Goal: Information Seeking & Learning: Understand process/instructions

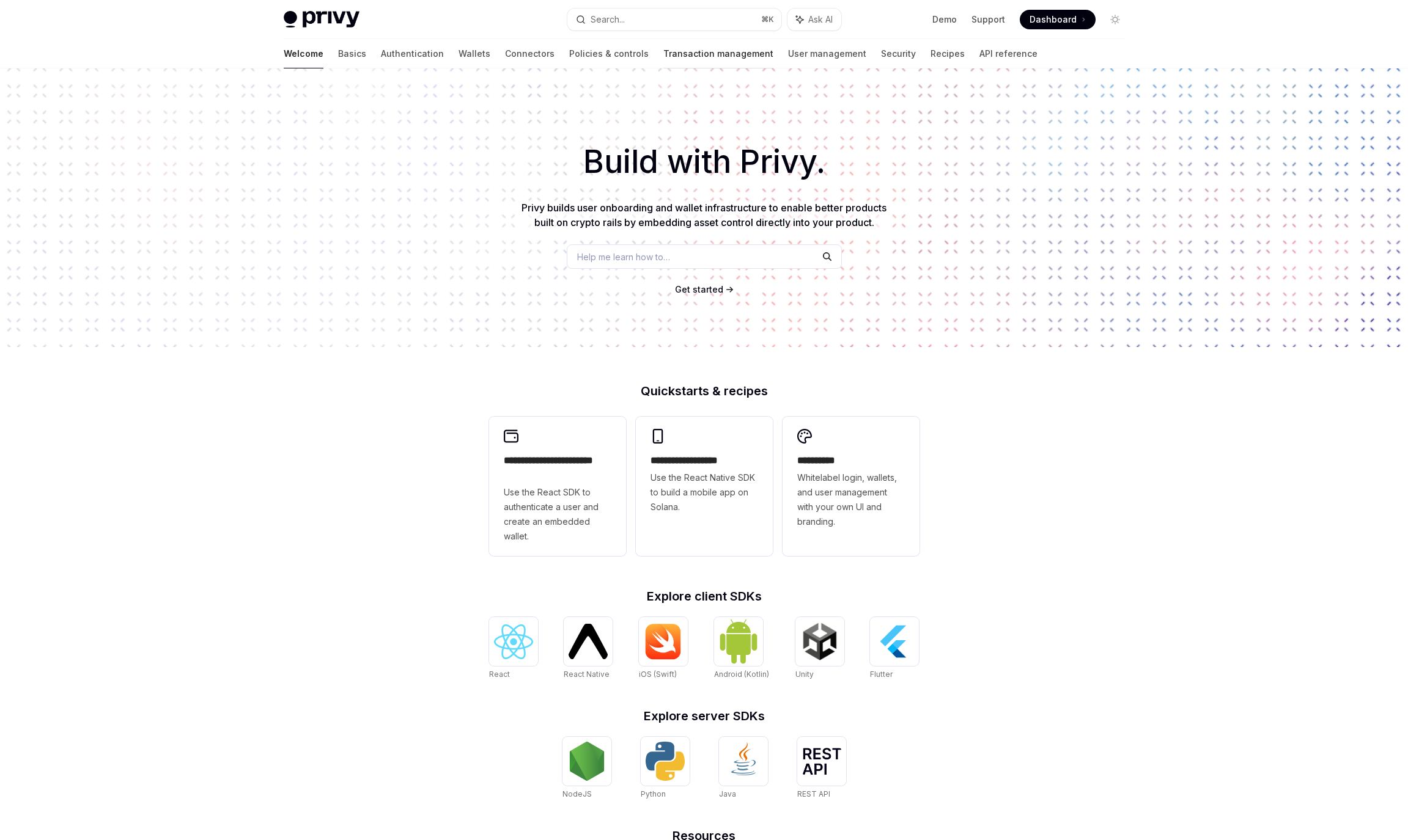
click at [681, 56] on link "Transaction management" at bounding box center [717, 54] width 110 height 29
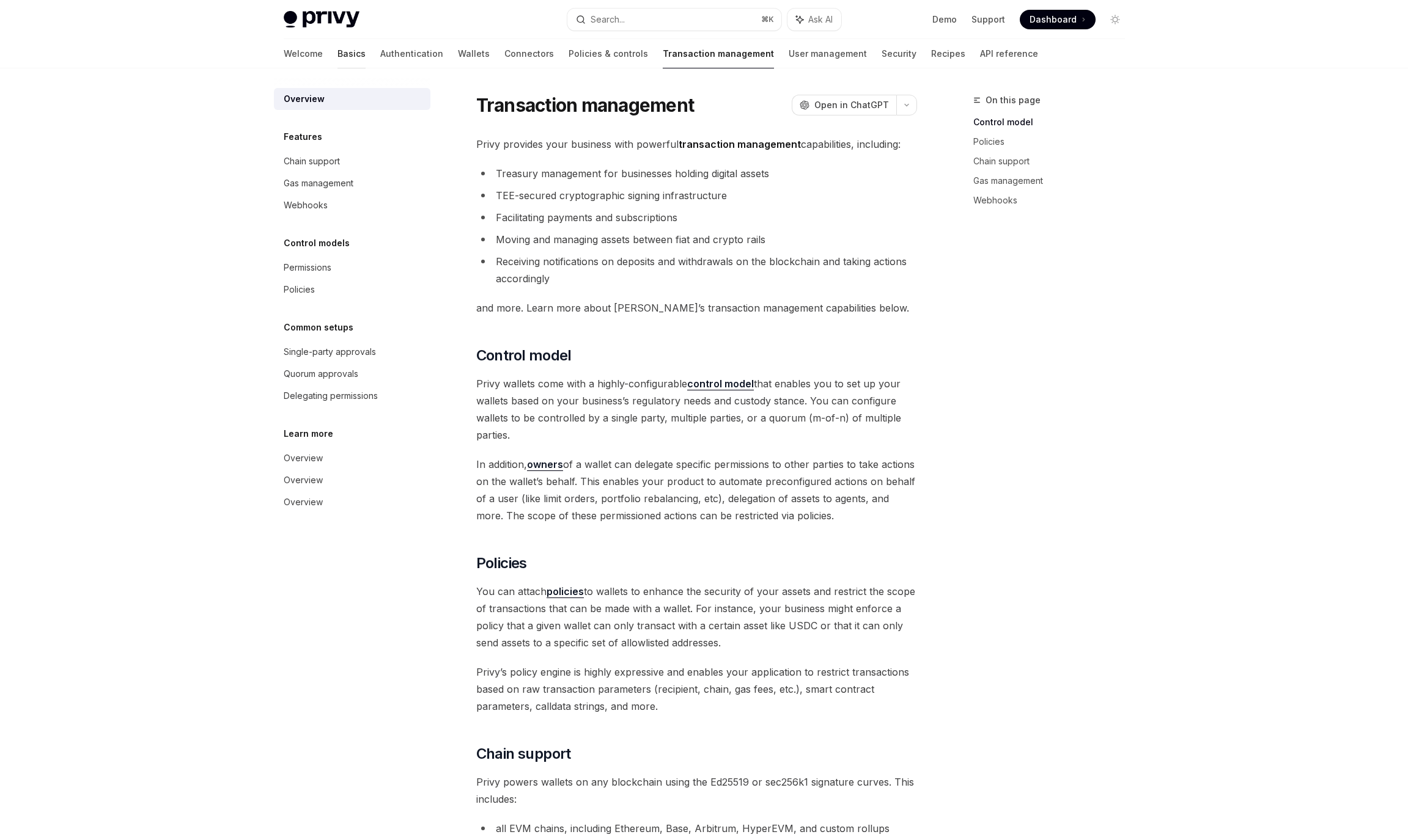
click at [338, 55] on link "Basics" at bounding box center [351, 54] width 28 height 29
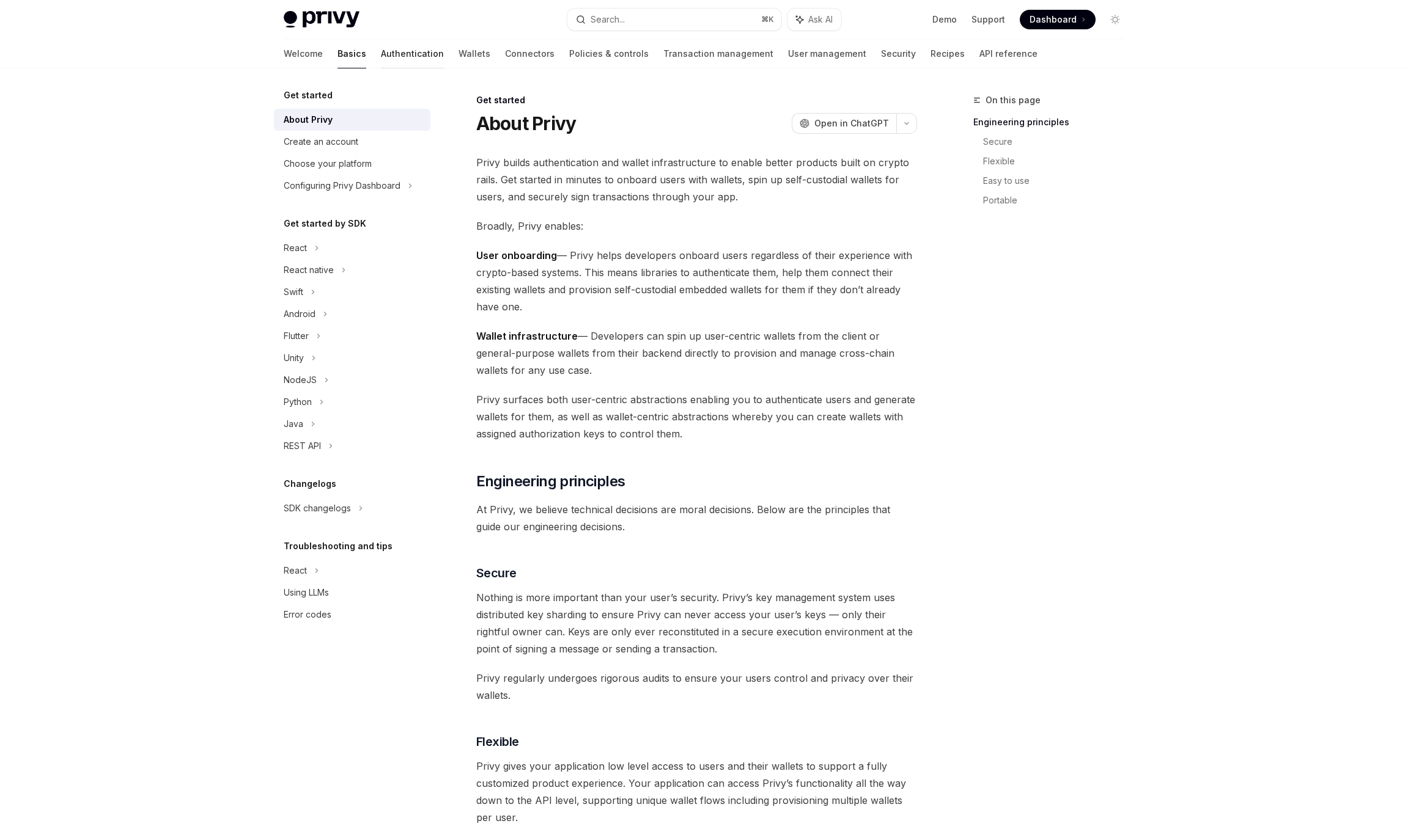
click at [381, 58] on link "Authentication" at bounding box center [412, 54] width 63 height 29
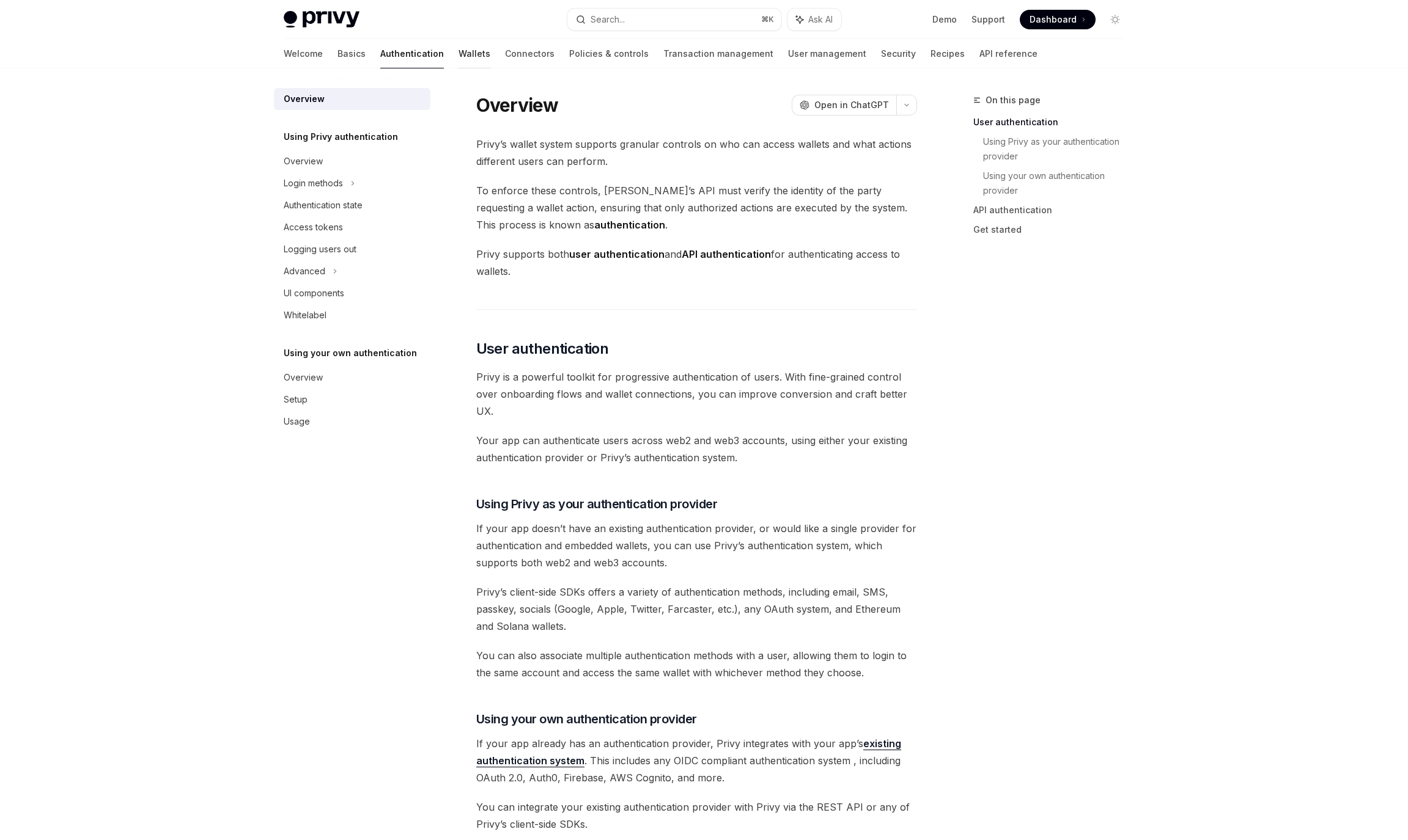
click at [458, 54] on link "Wallets" at bounding box center [473, 54] width 31 height 29
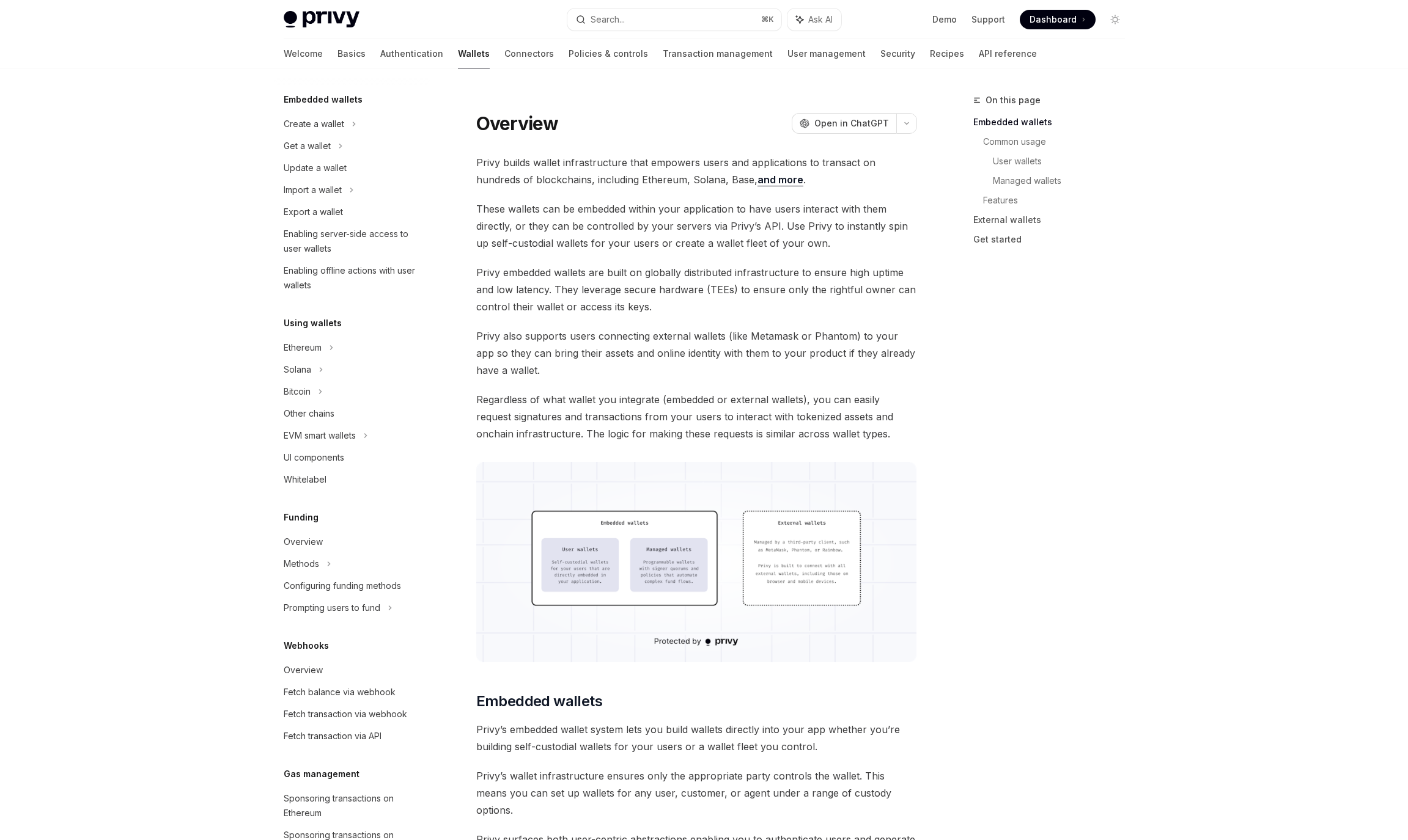
scroll to position [110, 0]
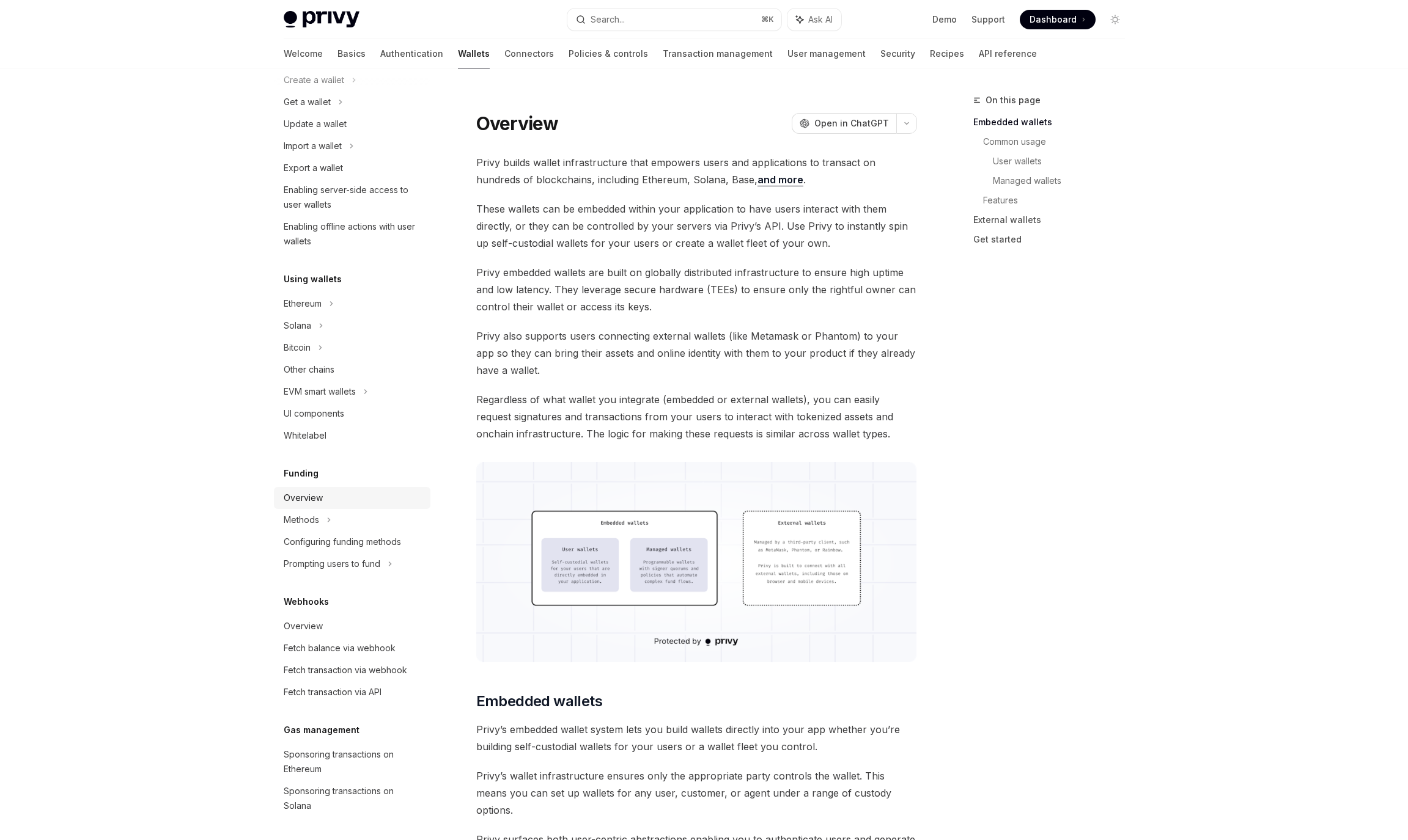
click at [307, 499] on div "Overview" at bounding box center [303, 498] width 39 height 15
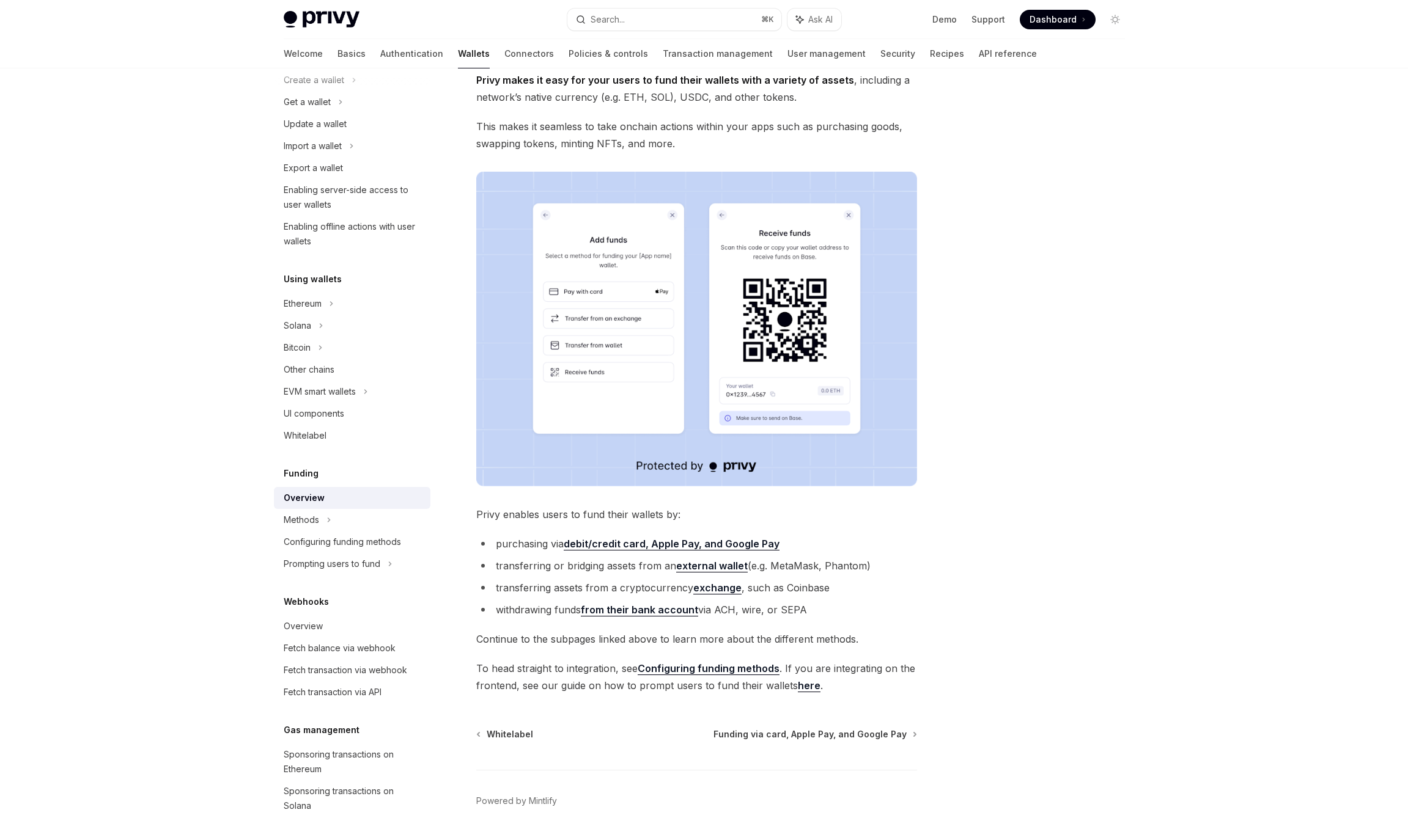
scroll to position [118, 0]
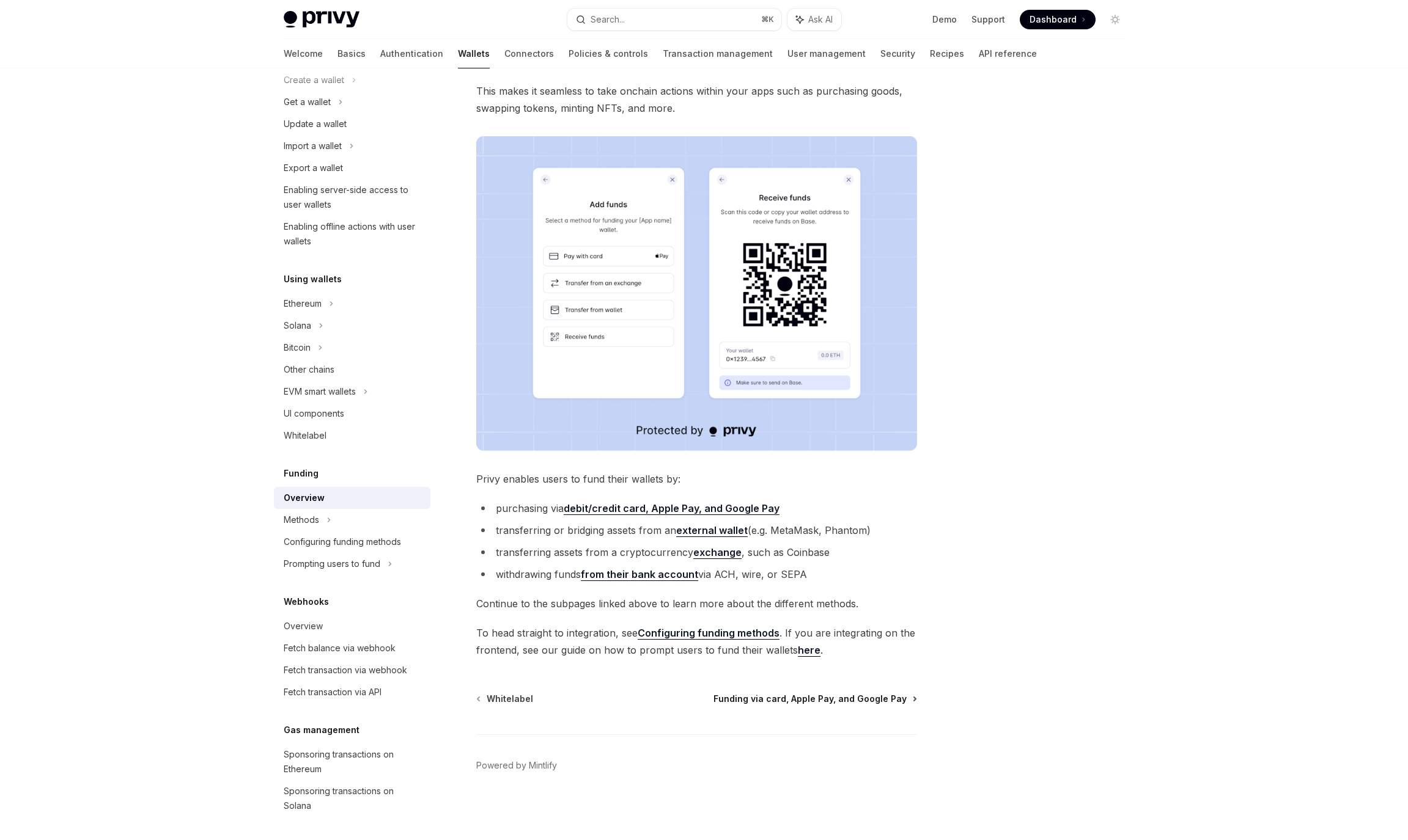
click at [859, 697] on span "Funding via card, Apple Pay, and Google Pay" at bounding box center [810, 699] width 193 height 12
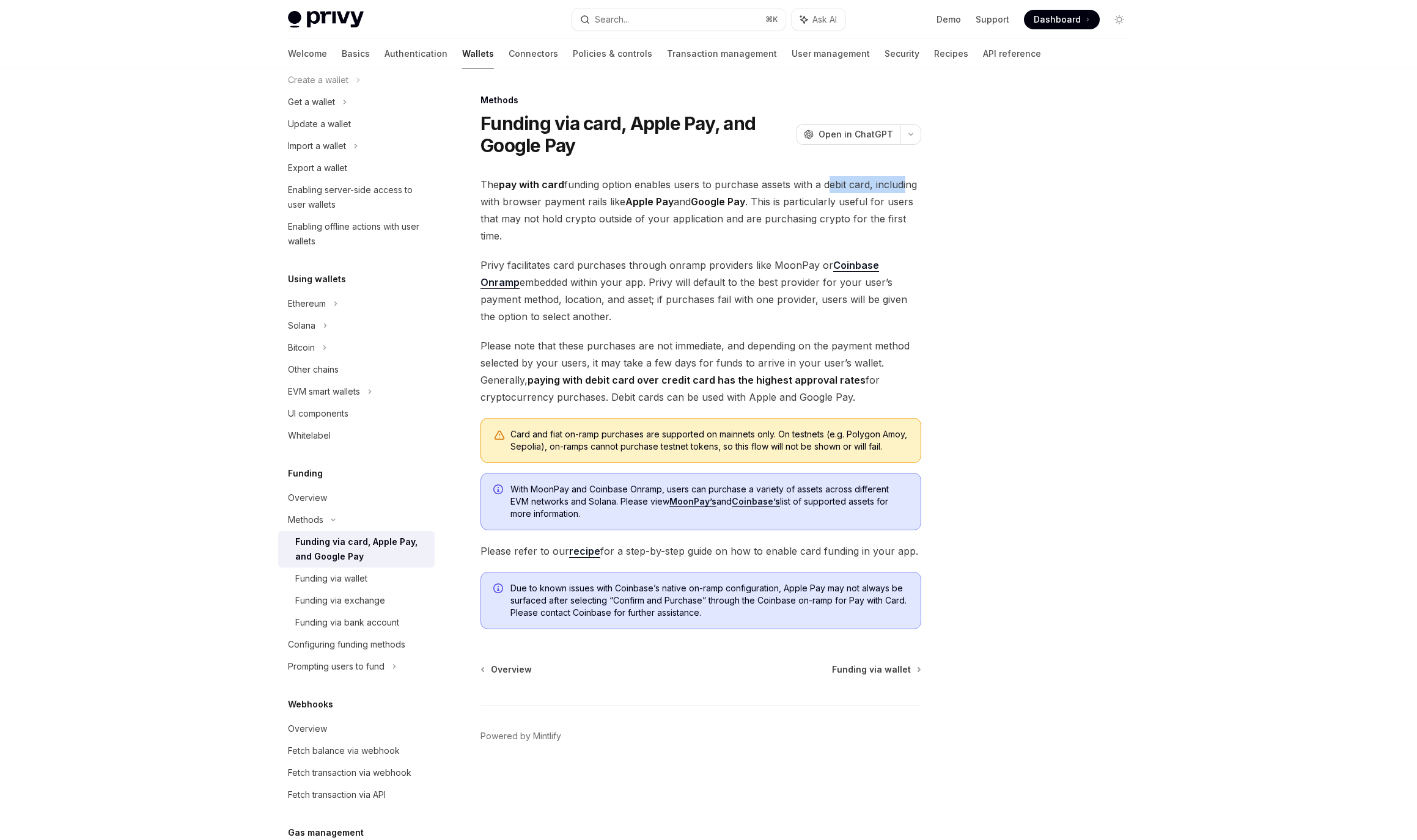
drag, startPoint x: 835, startPoint y: 186, endPoint x: 903, endPoint y: 184, distance: 68.0
click at [903, 184] on span "The pay with card funding option enables users to purchase assets with a debit …" at bounding box center [700, 209] width 440 height 68
drag, startPoint x: 594, startPoint y: 203, endPoint x: 641, endPoint y: 199, distance: 47.2
click at [641, 199] on span "The pay with card funding option enables users to purchase assets with a debit …" at bounding box center [700, 209] width 440 height 68
drag, startPoint x: 627, startPoint y: 268, endPoint x: 802, endPoint y: 265, distance: 175.0
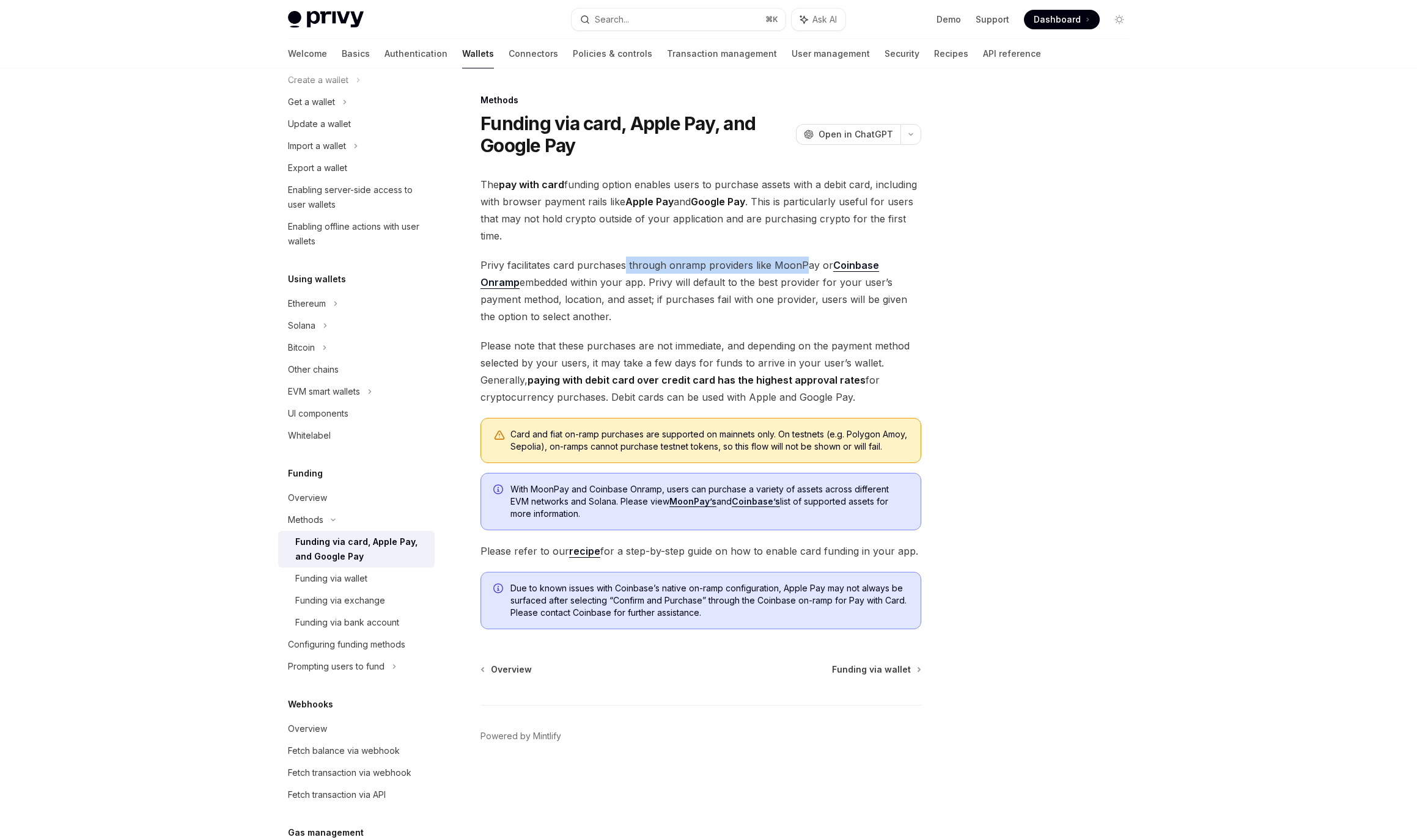
click at [802, 265] on span "Privy facilitates card purchases through onramp providers like MoonPay or Coinb…" at bounding box center [700, 291] width 440 height 68
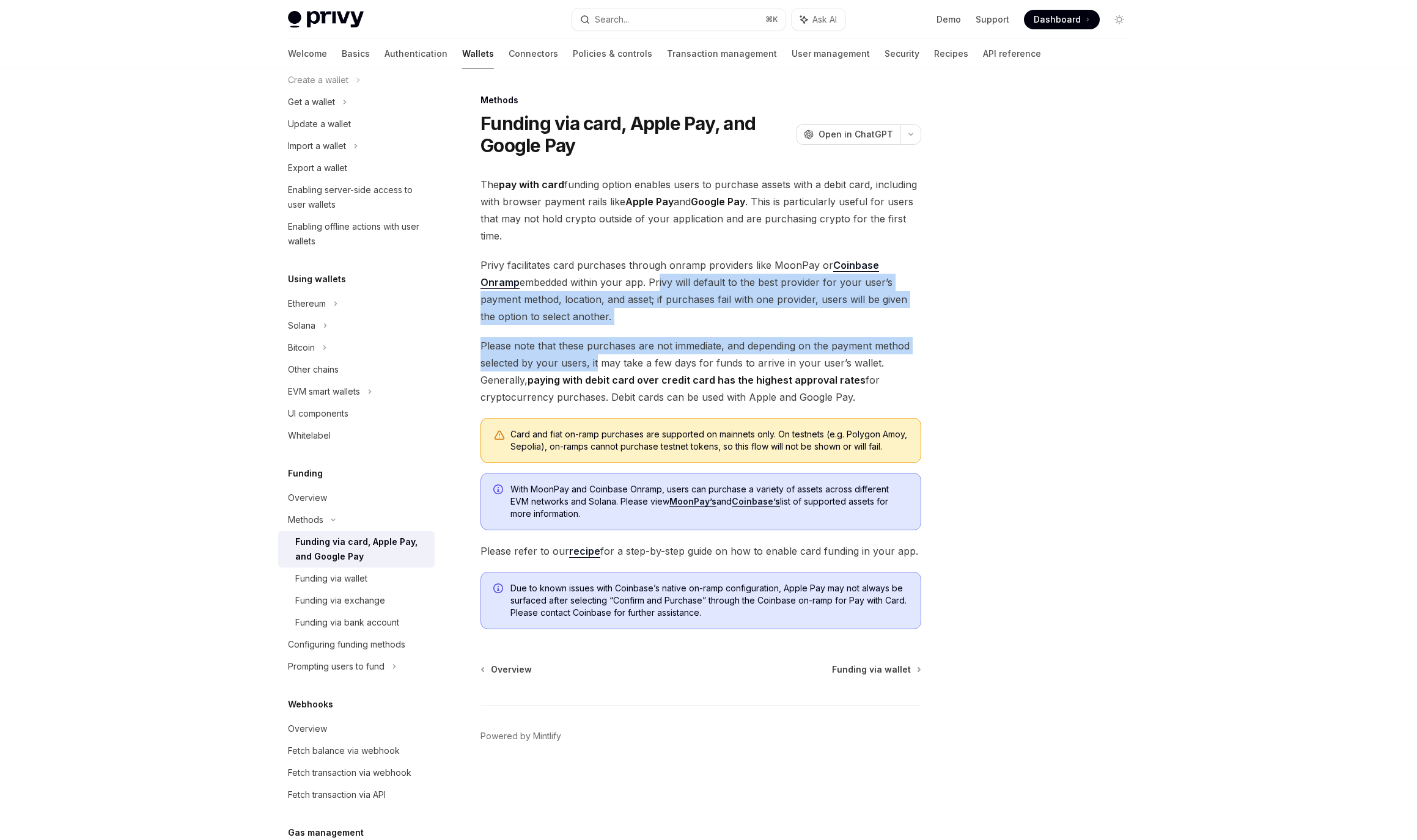
drag, startPoint x: 615, startPoint y: 284, endPoint x: 598, endPoint y: 364, distance: 81.8
click at [598, 364] on div "The pay with card funding option enables users to purchase assets with a debit …" at bounding box center [700, 402] width 440 height 453
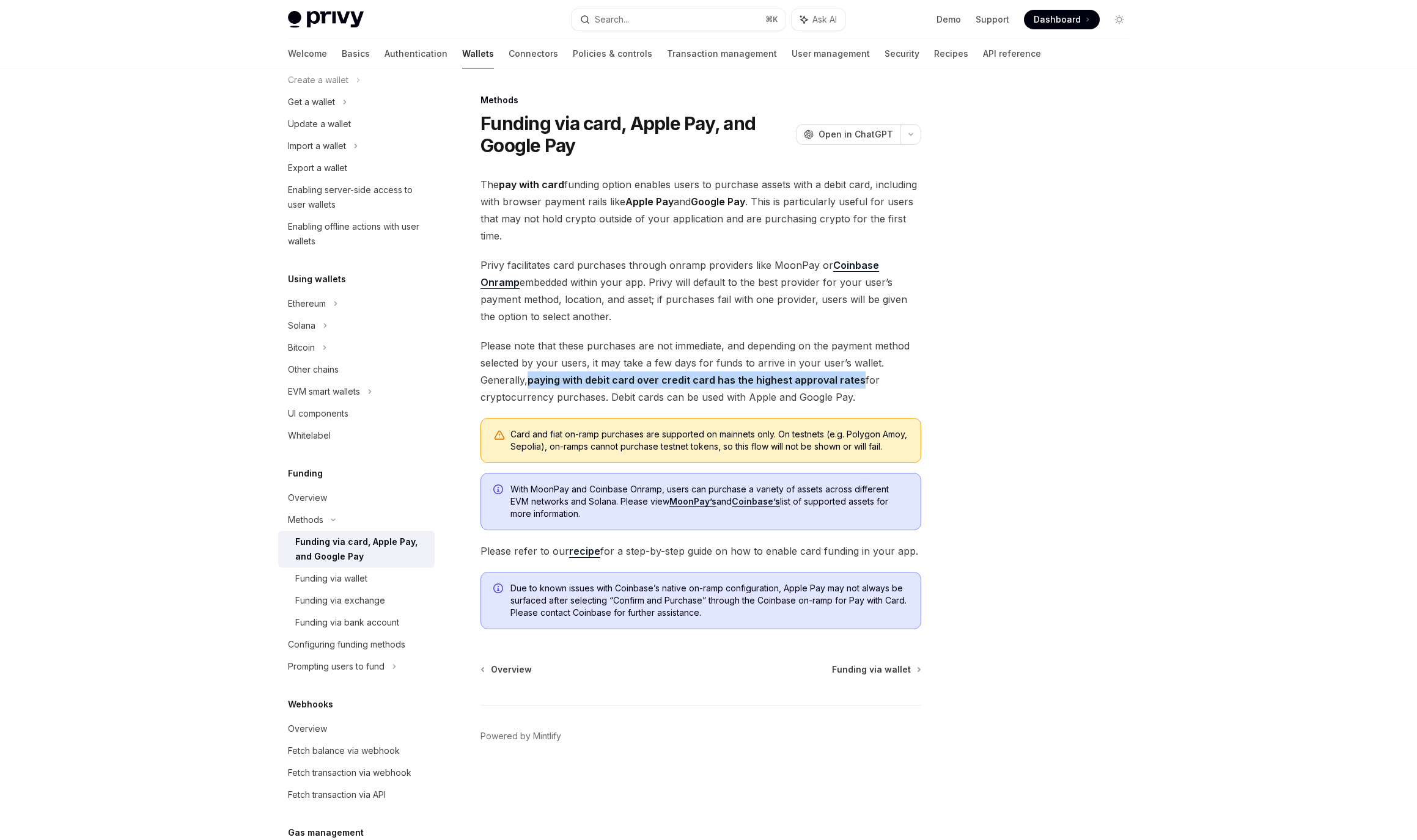
drag, startPoint x: 855, startPoint y: 382, endPoint x: 530, endPoint y: 380, distance: 325.0
click at [530, 380] on strong "paying with debit card over credit card has the highest approval rates" at bounding box center [696, 380] width 338 height 12
copy strong "paying with debit card over credit card has the highest approval rates"
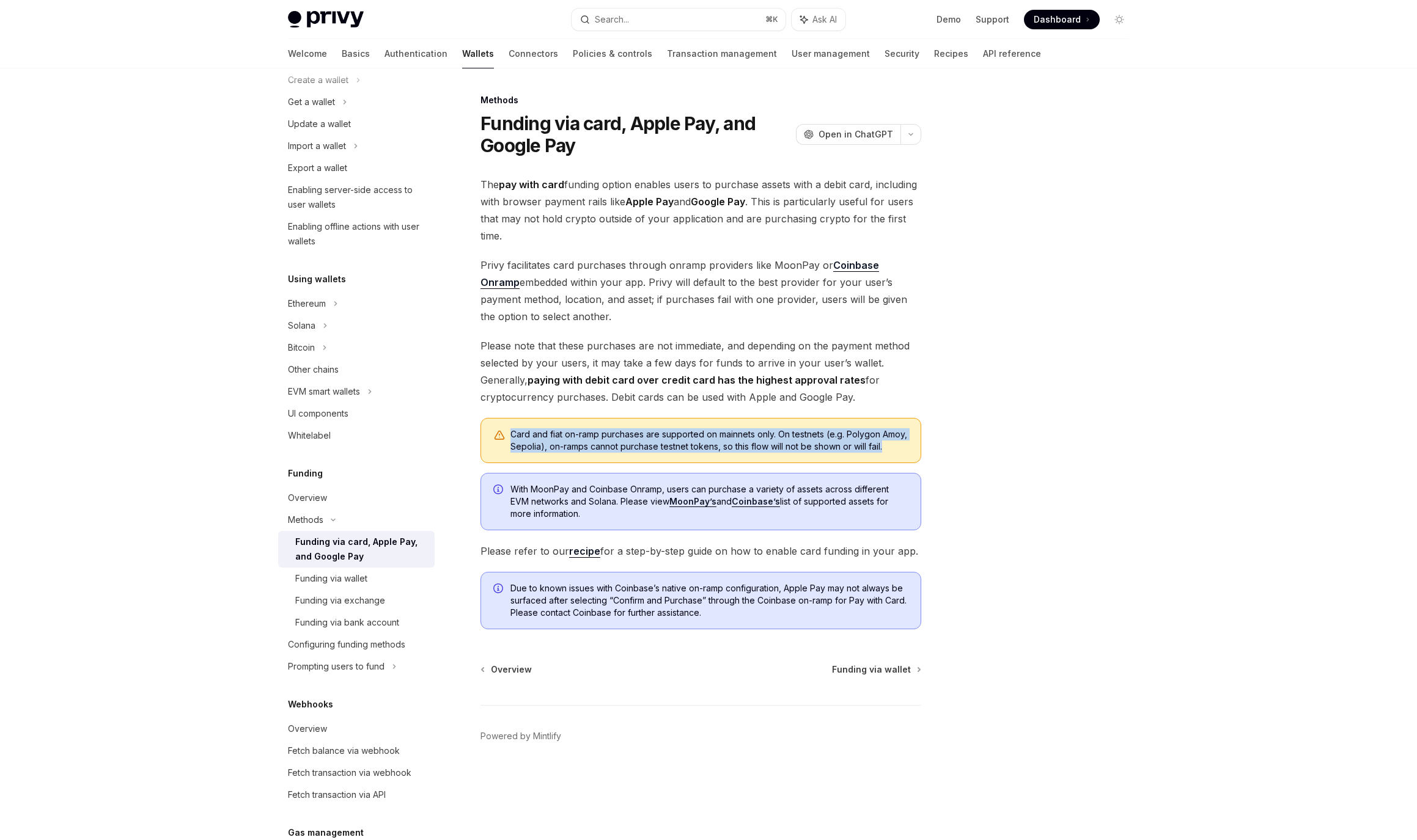
drag, startPoint x: 532, startPoint y: 460, endPoint x: 512, endPoint y: 439, distance: 29.0
click at [512, 439] on div "Card and fiat on-ramp purchases are supported on mainnets only. On testnets (e.…" at bounding box center [709, 440] width 398 height 25
copy div "Card and fiat on-ramp purchases are supported on mainnets only. On testnets (e.…"
click at [759, 507] on link "Coinbase’s" at bounding box center [756, 502] width 48 height 11
click at [585, 558] on link "recipe" at bounding box center [585, 552] width 31 height 13
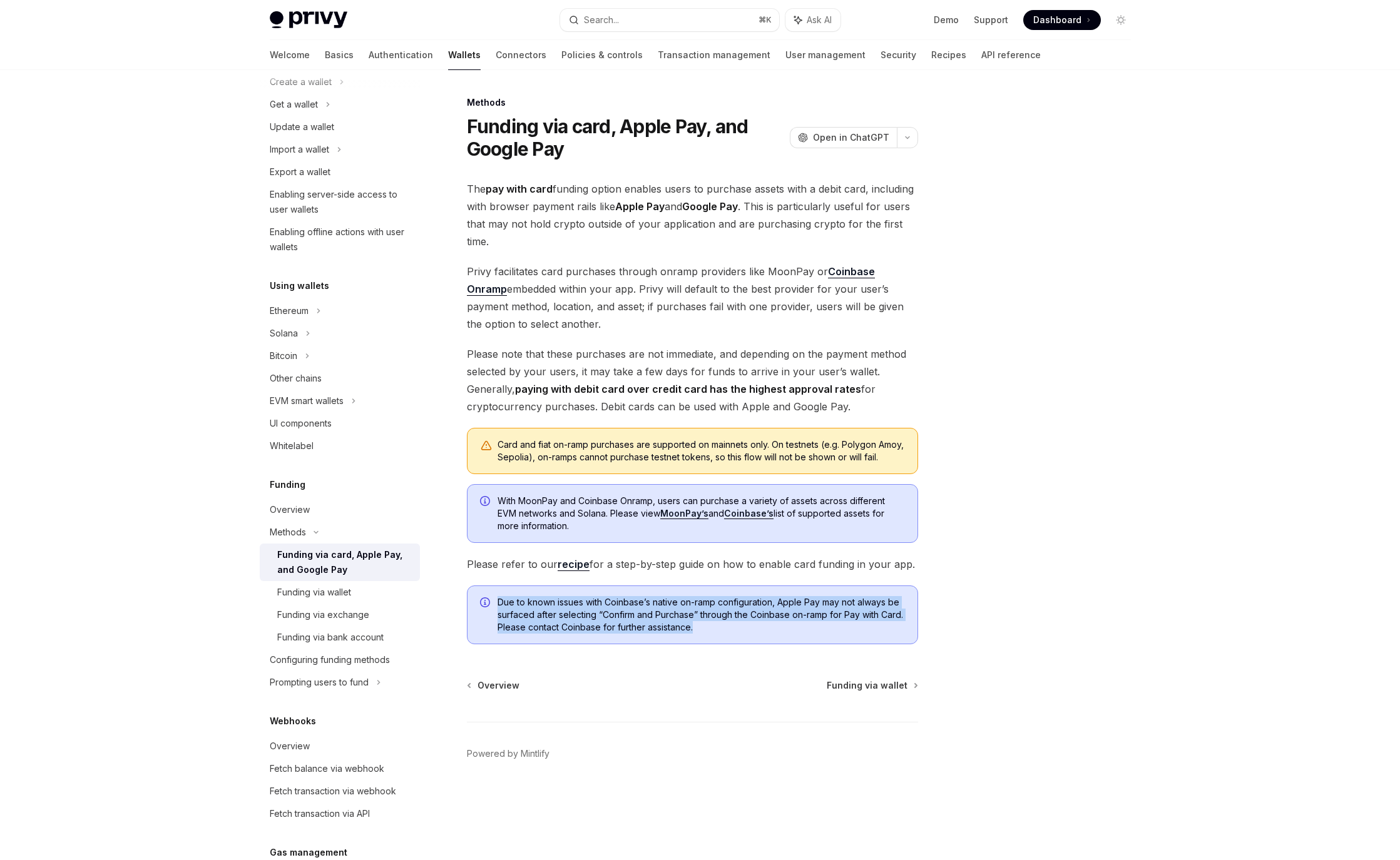
drag, startPoint x: 709, startPoint y: 642, endPoint x: 499, endPoint y: 612, distance: 212.1
click at [499, 612] on span "Due to known issues with Coinbase’s native on-ramp configuration, Apple Pay may…" at bounding box center [701, 615] width 408 height 38
copy span "Due to known issues with Coinbase’s native on-ramp configuration, Apple Pay may…"
click at [894, 692] on span "Funding via wallet" at bounding box center [867, 686] width 81 height 13
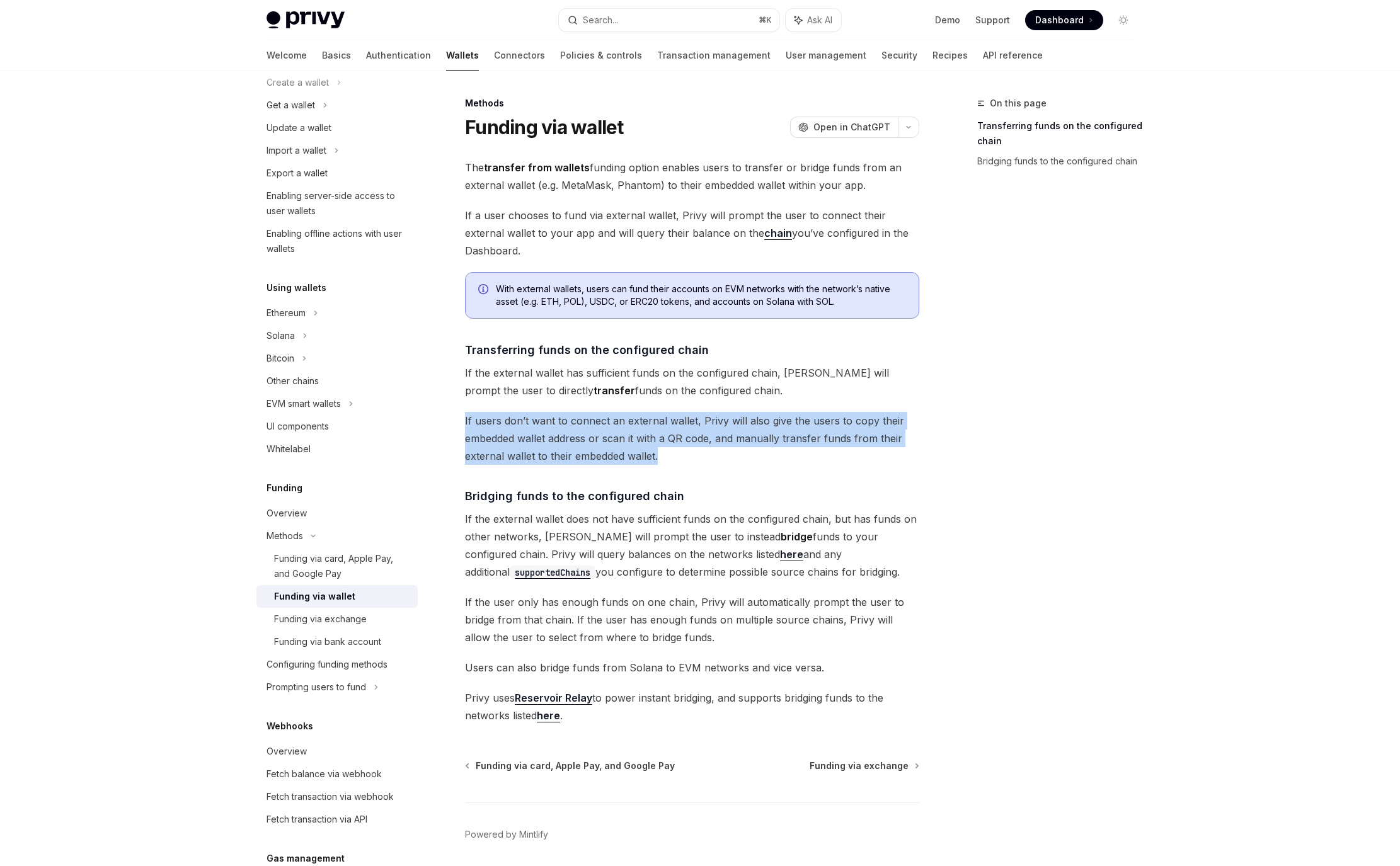
drag, startPoint x: 679, startPoint y: 454, endPoint x: 459, endPoint y: 423, distance: 222.2
click at [459, 423] on div "Methods Funding via wallet OpenAI Open in ChatGPT OpenAI Open in ChatGPT The tr…" at bounding box center [573, 504] width 695 height 816
copy span "If users don’t want to connect an external wallet, Privy will also give the use…"
click at [871, 764] on span "Funding via exchange" at bounding box center [859, 766] width 99 height 13
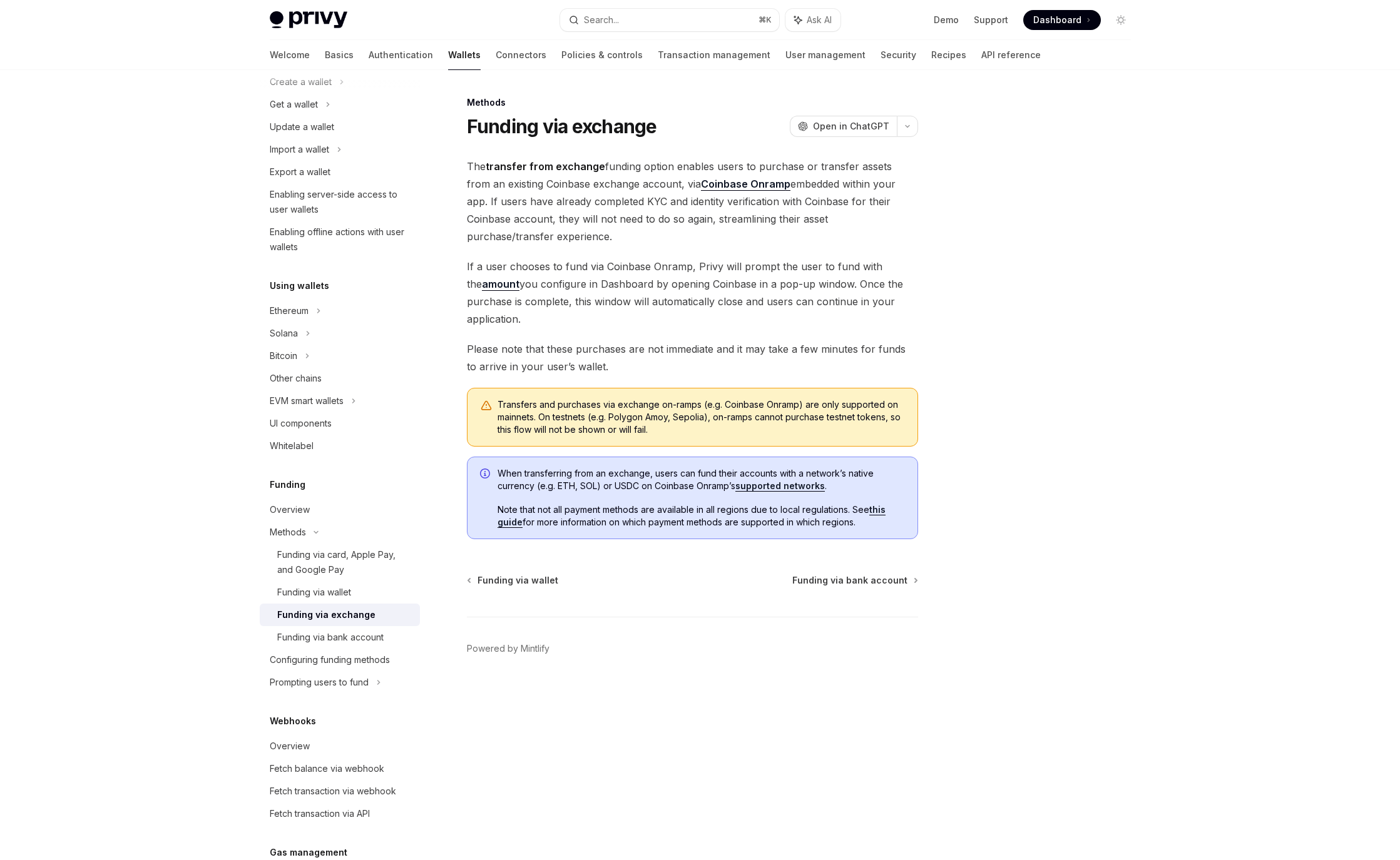
click at [878, 511] on link "this guide" at bounding box center [691, 516] width 388 height 24
click at [879, 581] on span "Funding via bank account" at bounding box center [849, 580] width 115 height 13
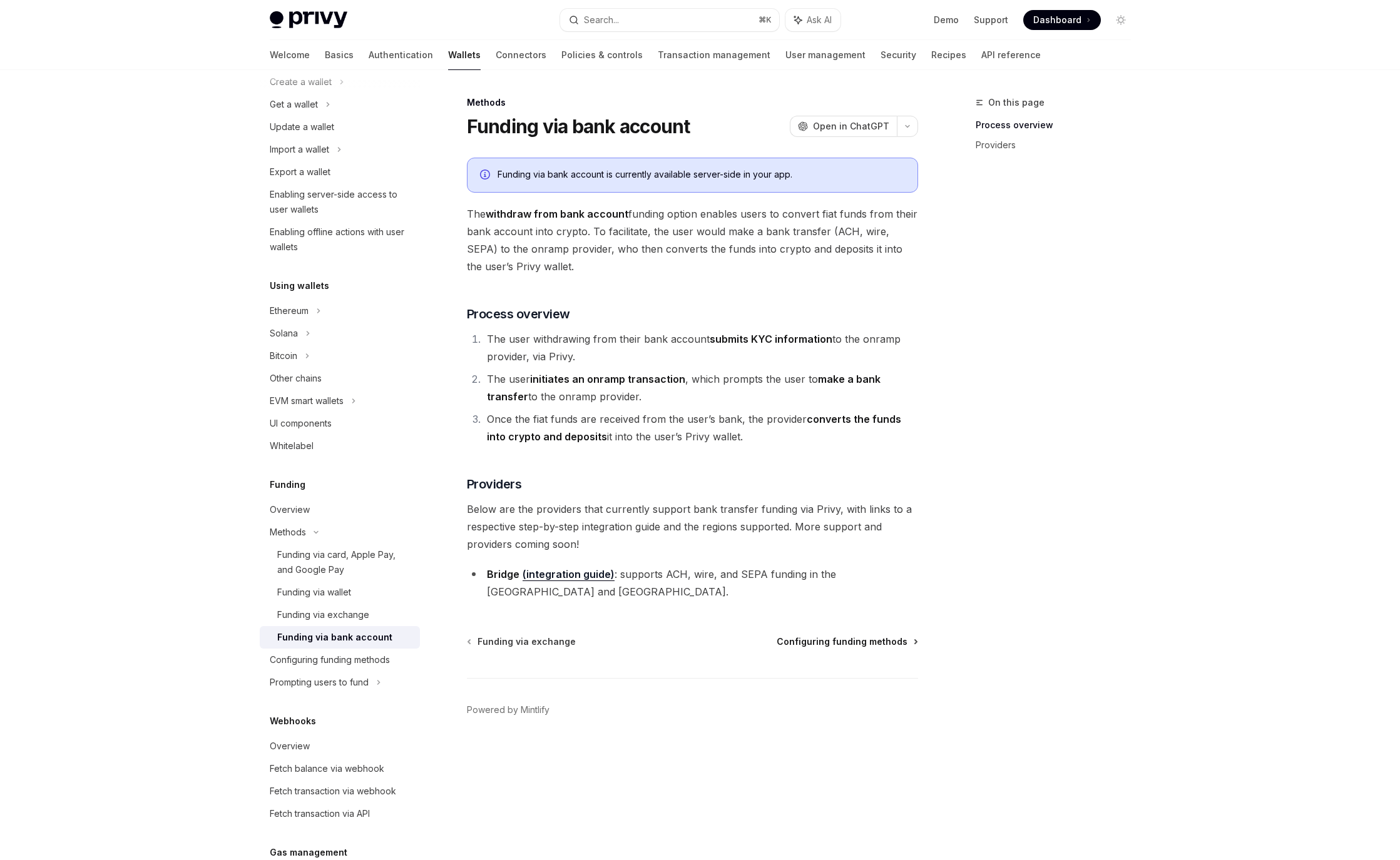
click at [894, 635] on span "Configuring funding methods" at bounding box center [842, 642] width 130 height 13
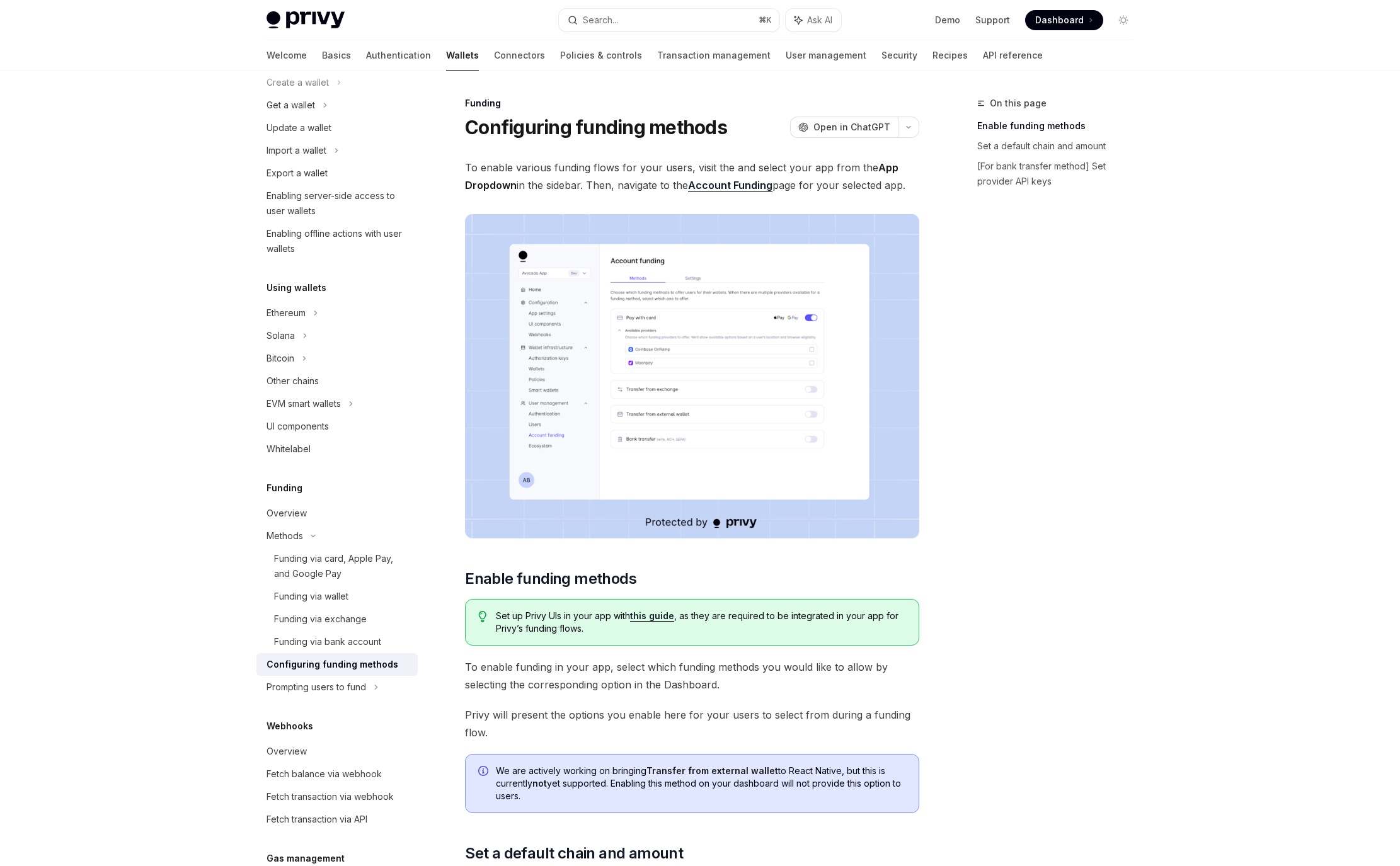
click at [664, 617] on link "this guide" at bounding box center [653, 616] width 44 height 11
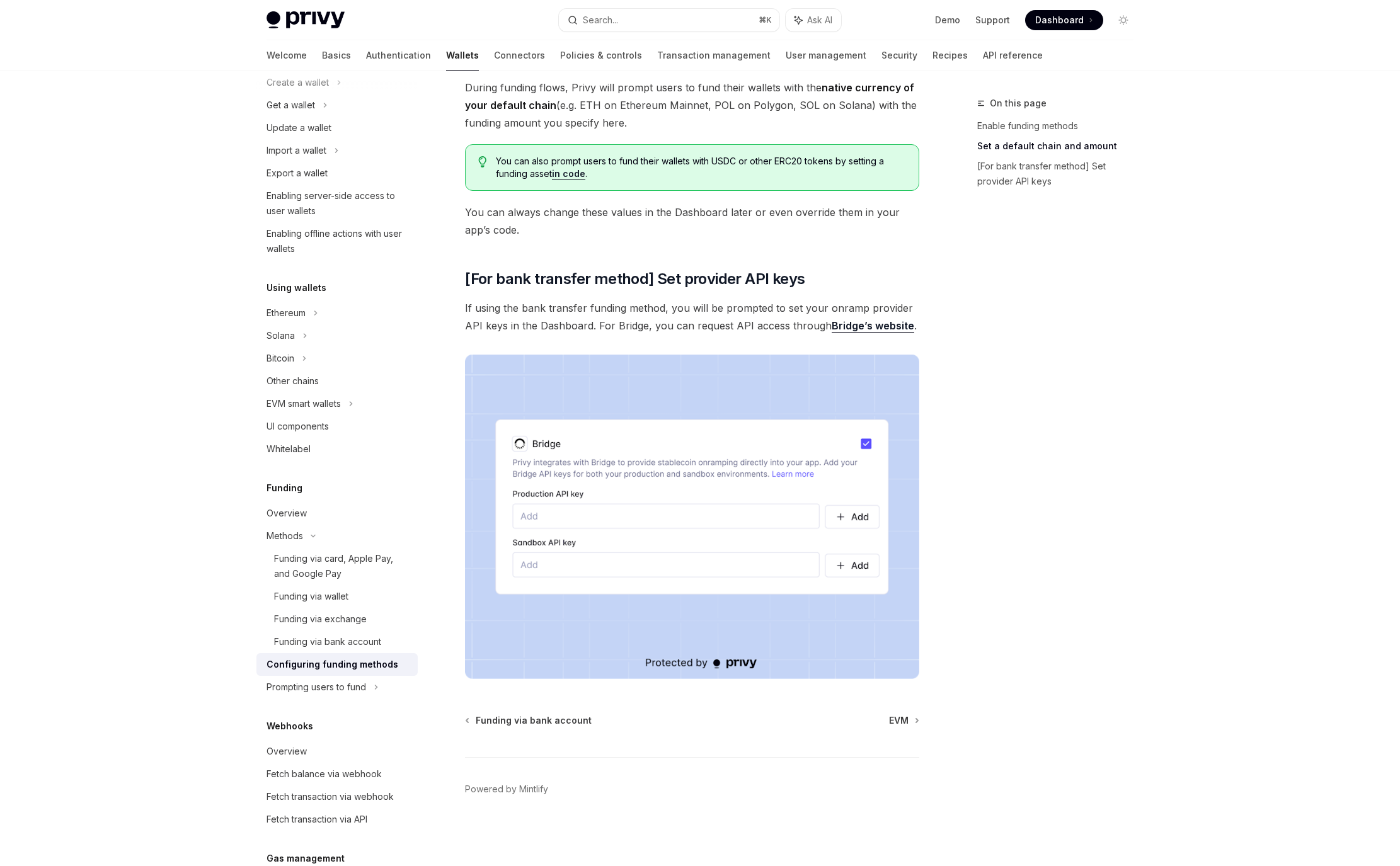
scroll to position [1026, 0]
click at [898, 714] on span "EVM" at bounding box center [899, 720] width 20 height 13
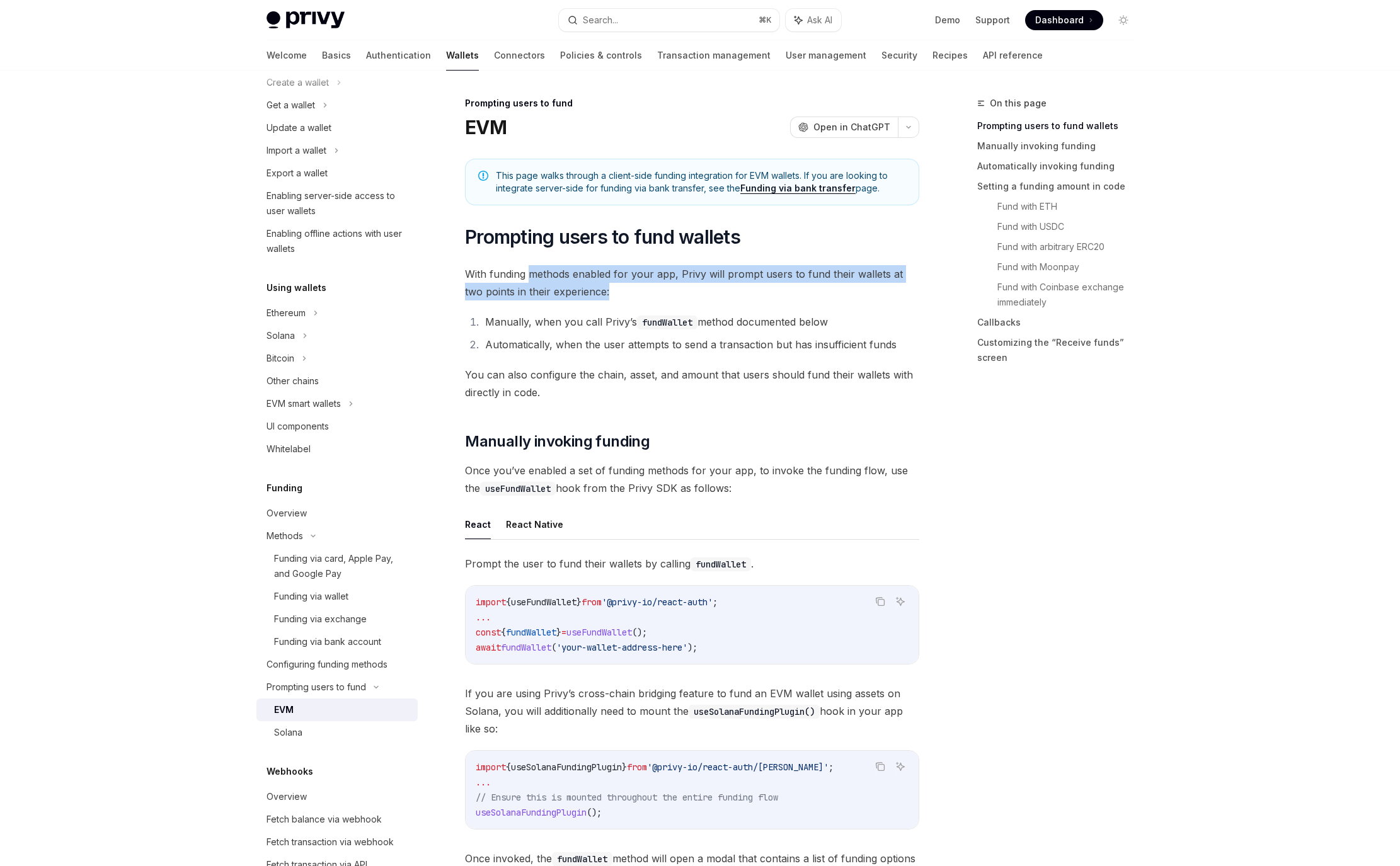
drag, startPoint x: 528, startPoint y: 271, endPoint x: 615, endPoint y: 293, distance: 89.7
click at [615, 293] on span "With funding methods enabled for your app, Privy will prompt users to fund thei…" at bounding box center [692, 282] width 454 height 36
drag, startPoint x: 604, startPoint y: 320, endPoint x: 843, endPoint y: 320, distance: 239.0
click at [843, 320] on li "Manually, when you call Privy’s fundWallet method documented below" at bounding box center [701, 322] width 438 height 17
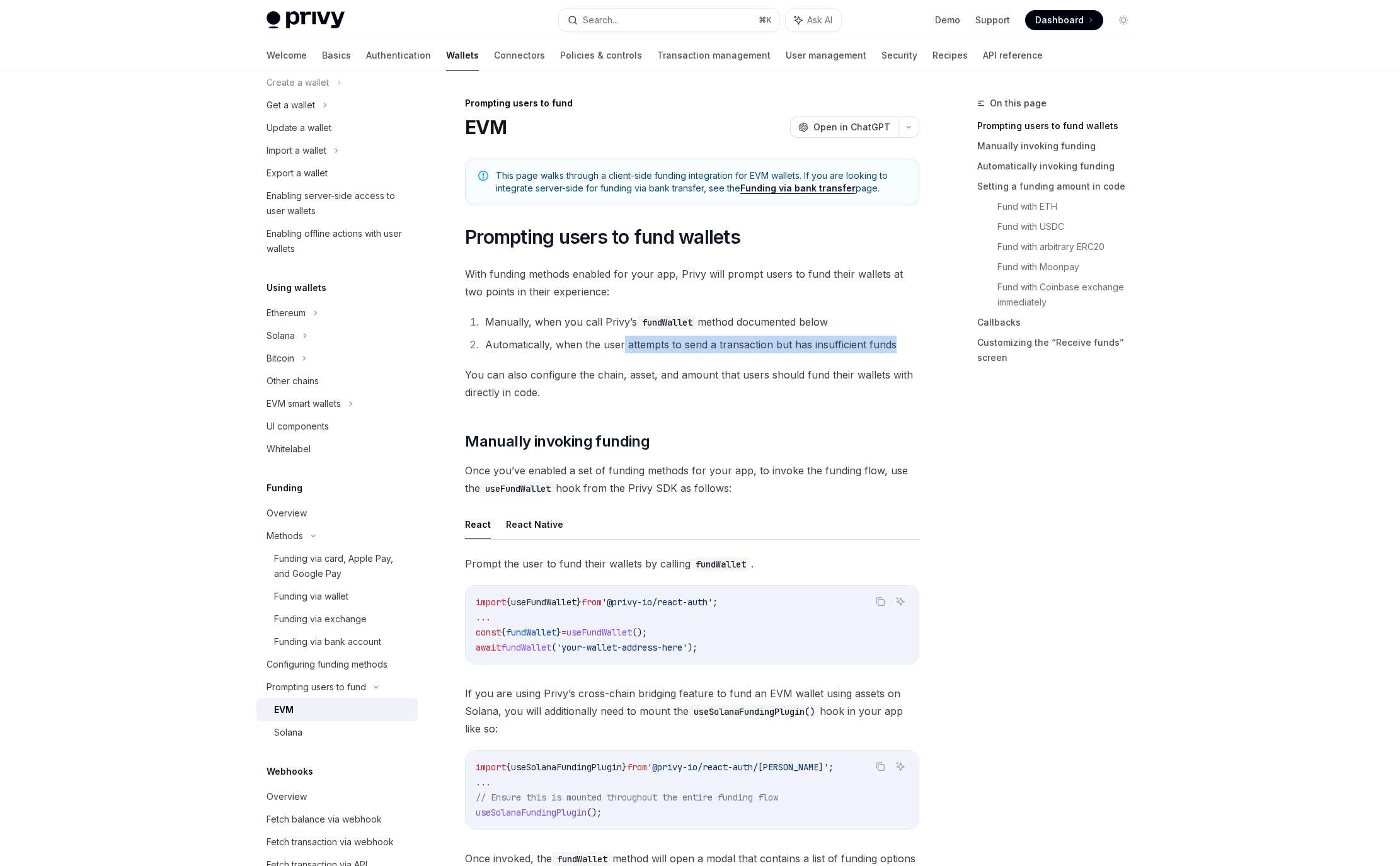
drag, startPoint x: 625, startPoint y: 344, endPoint x: 900, endPoint y: 346, distance: 275.0
click at [900, 346] on li "Automatically, when the user attempts to send a transaction but has insufficien…" at bounding box center [701, 345] width 438 height 17
click at [611, 388] on span "You can also configure the chain, asset, and amount that users should fund thei…" at bounding box center [692, 384] width 454 height 36
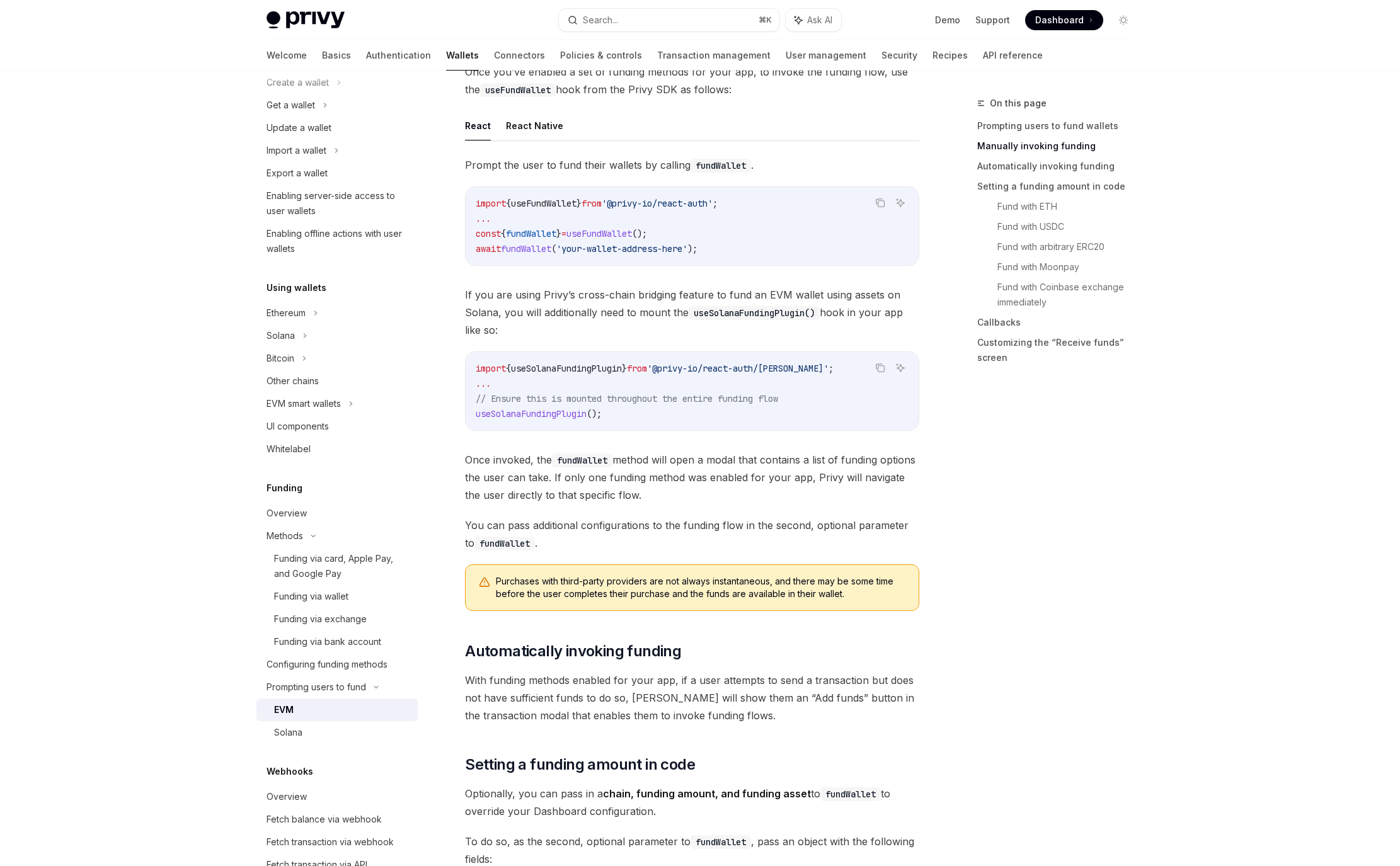
scroll to position [146, 0]
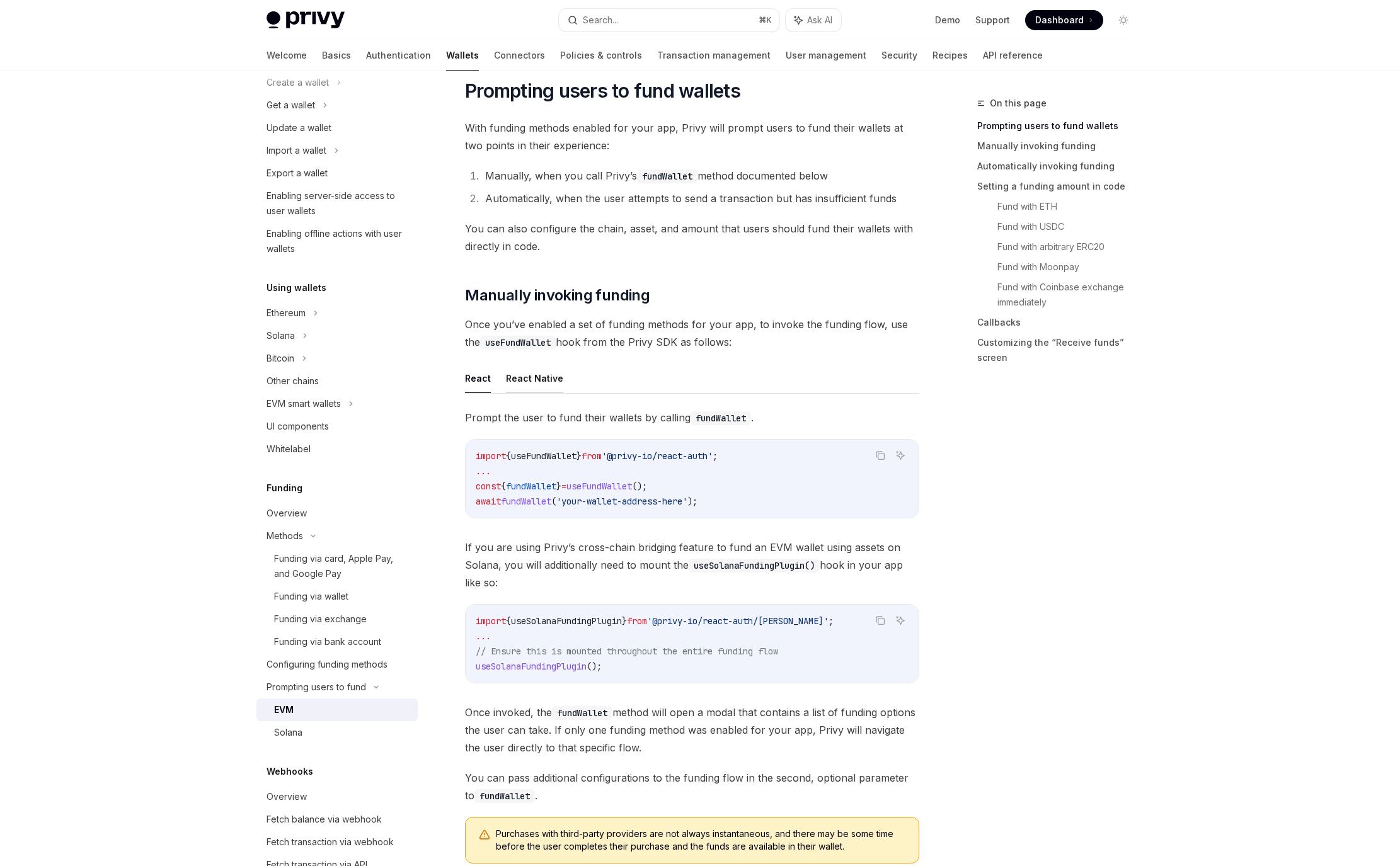
click at [536, 383] on button "React Native" at bounding box center [535, 378] width 57 height 29
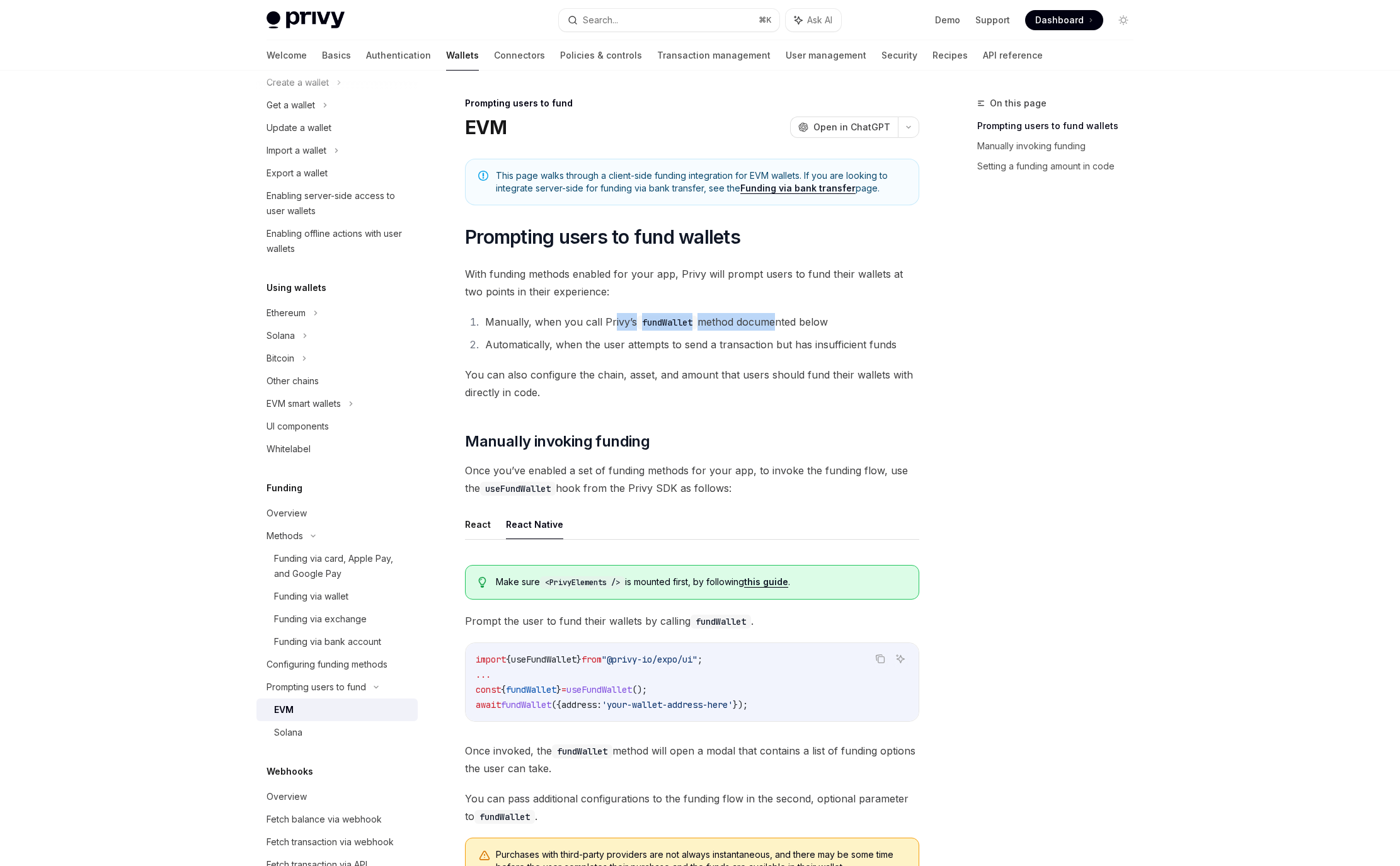
drag, startPoint x: 611, startPoint y: 327, endPoint x: 776, endPoint y: 322, distance: 165.1
click at [776, 322] on li "Manually, when you call Privy’s fundWallet method documented below" at bounding box center [701, 322] width 438 height 17
click at [795, 295] on span "With funding methods enabled for your app, Privy will prompt users to fund thei…" at bounding box center [692, 282] width 454 height 36
drag, startPoint x: 709, startPoint y: 324, endPoint x: 812, endPoint y: 315, distance: 103.4
click at [812, 315] on li "Manually, when you call Privy’s fundWallet method documented below" at bounding box center [701, 322] width 438 height 17
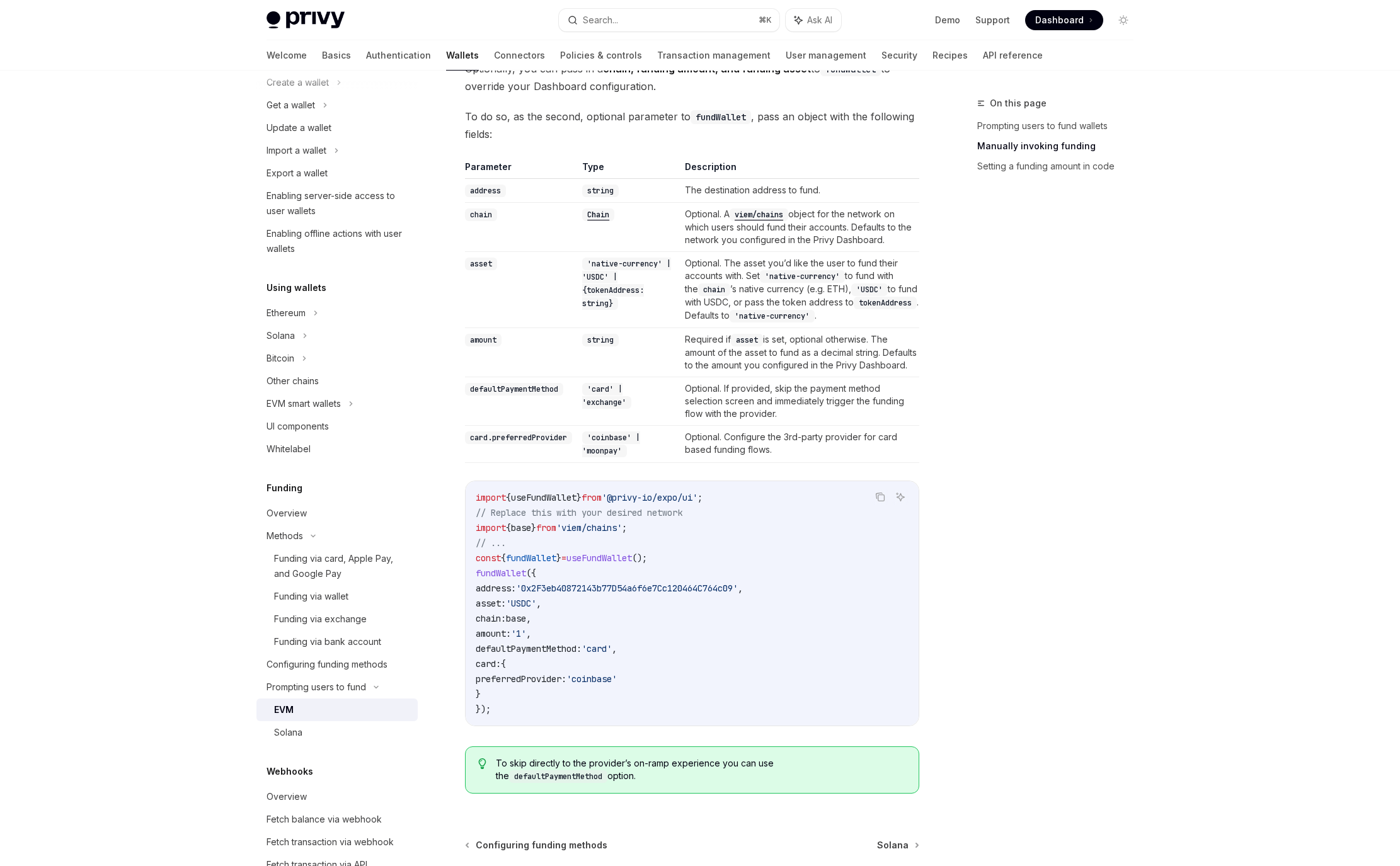
scroll to position [1019, 0]
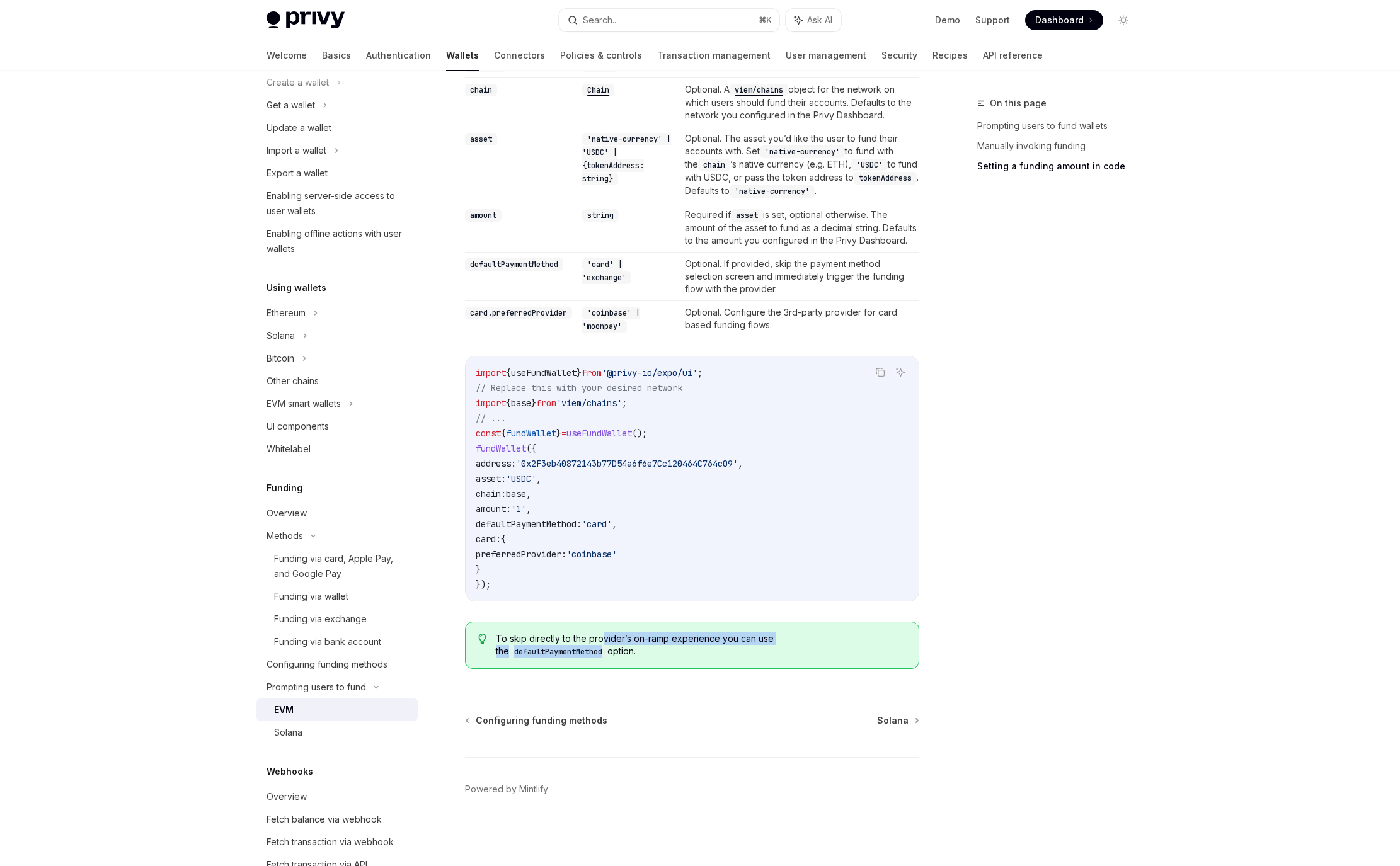
drag, startPoint x: 600, startPoint y: 641, endPoint x: 890, endPoint y: 638, distance: 290.0
click at [889, 638] on span "To skip directly to the provider’s on-ramp experience you can use the defaultPa…" at bounding box center [701, 645] width 411 height 26
click at [1070, 536] on div "On this page Prompting users to fund wallets Manually invoking funding Setting …" at bounding box center [1048, 481] width 191 height 770
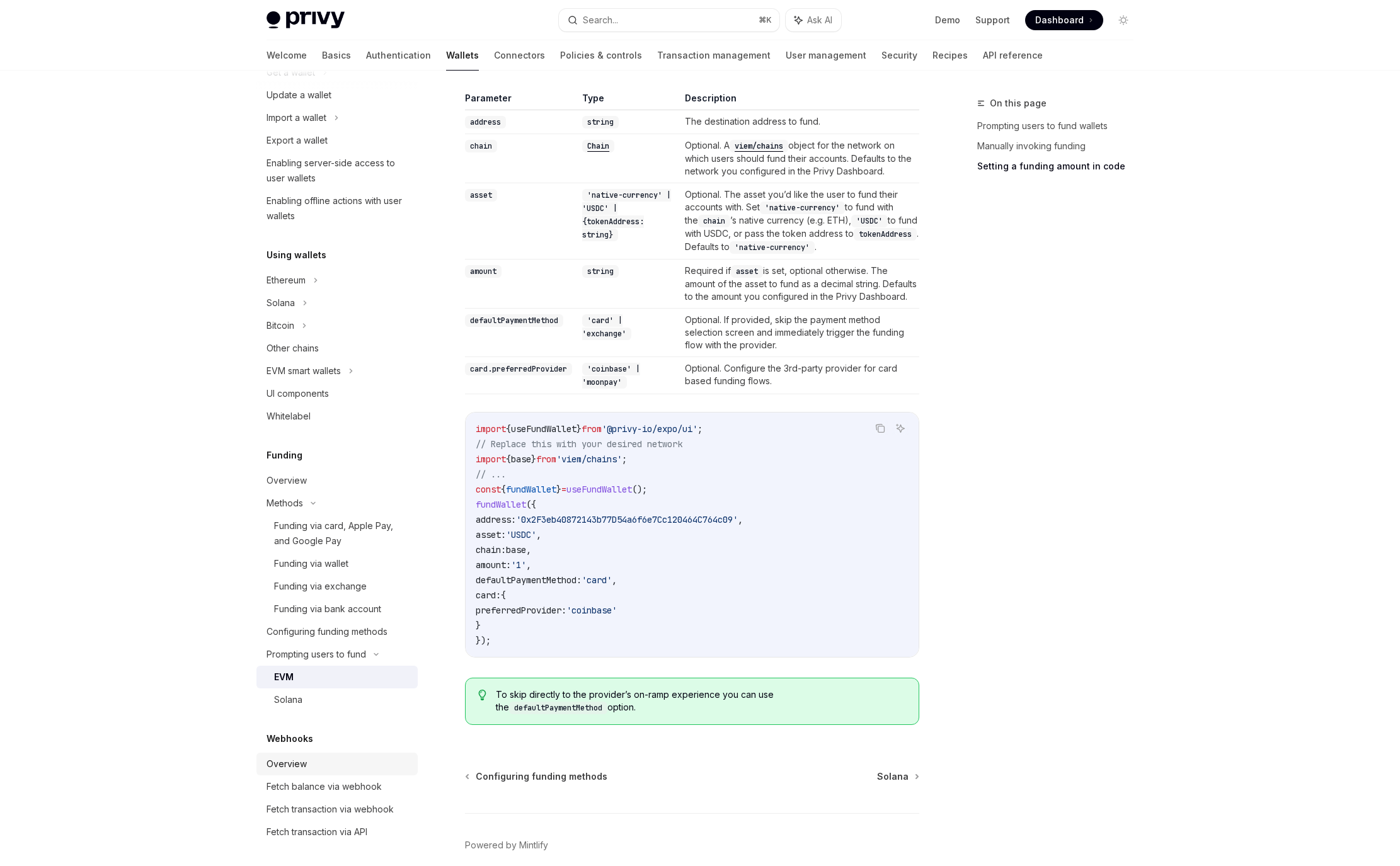
scroll to position [153, 0]
click at [382, 805] on div "Fetch transaction via webhook" at bounding box center [330, 801] width 127 height 15
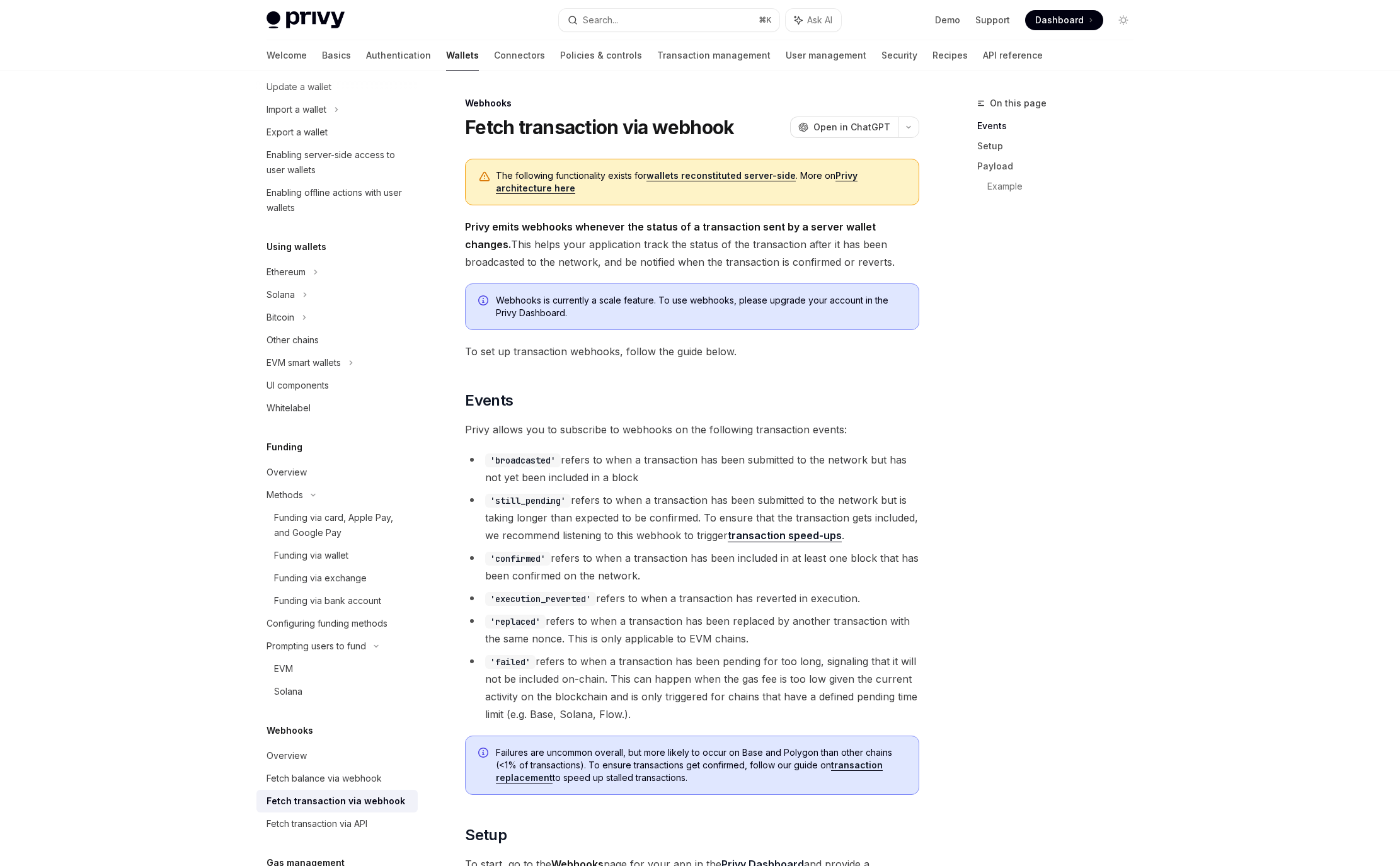
click at [851, 177] on link "Privy architecture here" at bounding box center [676, 182] width 361 height 24
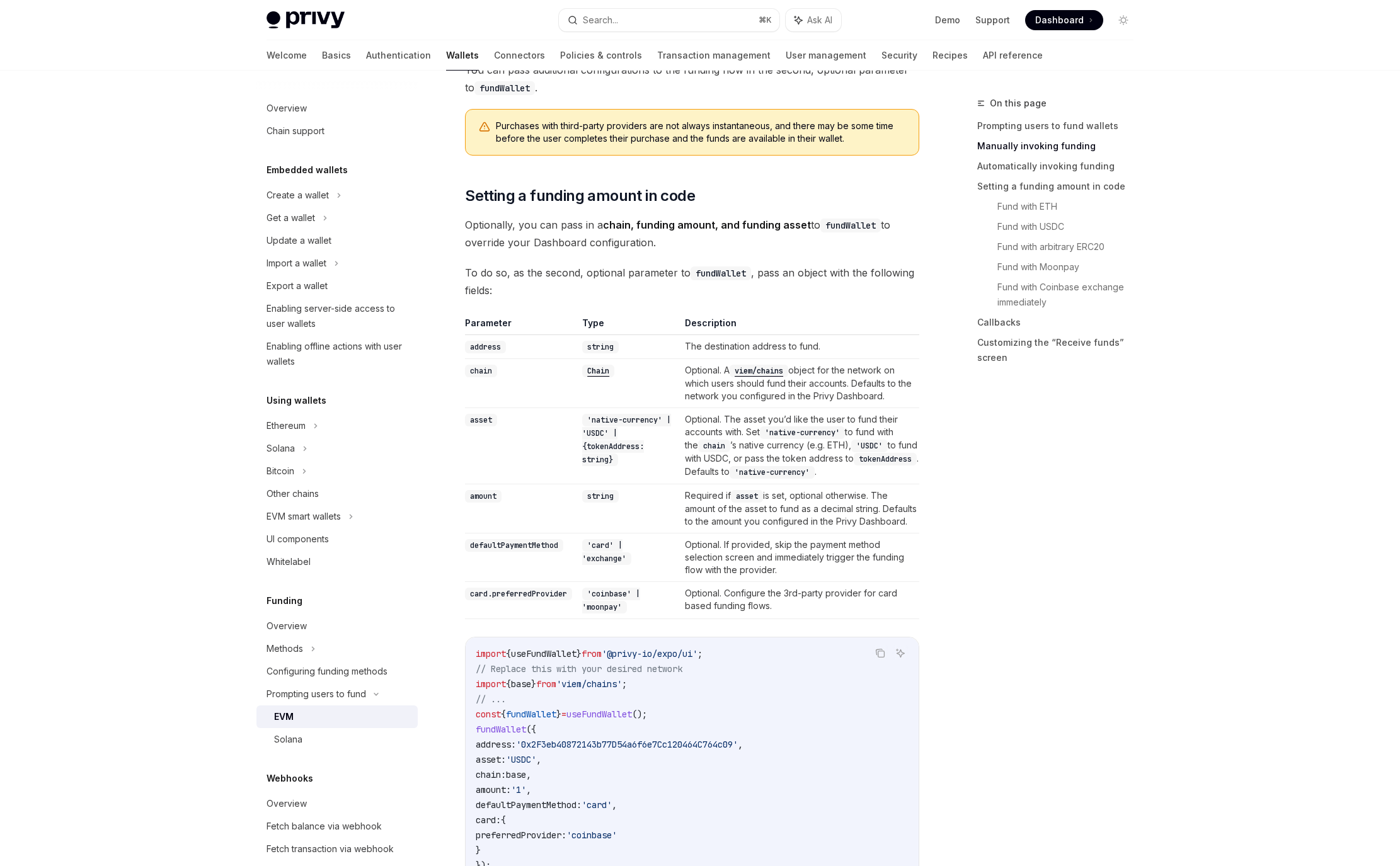
scroll to position [745, 0]
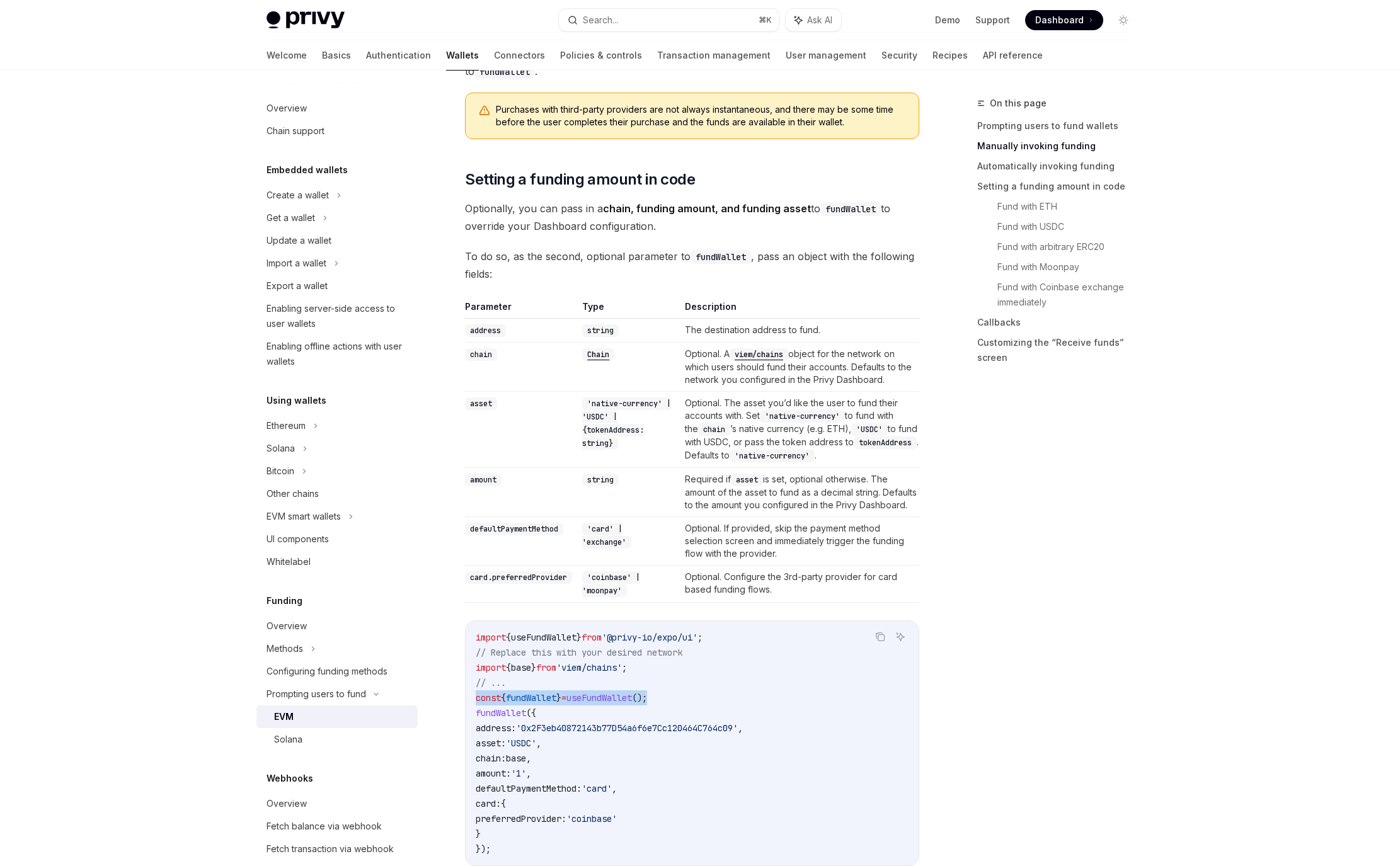
drag, startPoint x: 674, startPoint y: 708, endPoint x: 477, endPoint y: 709, distance: 197.0
click at [477, 709] on code "import { useFundWallet } from '@privy-io/expo/ui' ; // Replace this with your d…" at bounding box center [691, 743] width 433 height 227
copy span "const { fundWallet } = useFundWallet ();"
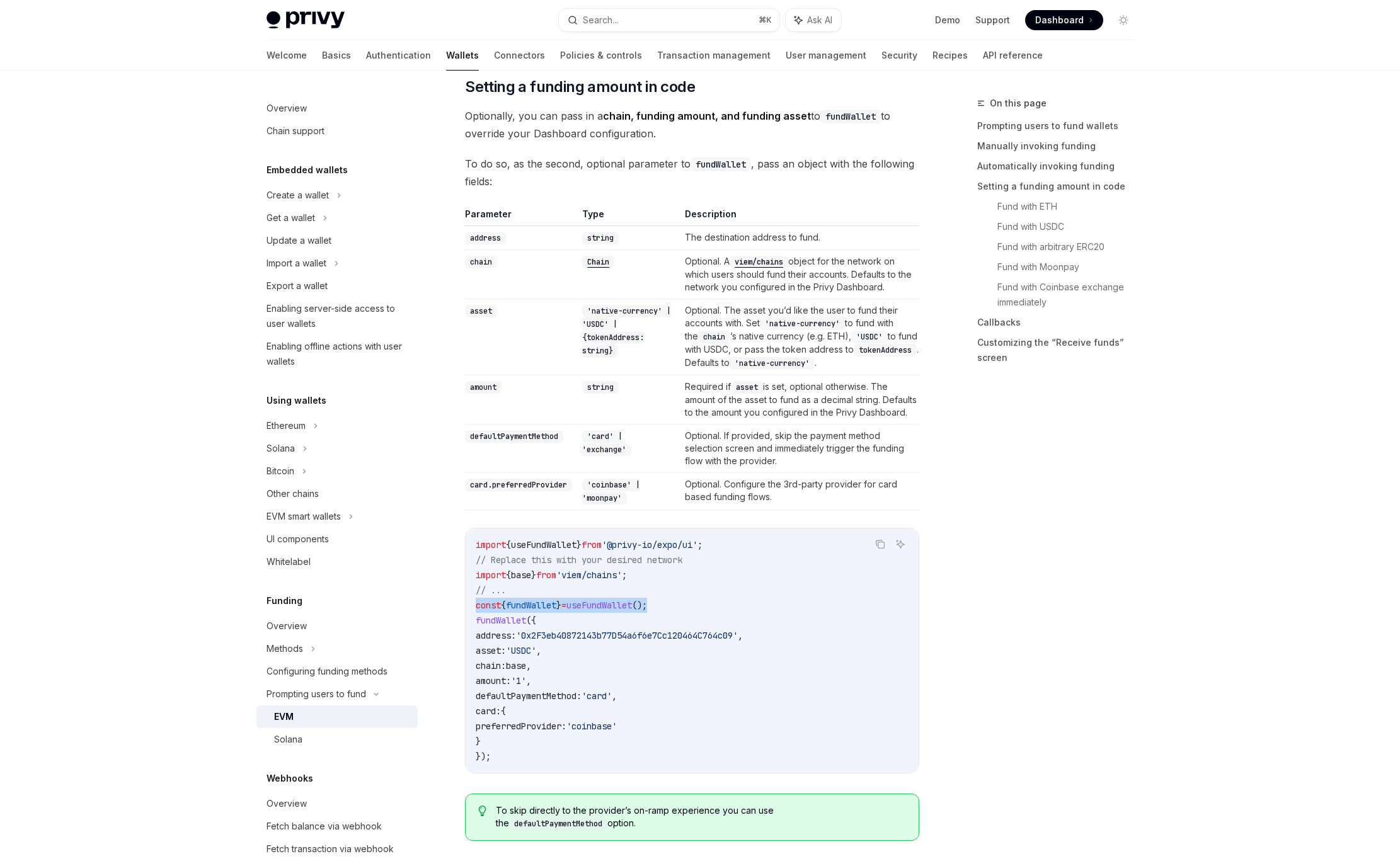
scroll to position [846, 0]
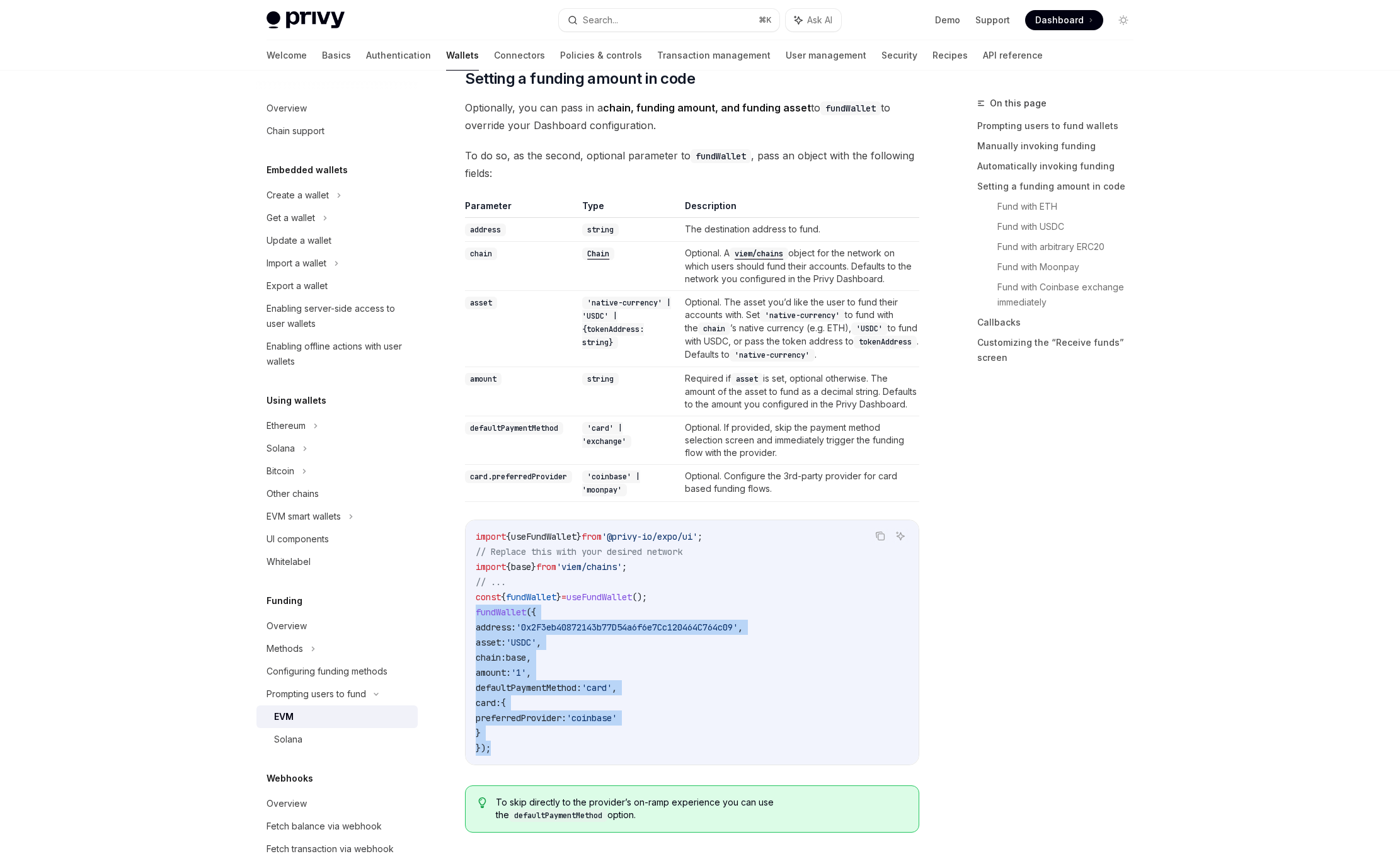
drag, startPoint x: 494, startPoint y: 760, endPoint x: 460, endPoint y: 627, distance: 137.3
click at [466, 627] on div "import { useFundWallet } from '@privy-io/expo/ui' ; // Replace this with your d…" at bounding box center [692, 642] width 453 height 244
copy code "fundWallet ({ address: '0x2F3eb40872143b77D54a6f6e7Cc120464C764c09' , asset: 'U…"
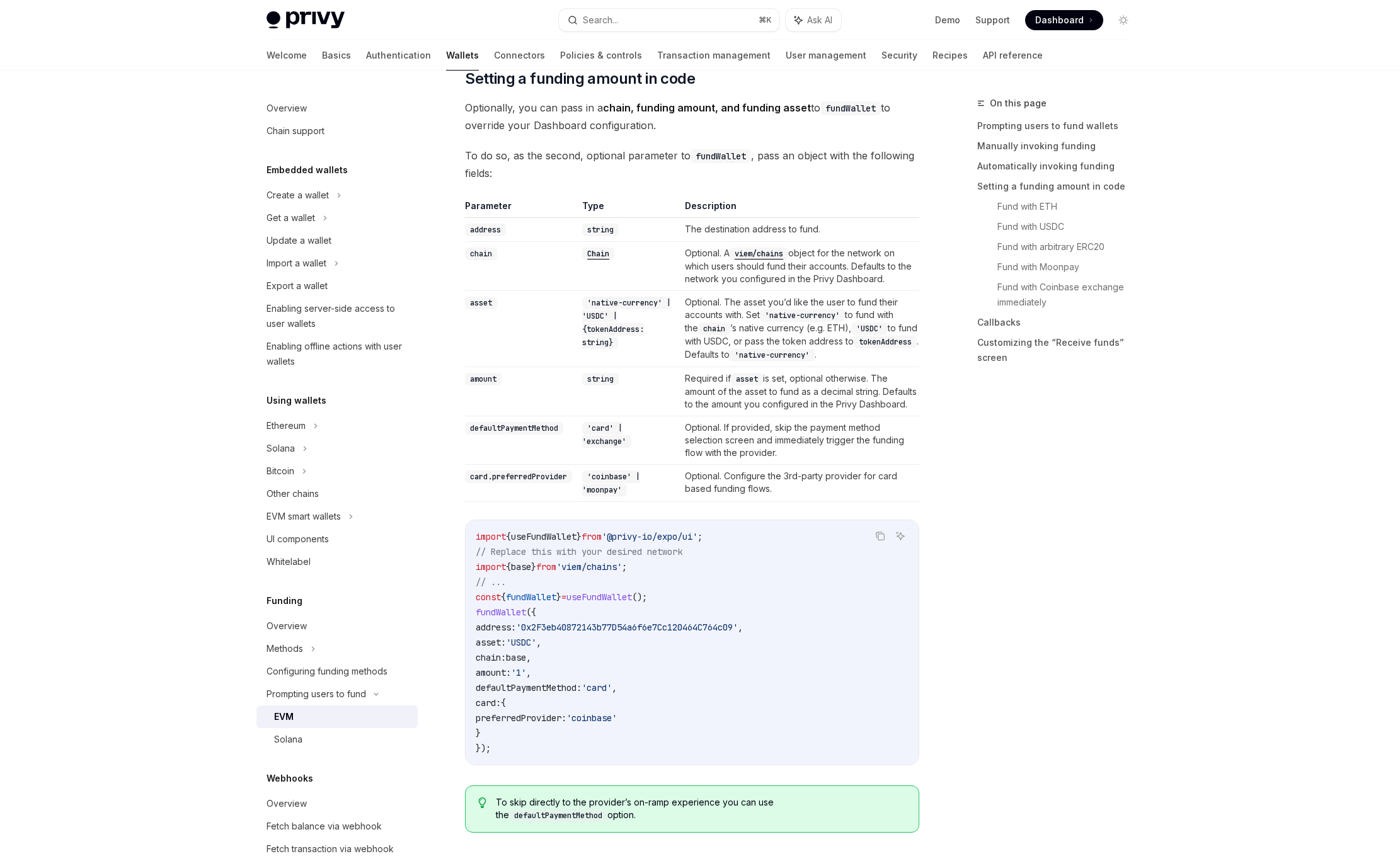
click at [621, 416] on td "string" at bounding box center [629, 391] width 103 height 49
drag, startPoint x: 618, startPoint y: 436, endPoint x: 592, endPoint y: 438, distance: 26.1
click at [592, 438] on code "'card' | 'exchange'" at bounding box center [607, 435] width 49 height 26
copy code "'card'"
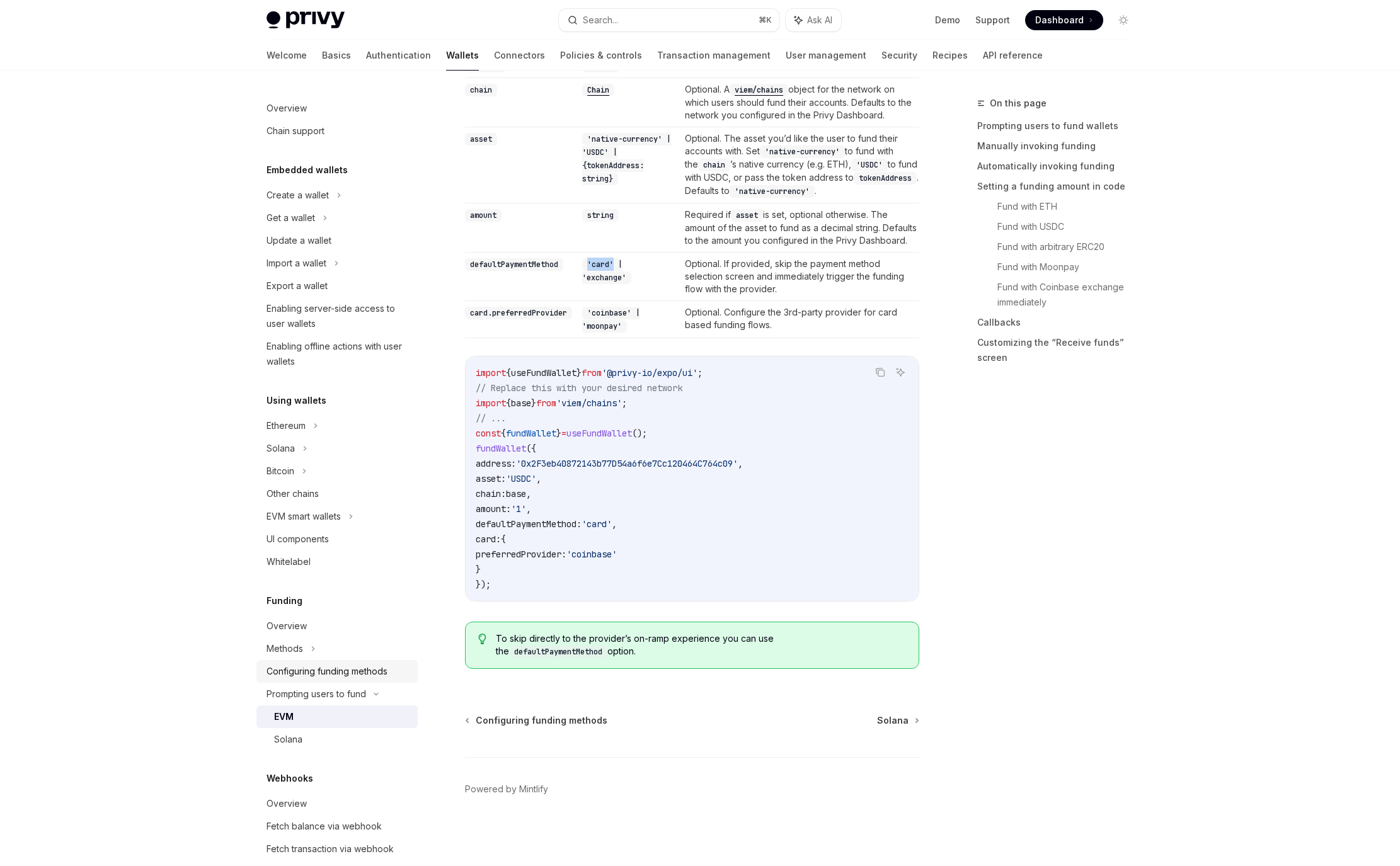
click at [314, 674] on div "Configuring funding methods" at bounding box center [327, 671] width 121 height 15
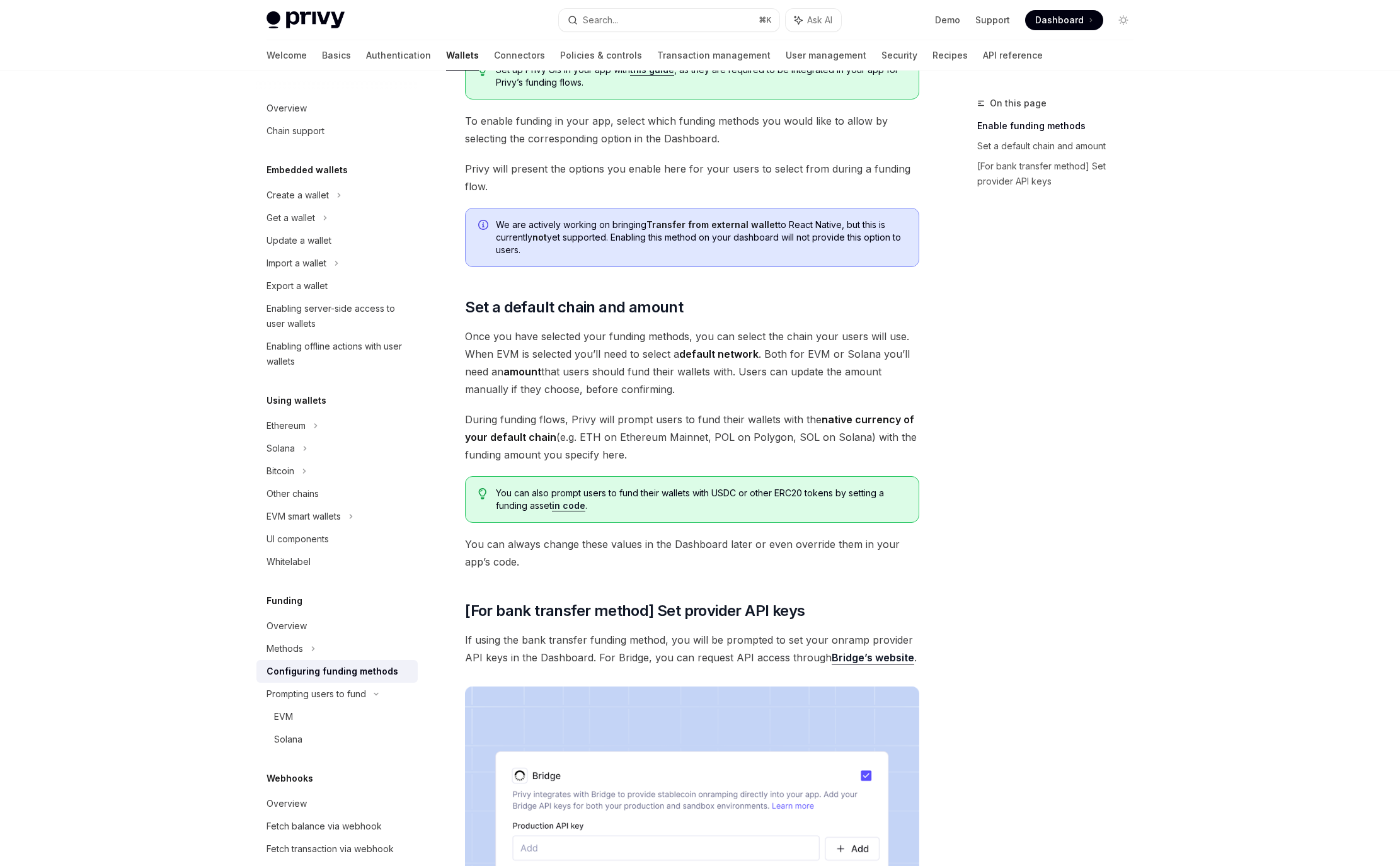
scroll to position [860, 0]
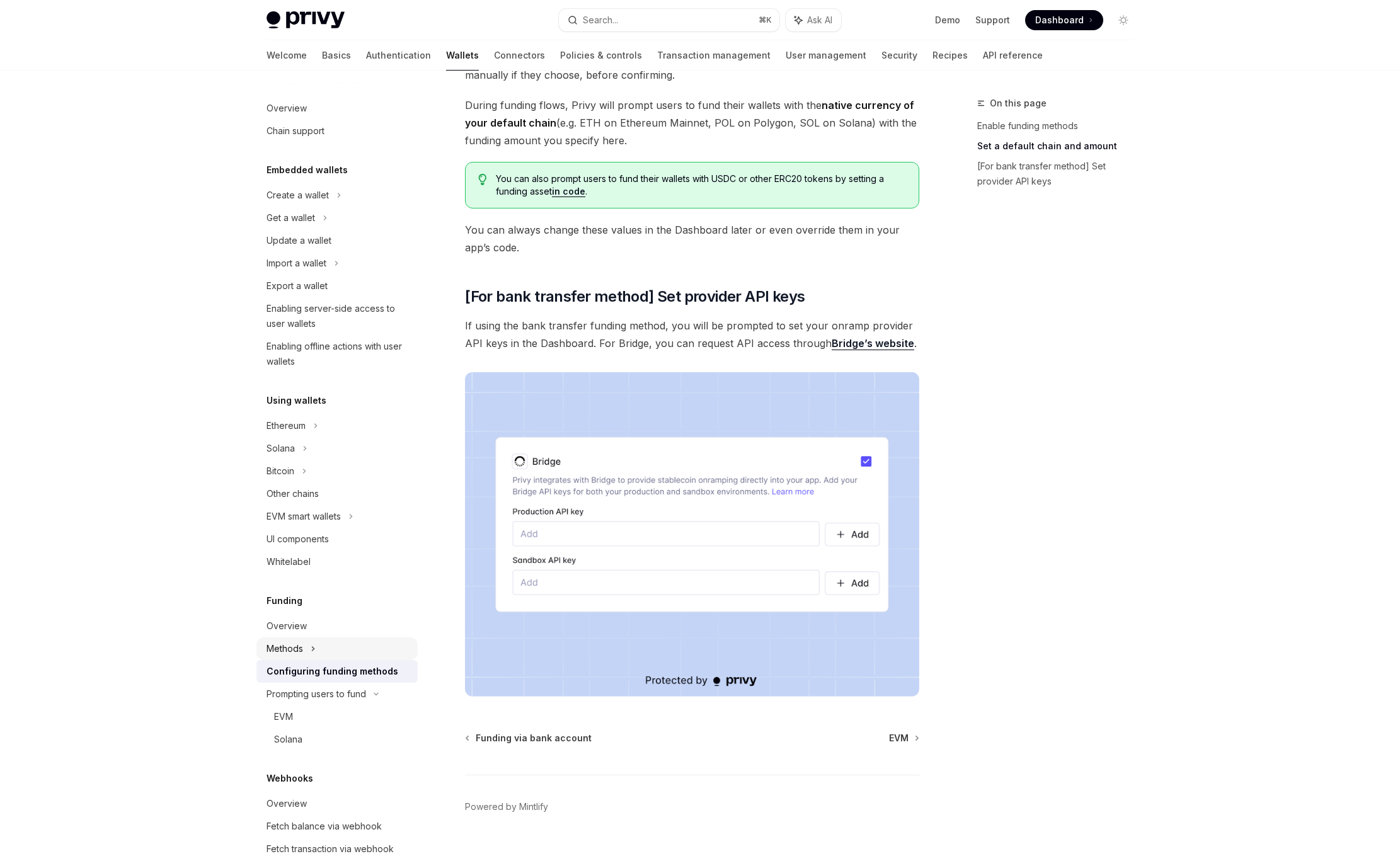
click at [339, 229] on div "Methods" at bounding box center [337, 217] width 161 height 23
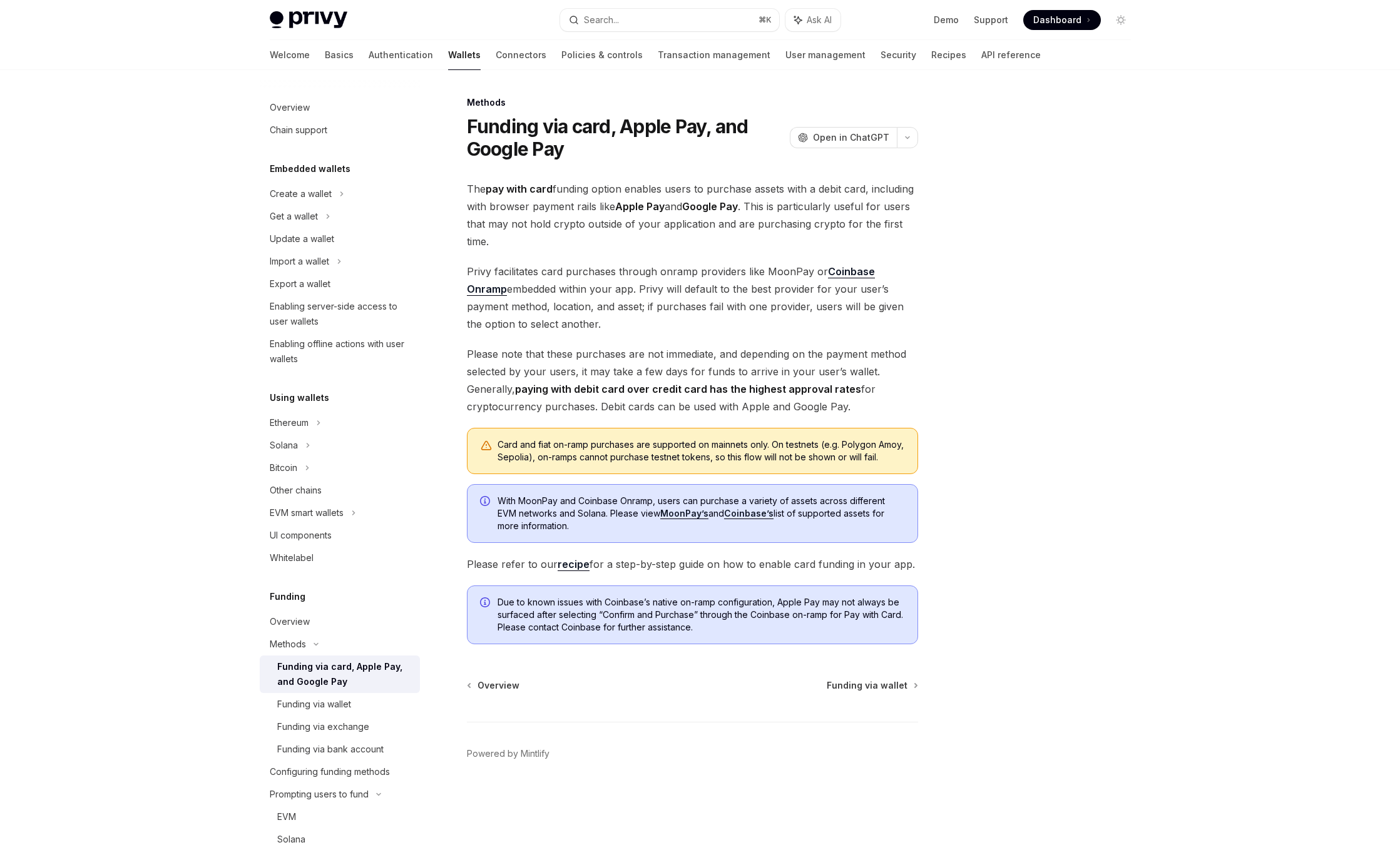
click at [875, 269] on link "Coinbase Onramp" at bounding box center [670, 280] width 408 height 31
click at [764, 519] on link "Coinbase’s" at bounding box center [749, 514] width 49 height 11
click at [372, 774] on div "Configuring funding methods" at bounding box center [329, 771] width 120 height 15
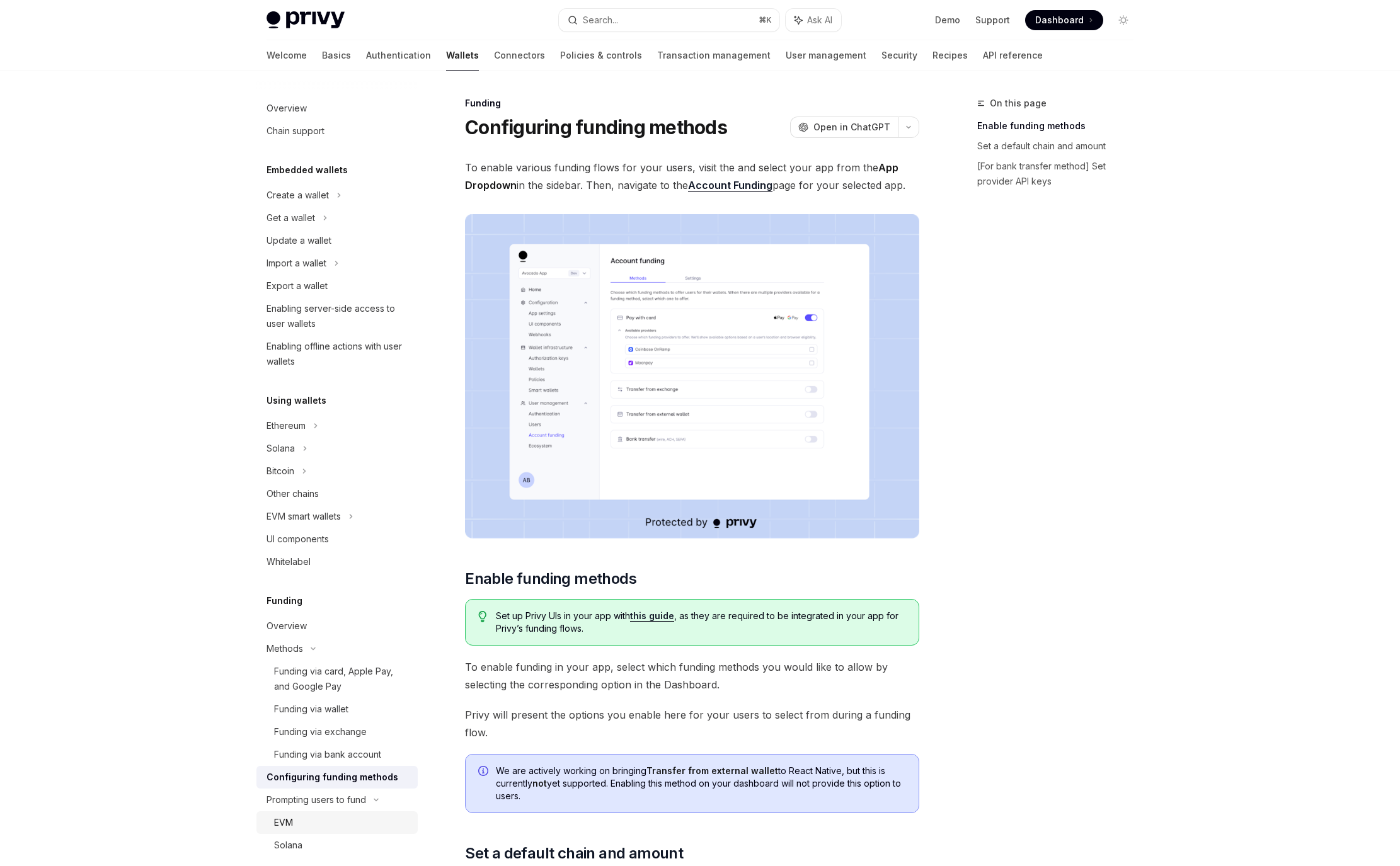
click at [302, 819] on div "EVM" at bounding box center [342, 823] width 136 height 15
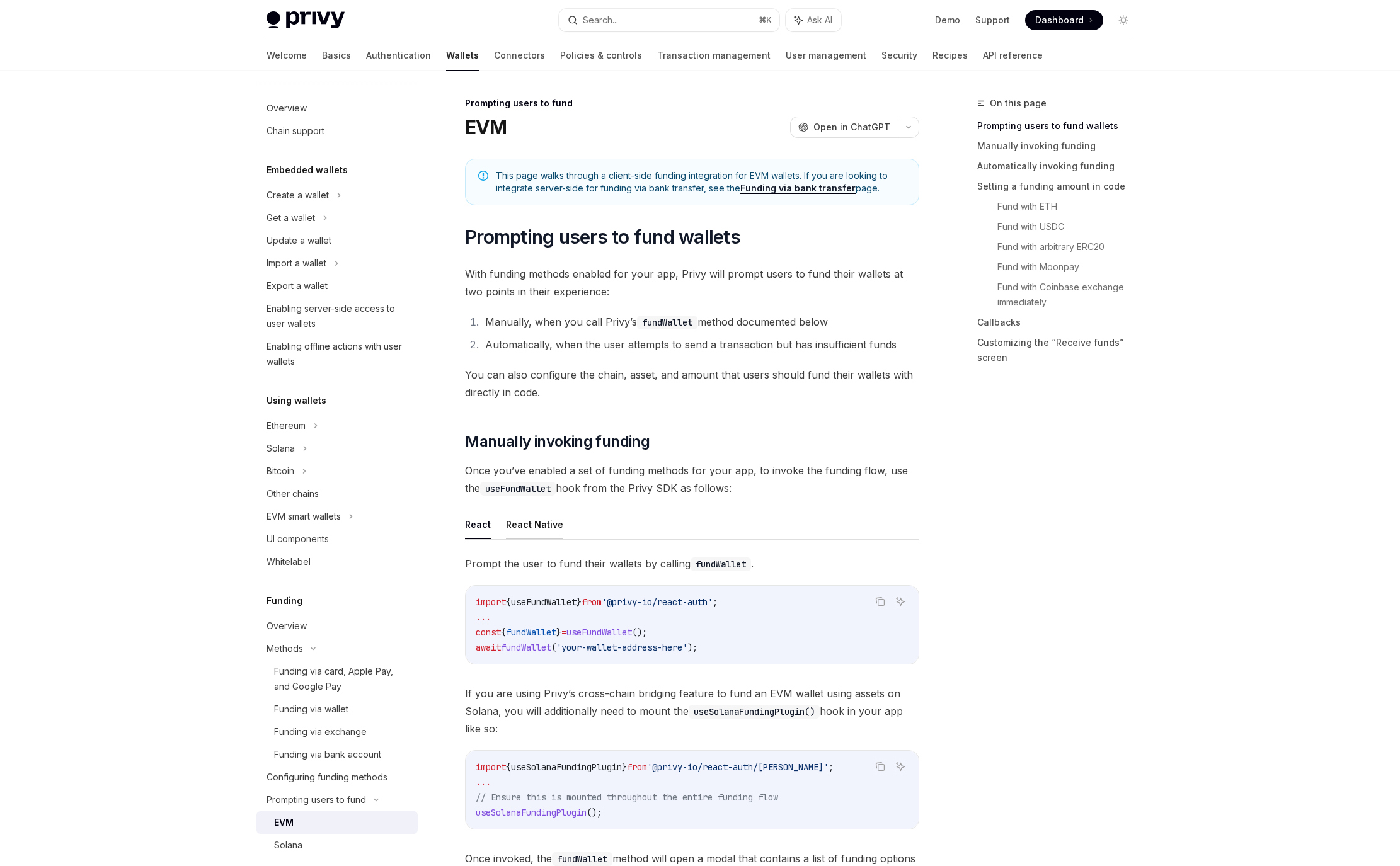
click at [538, 531] on button "React Native" at bounding box center [535, 524] width 57 height 29
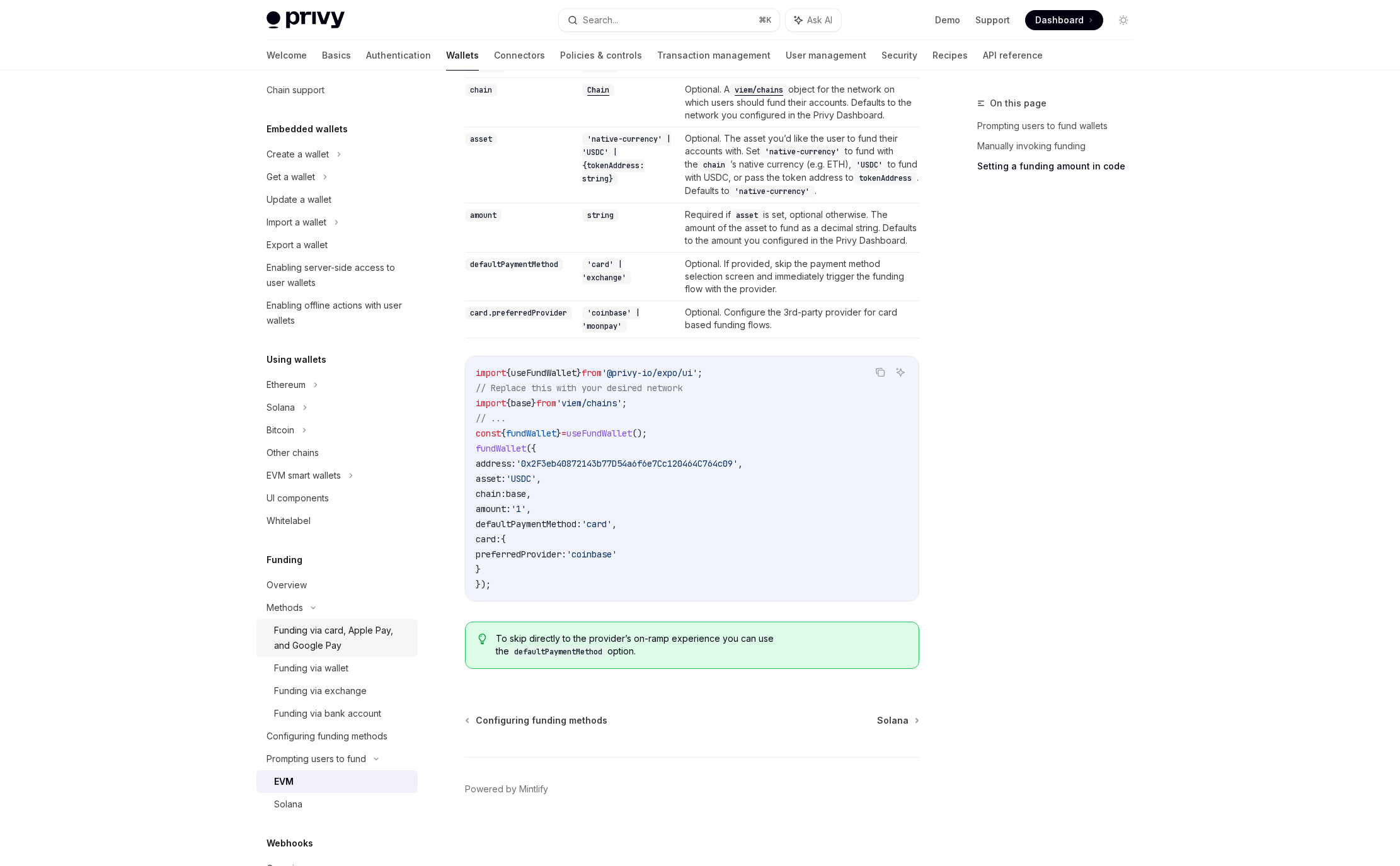
scroll to position [49, 0]
click at [355, 665] on div "Funding via wallet" at bounding box center [342, 660] width 136 height 15
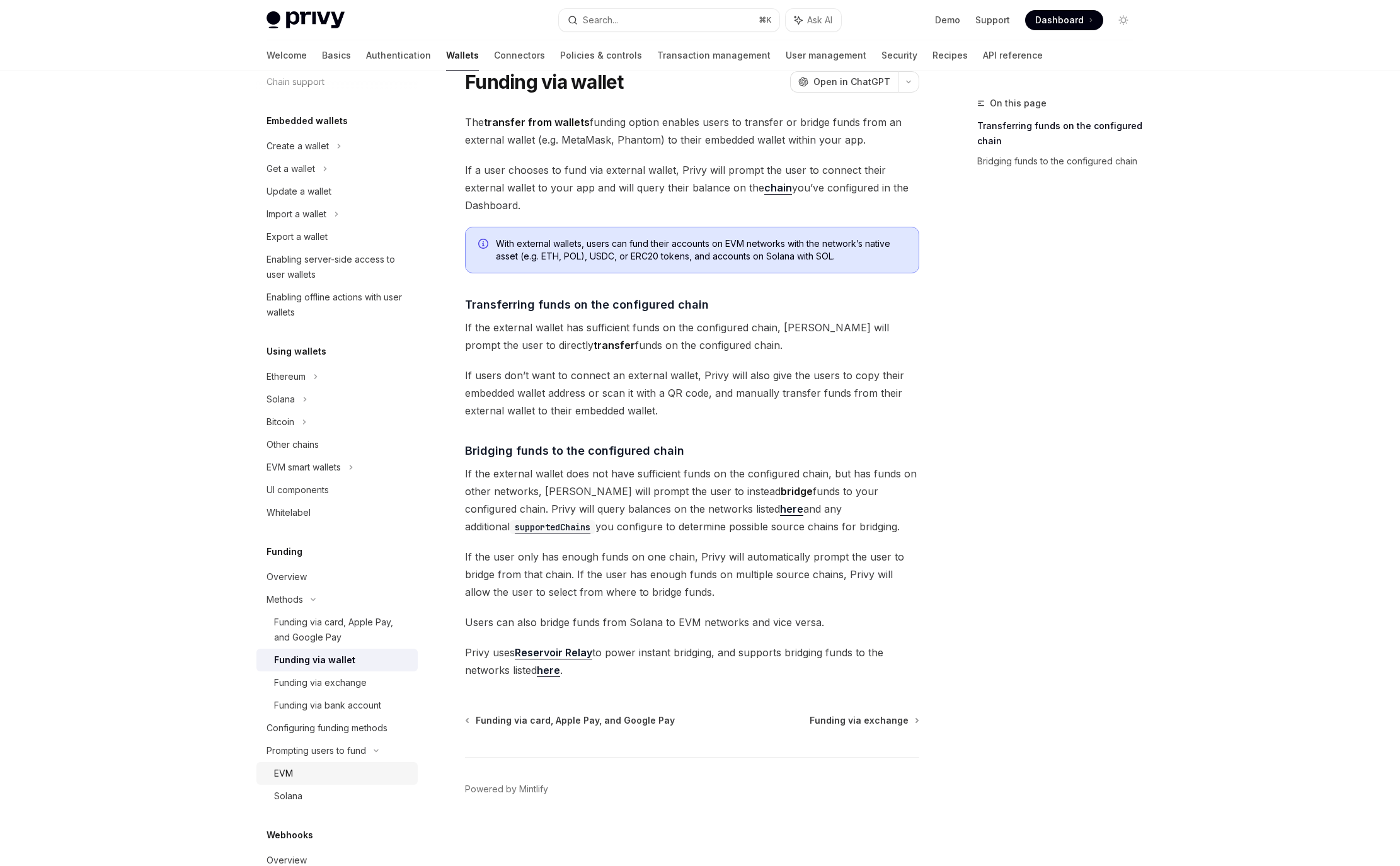
click at [335, 767] on div "EVM" at bounding box center [342, 773] width 136 height 15
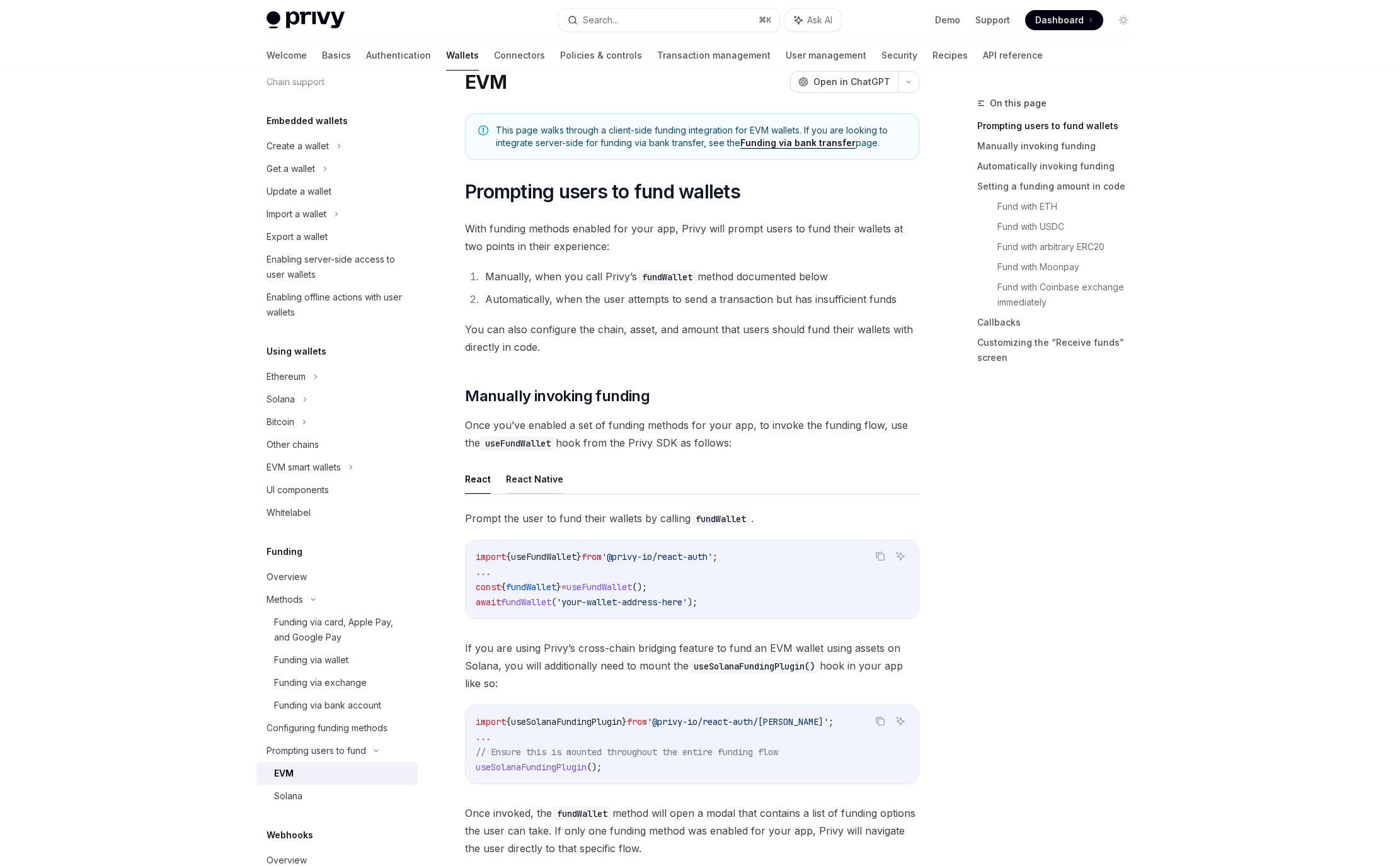
click at [540, 479] on button "React Native" at bounding box center [535, 478] width 57 height 29
type textarea "*"
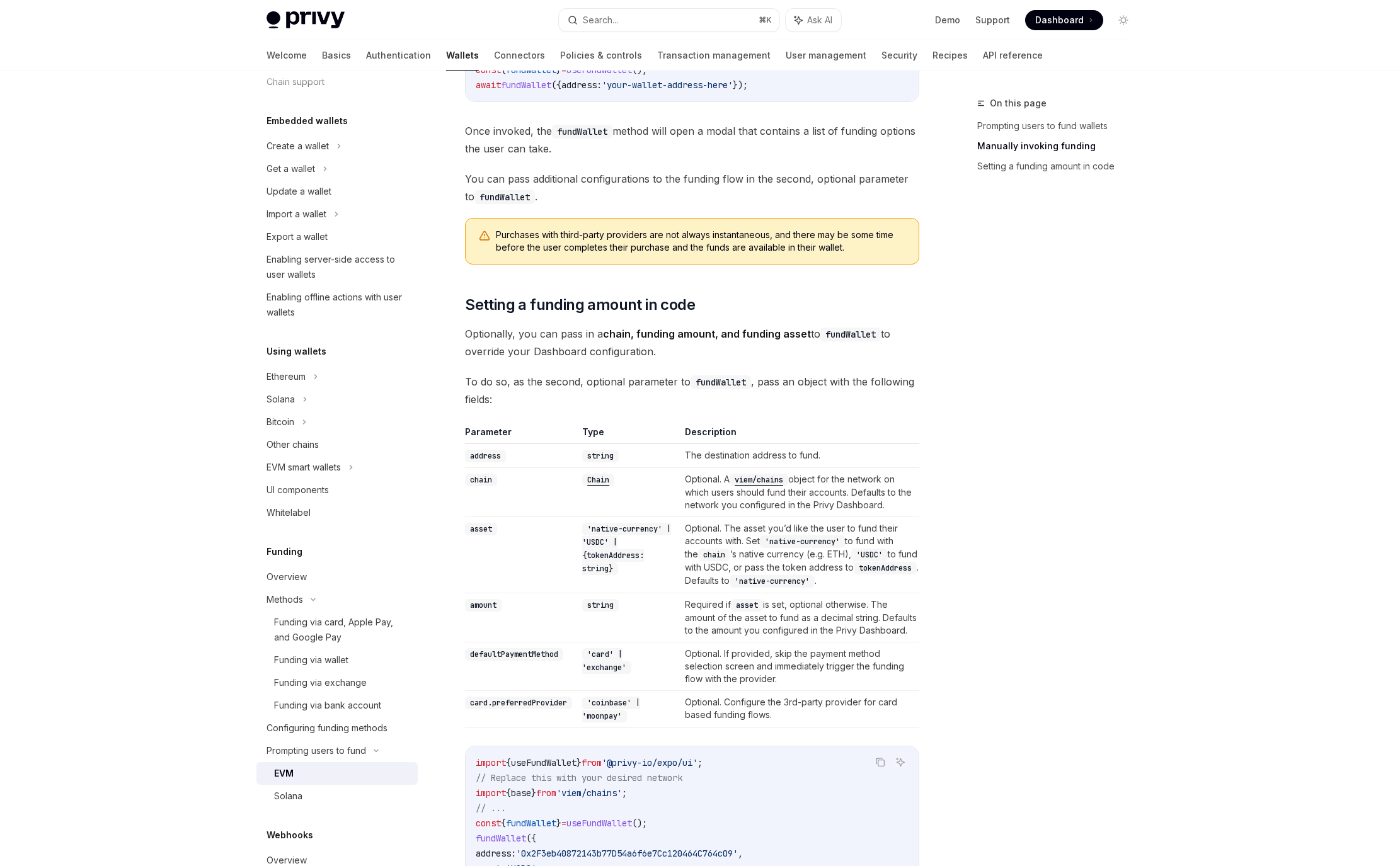
scroll to position [637, 0]
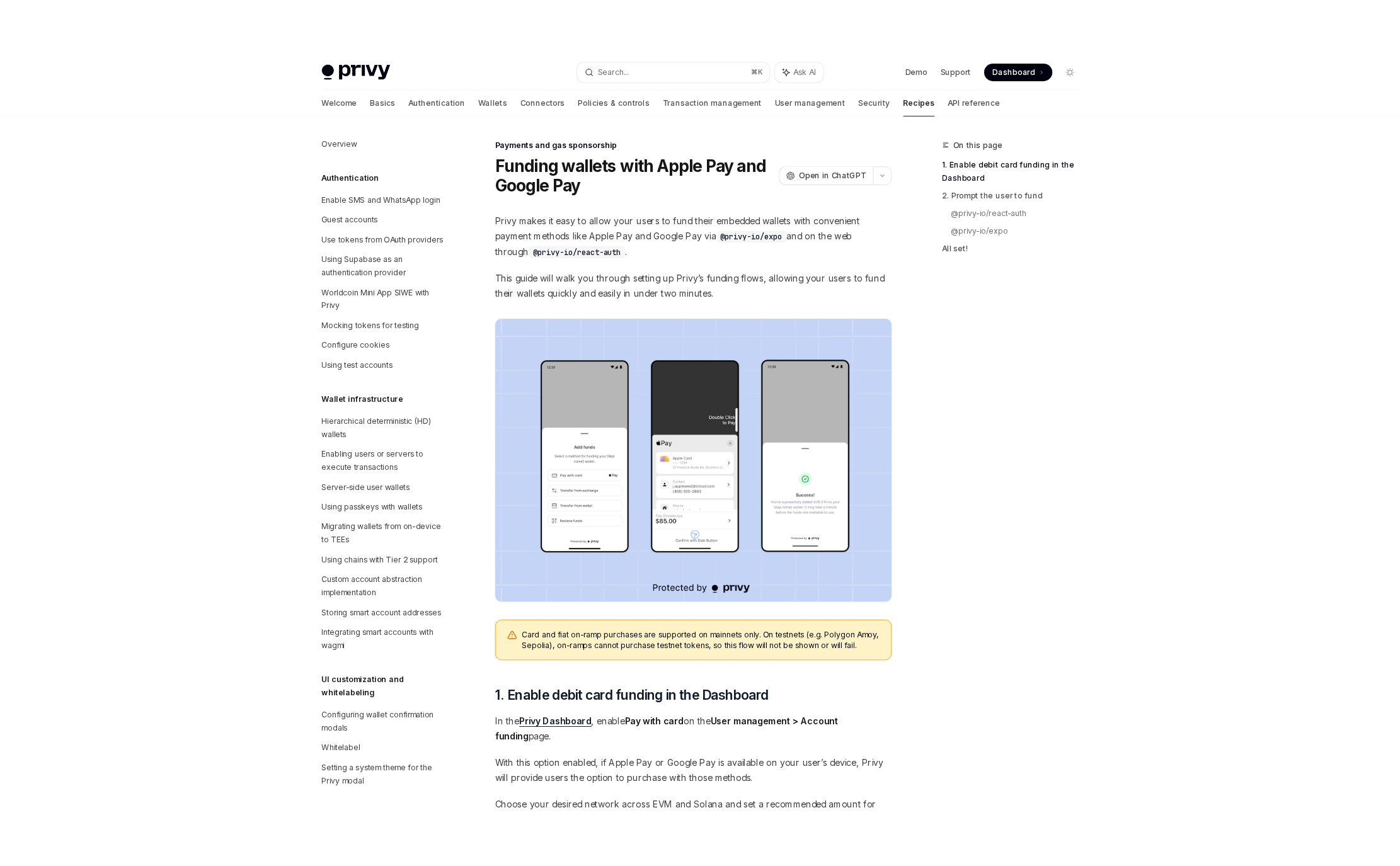
scroll to position [941, 0]
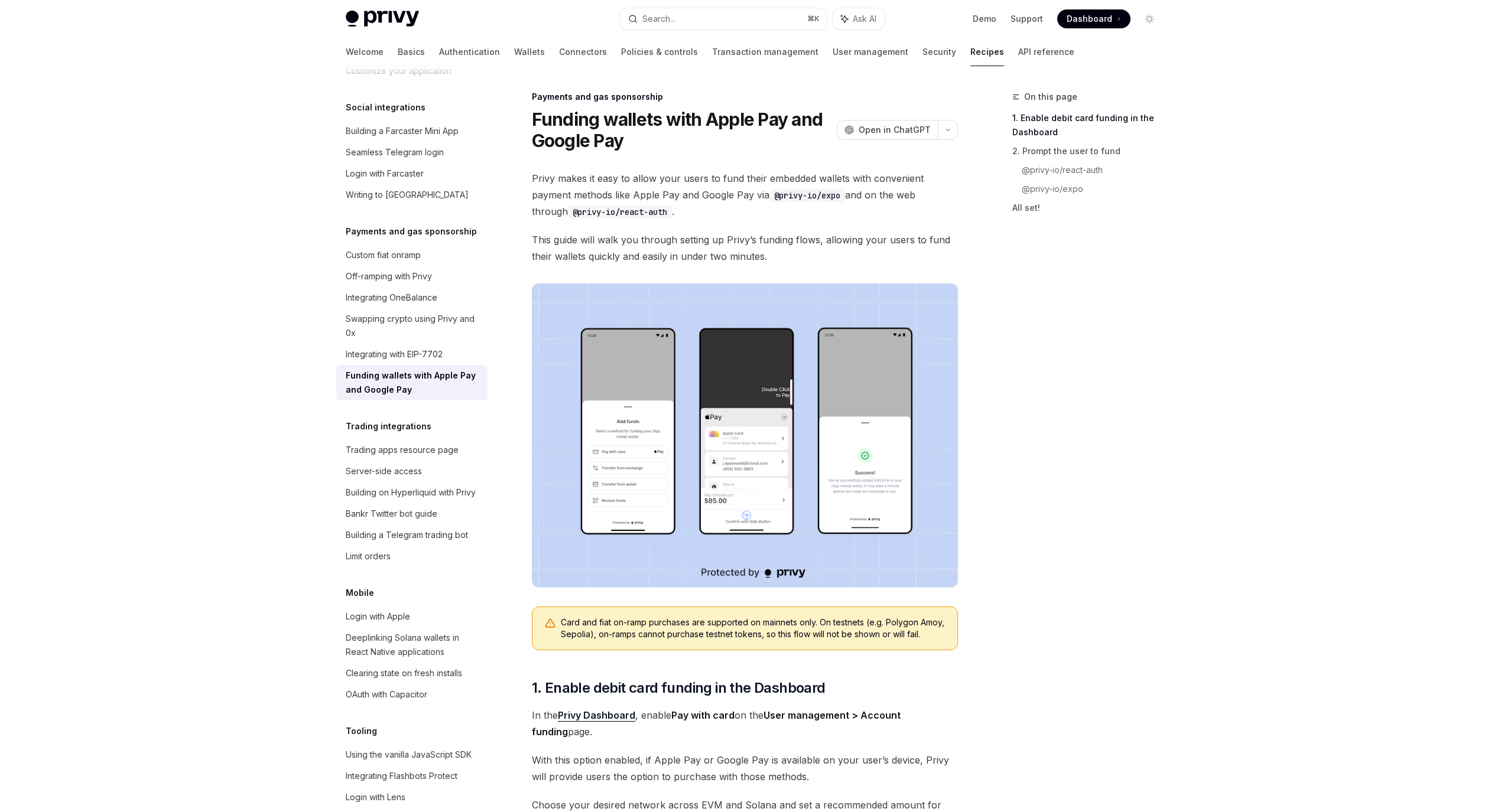
type textarea "*"
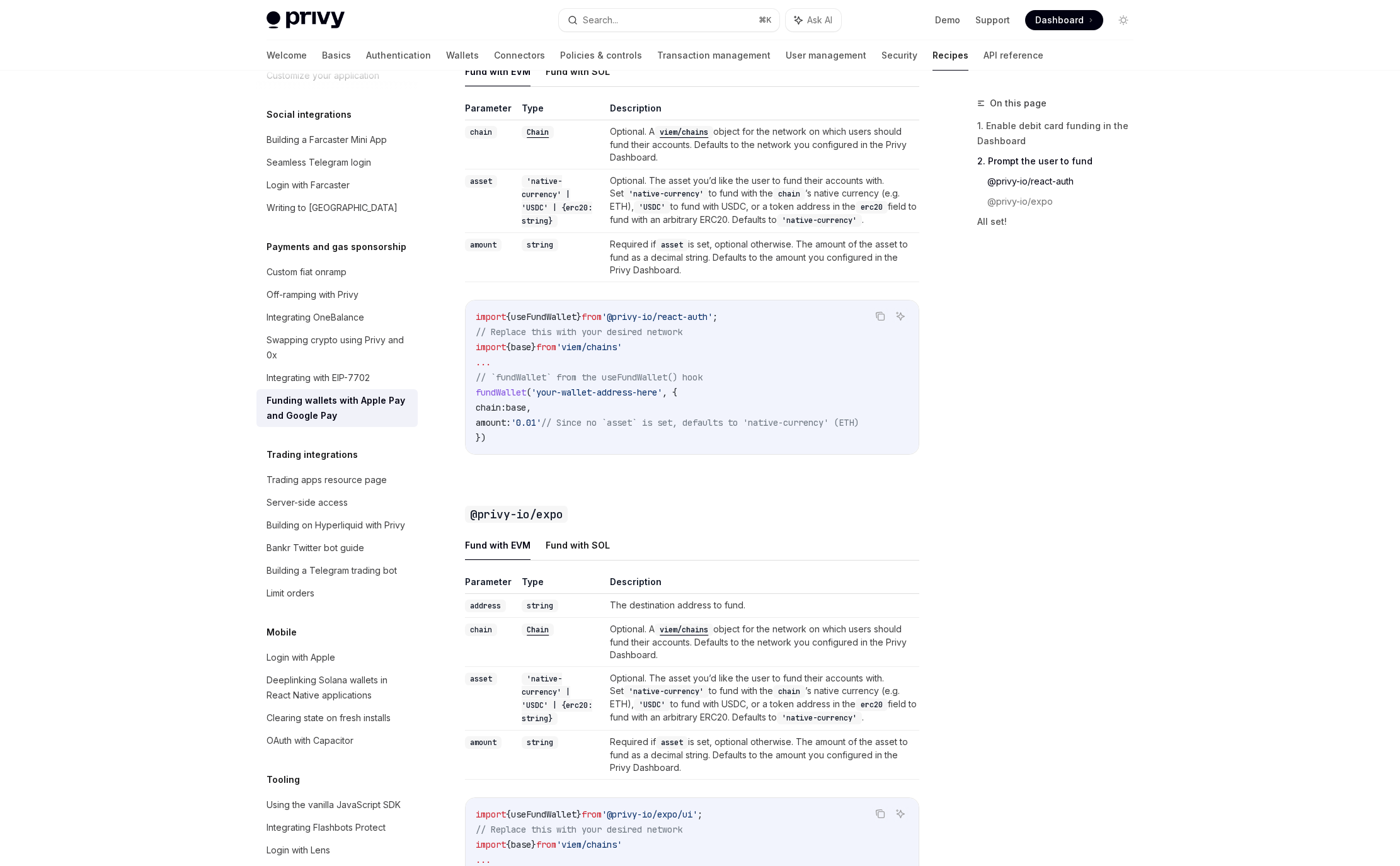
scroll to position [1089, 0]
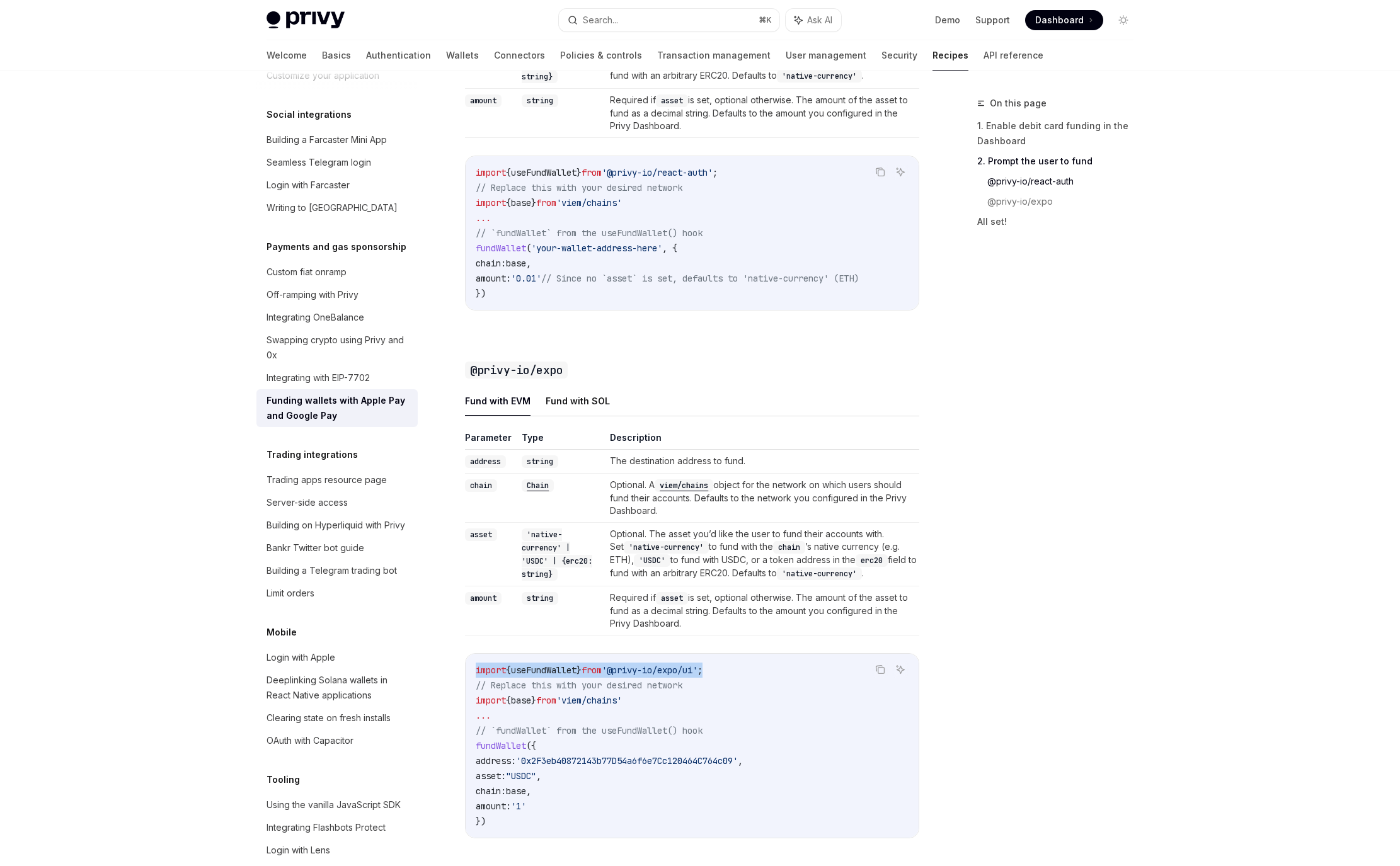
drag, startPoint x: 732, startPoint y: 685, endPoint x: 476, endPoint y: 690, distance: 256.0
click at [476, 690] on code "import { useFundWallet } from '@privy-io/expo/ui' ; // Replace this with your d…" at bounding box center [691, 746] width 433 height 166
copy span "import { useFundWallet } from '@privy-io/expo/ui' ;"
drag, startPoint x: 649, startPoint y: 720, endPoint x: 475, endPoint y: 720, distance: 174.0
click at [475, 720] on div "import { useFundWallet } from '@privy-io/expo/ui' ; // Replace this with your d…" at bounding box center [692, 746] width 453 height 184
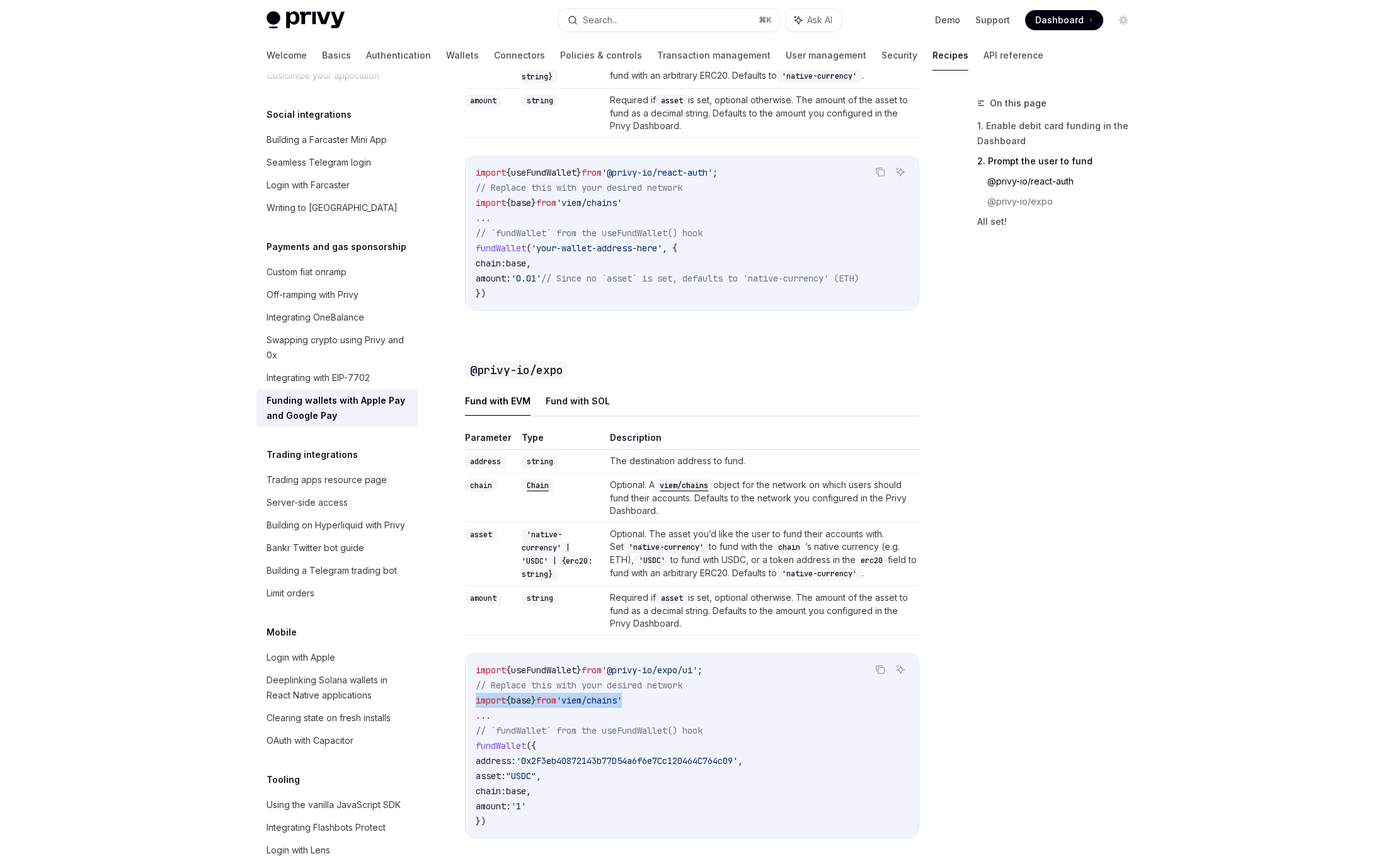
copy span "import { base } from 'viem/chains'"
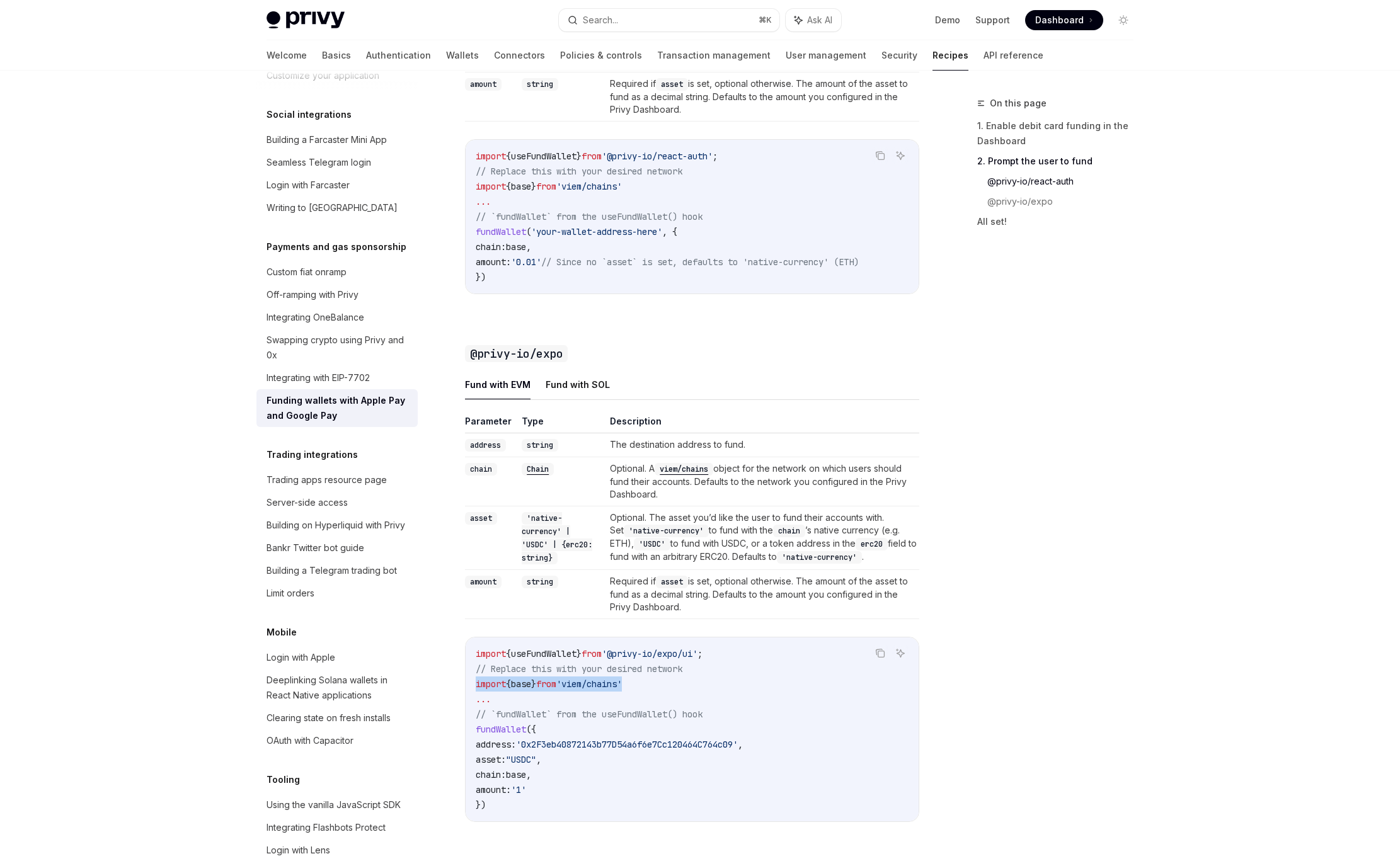
scroll to position [1114, 0]
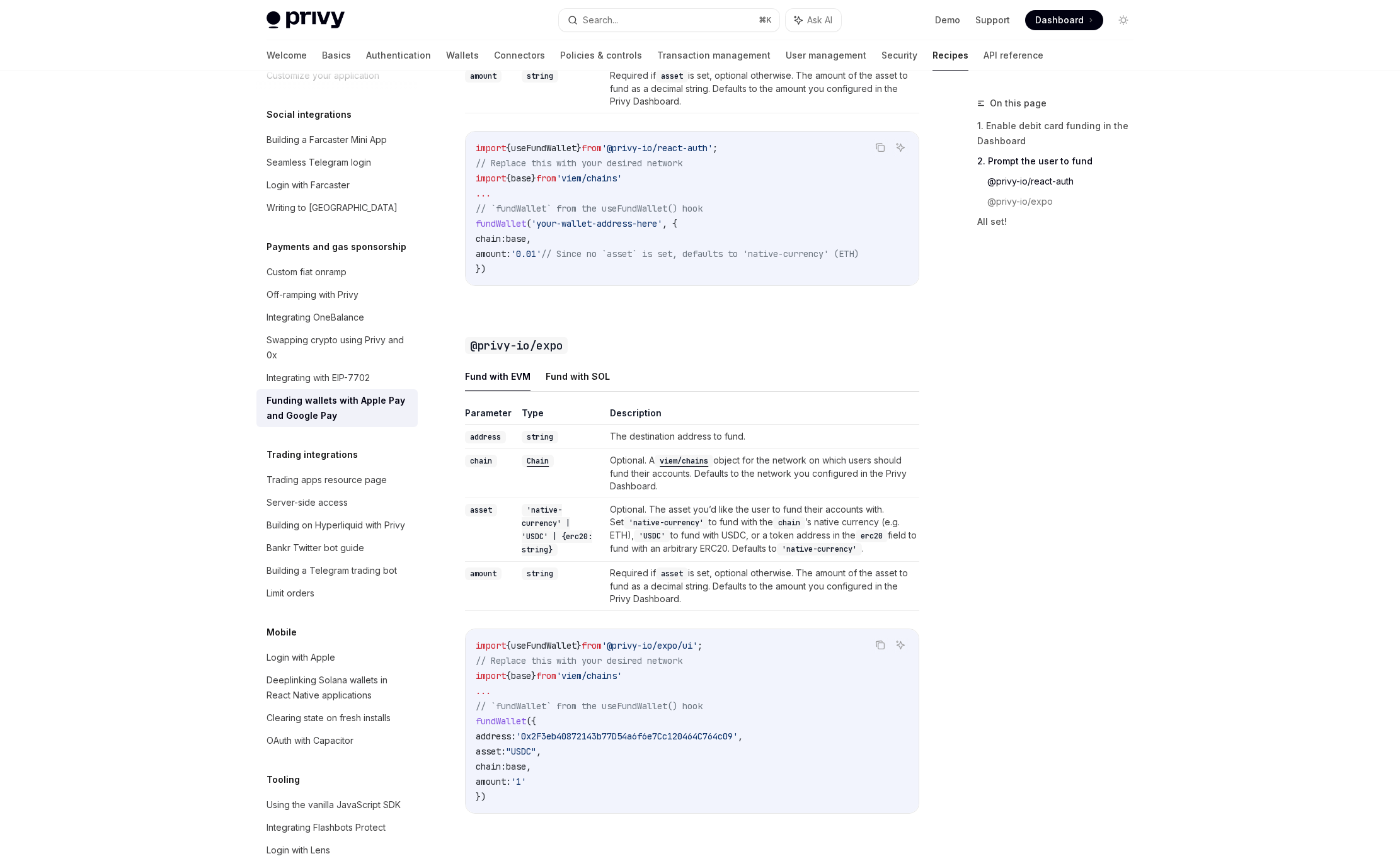
click at [599, 715] on code "import { useFundWallet } from '@privy-io/expo/ui' ; // Replace this with your d…" at bounding box center [691, 721] width 433 height 166
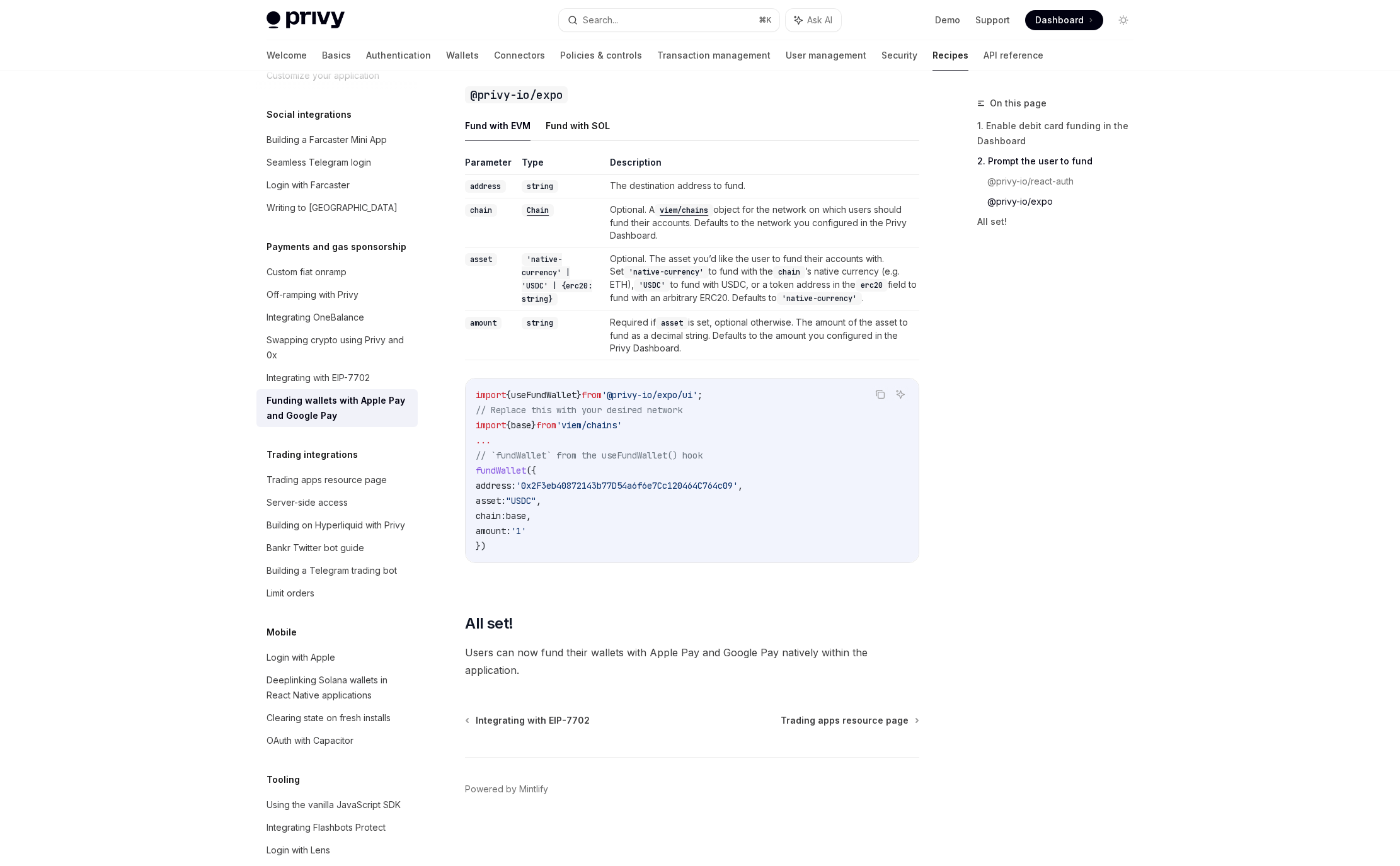
scroll to position [1310, 0]
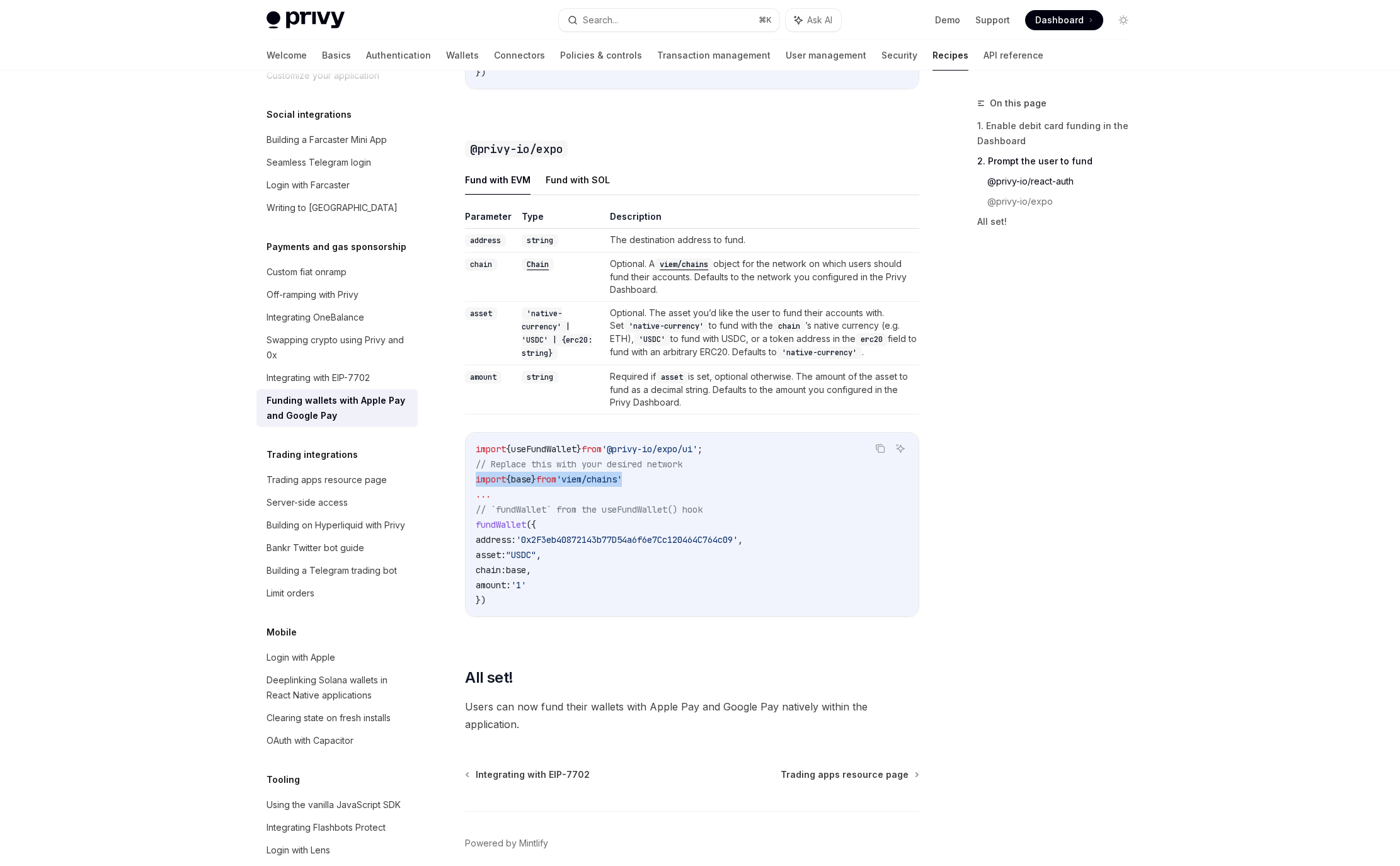
drag, startPoint x: 648, startPoint y: 494, endPoint x: 474, endPoint y: 500, distance: 174.1
click at [474, 500] on div "import { useFundWallet } from '@privy-io/expo/ui' ; // Replace this with your d…" at bounding box center [692, 524] width 453 height 184
copy span "import { base } from 'viem/chains'"
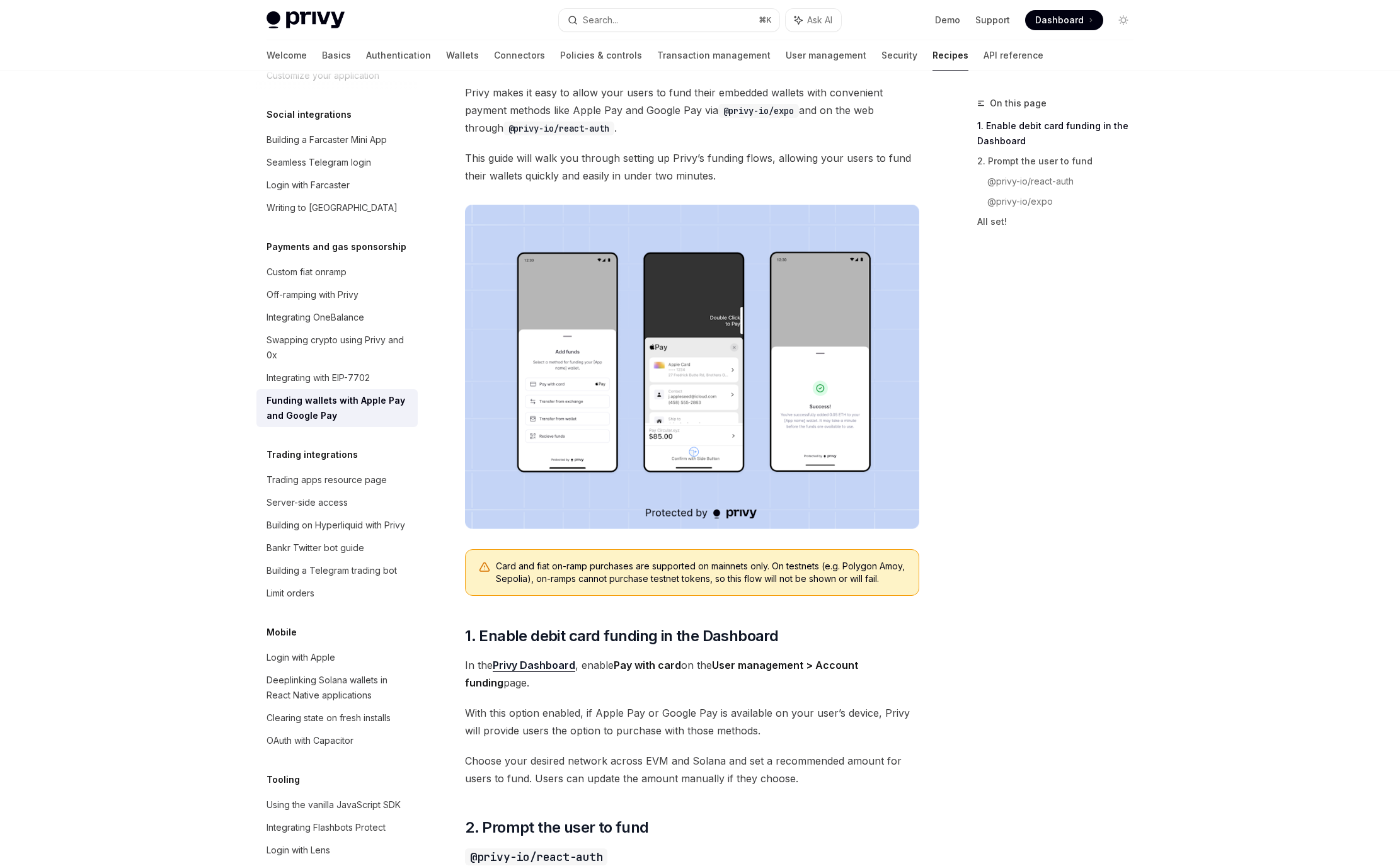
scroll to position [26, 0]
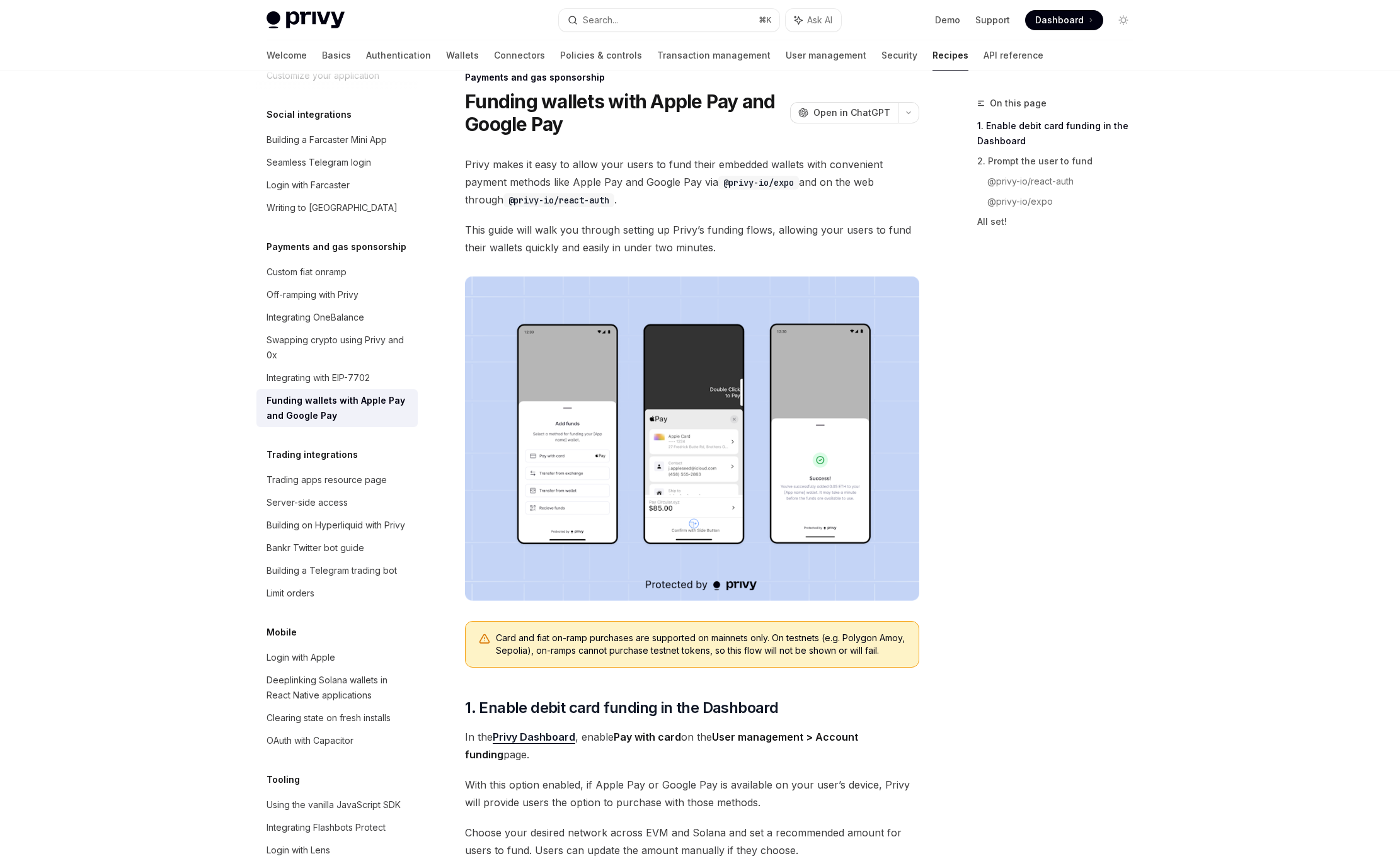
click at [592, 435] on img at bounding box center [692, 439] width 454 height 324
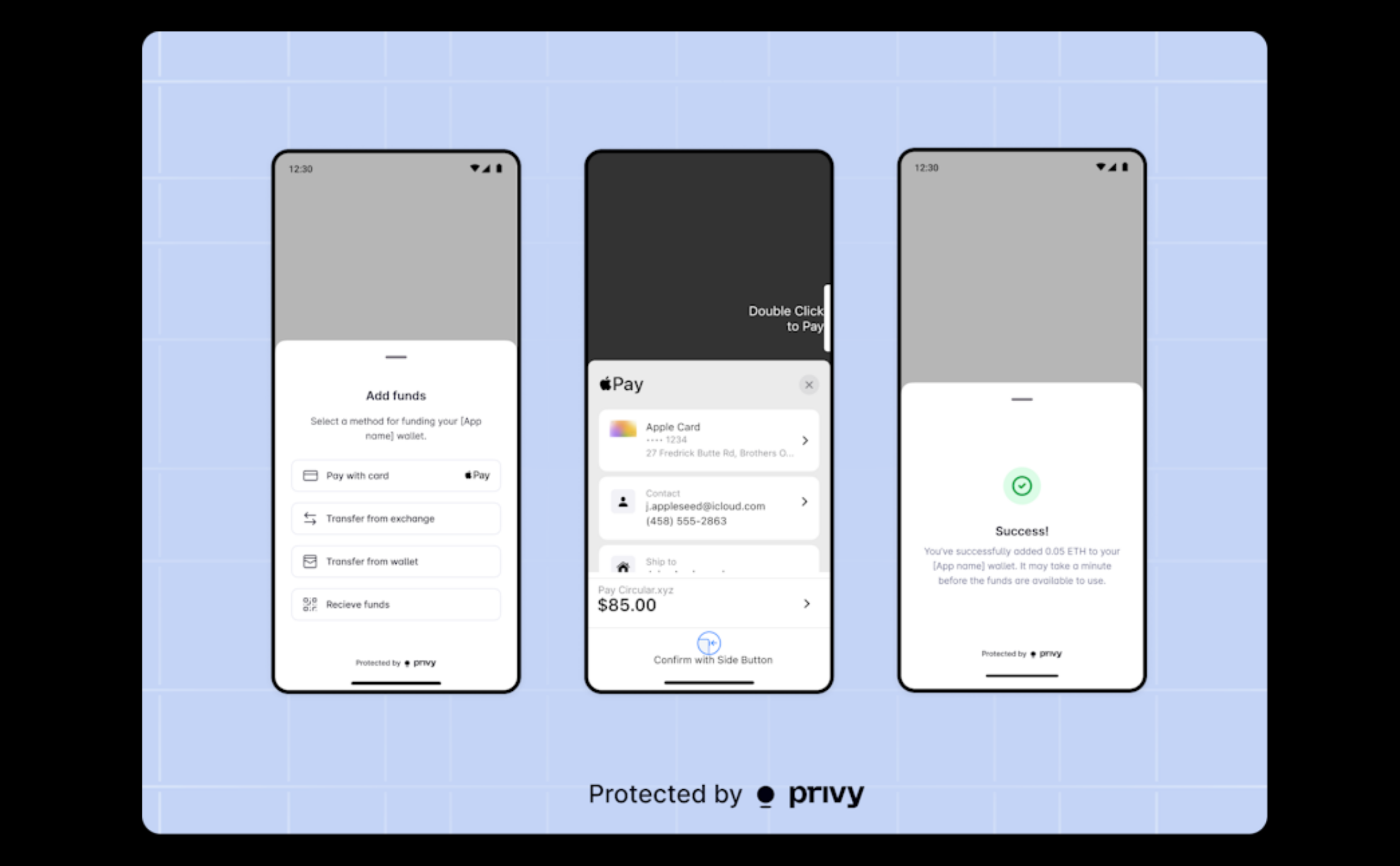
scroll to position [941, 0]
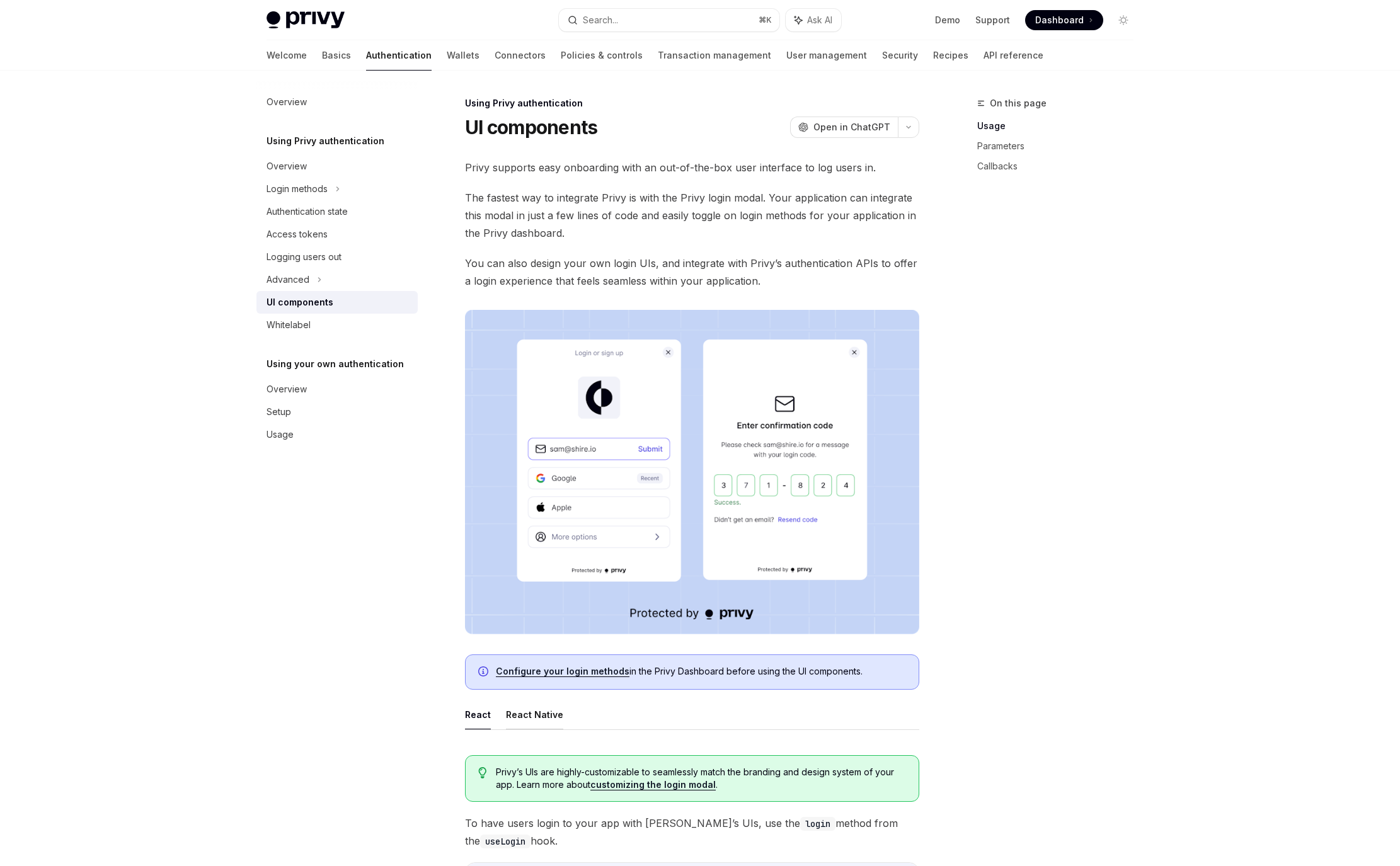
click at [552, 709] on button "React Native" at bounding box center [535, 714] width 57 height 29
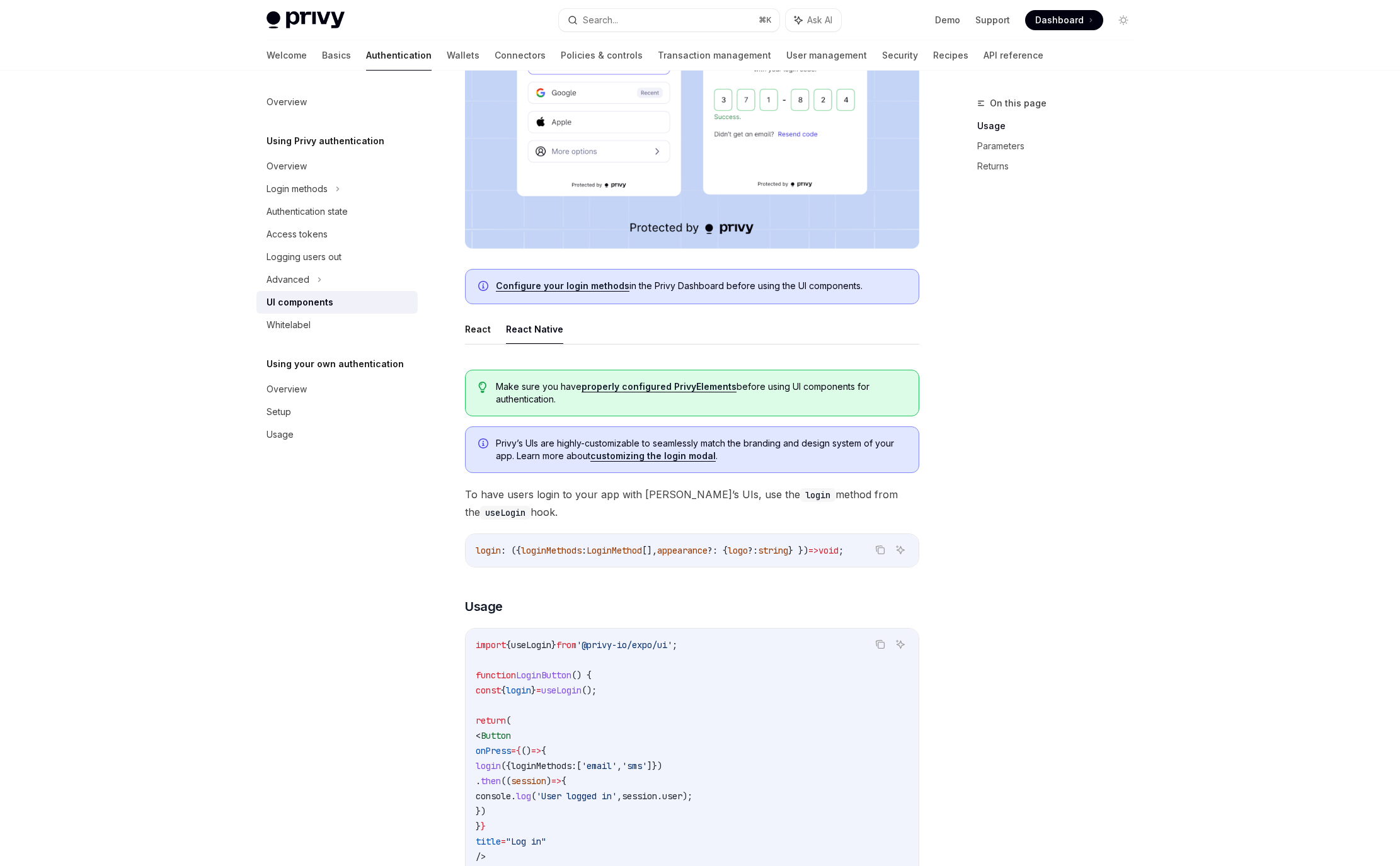
scroll to position [457, 0]
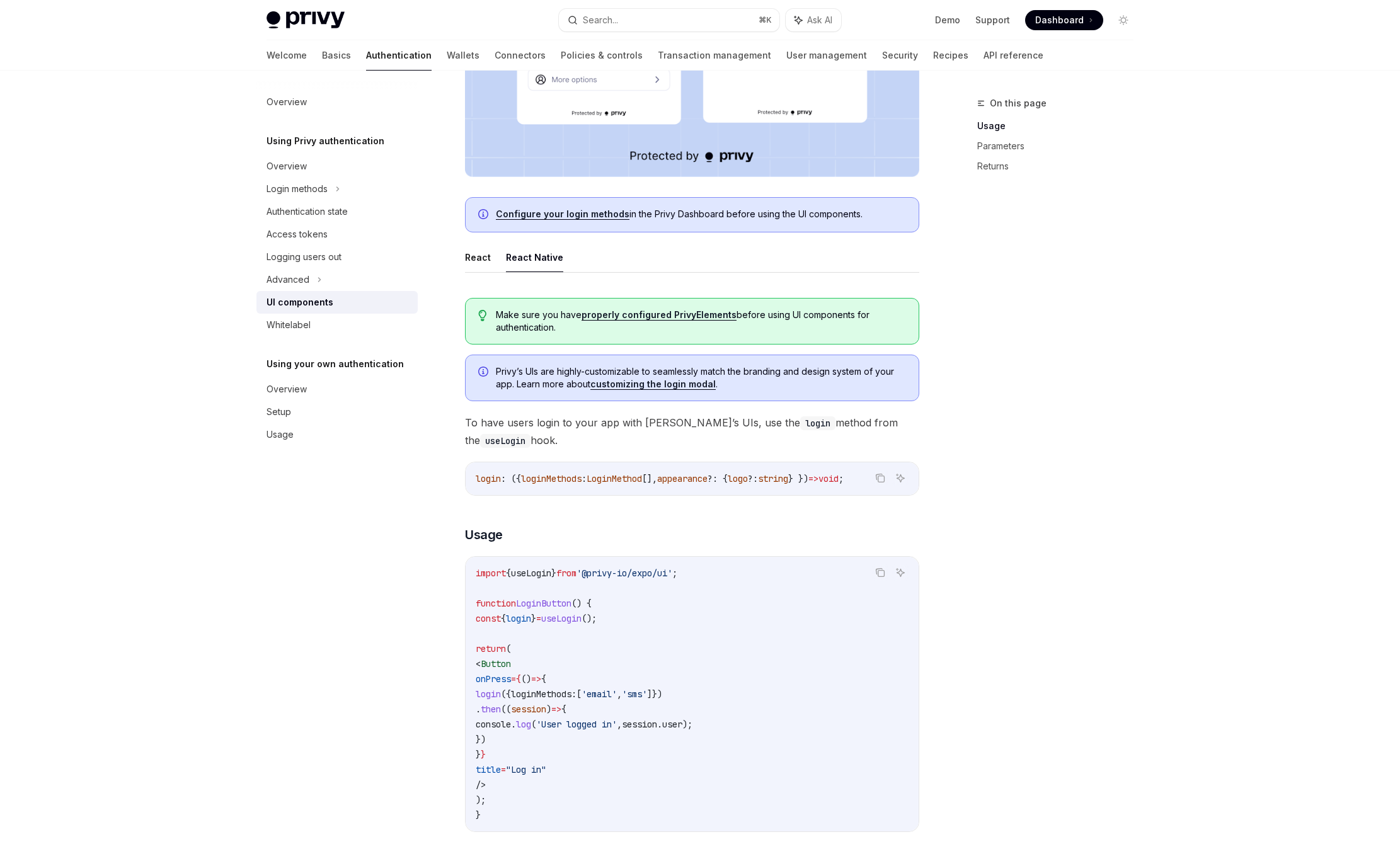
click at [666, 386] on link "customizing the login modal" at bounding box center [653, 384] width 126 height 11
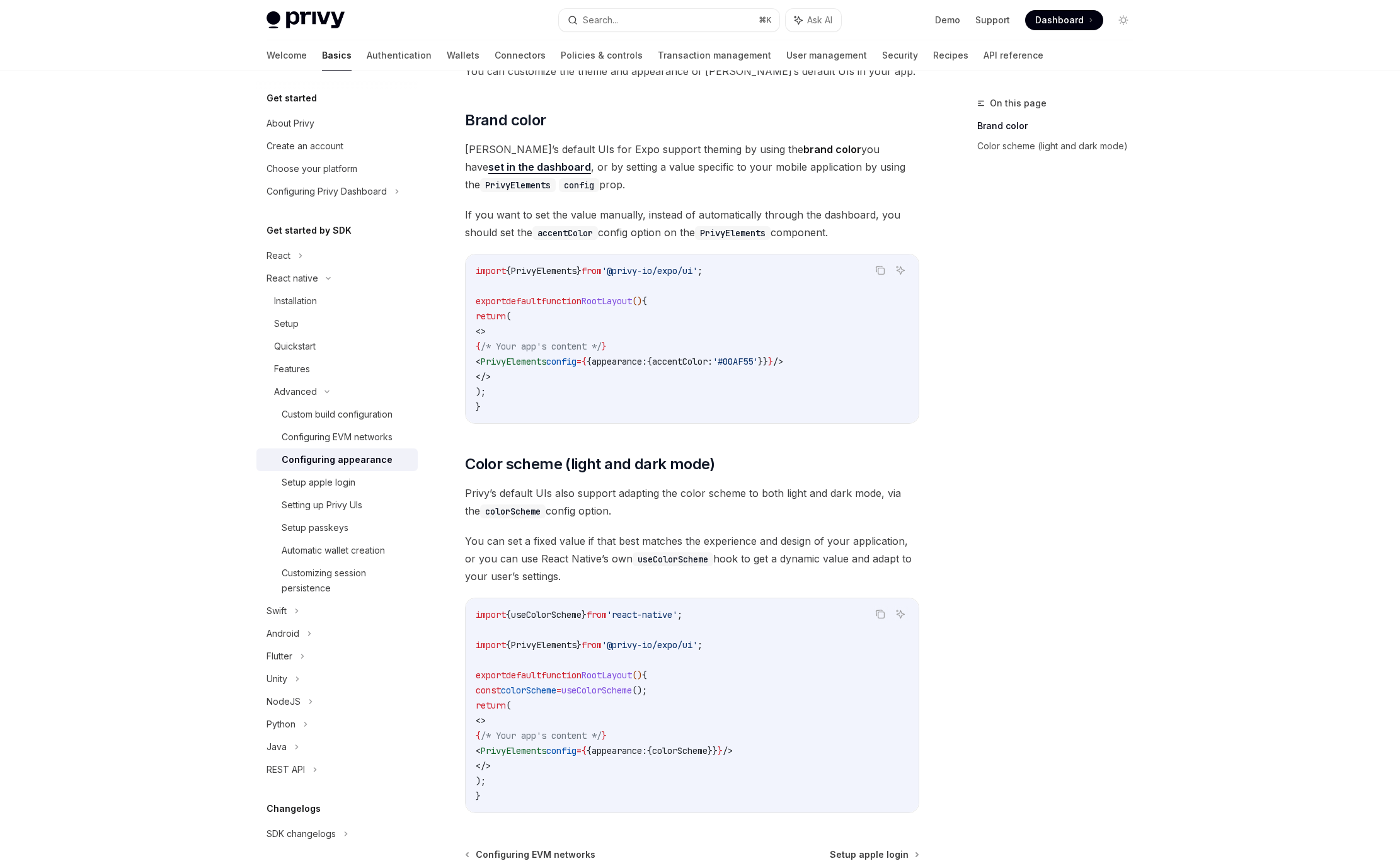
scroll to position [231, 0]
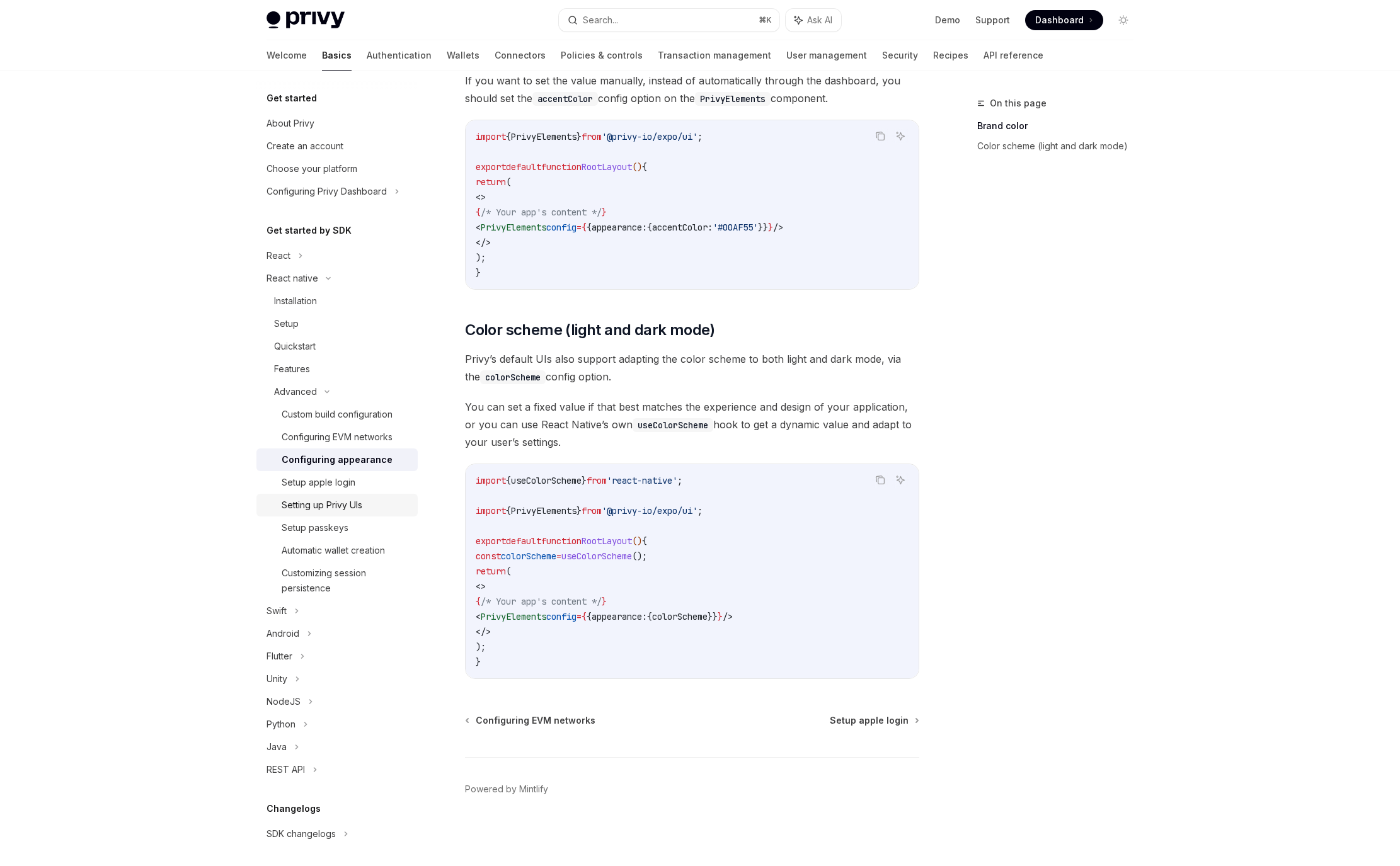
click at [354, 503] on div "Setting up Privy UIs" at bounding box center [322, 505] width 81 height 15
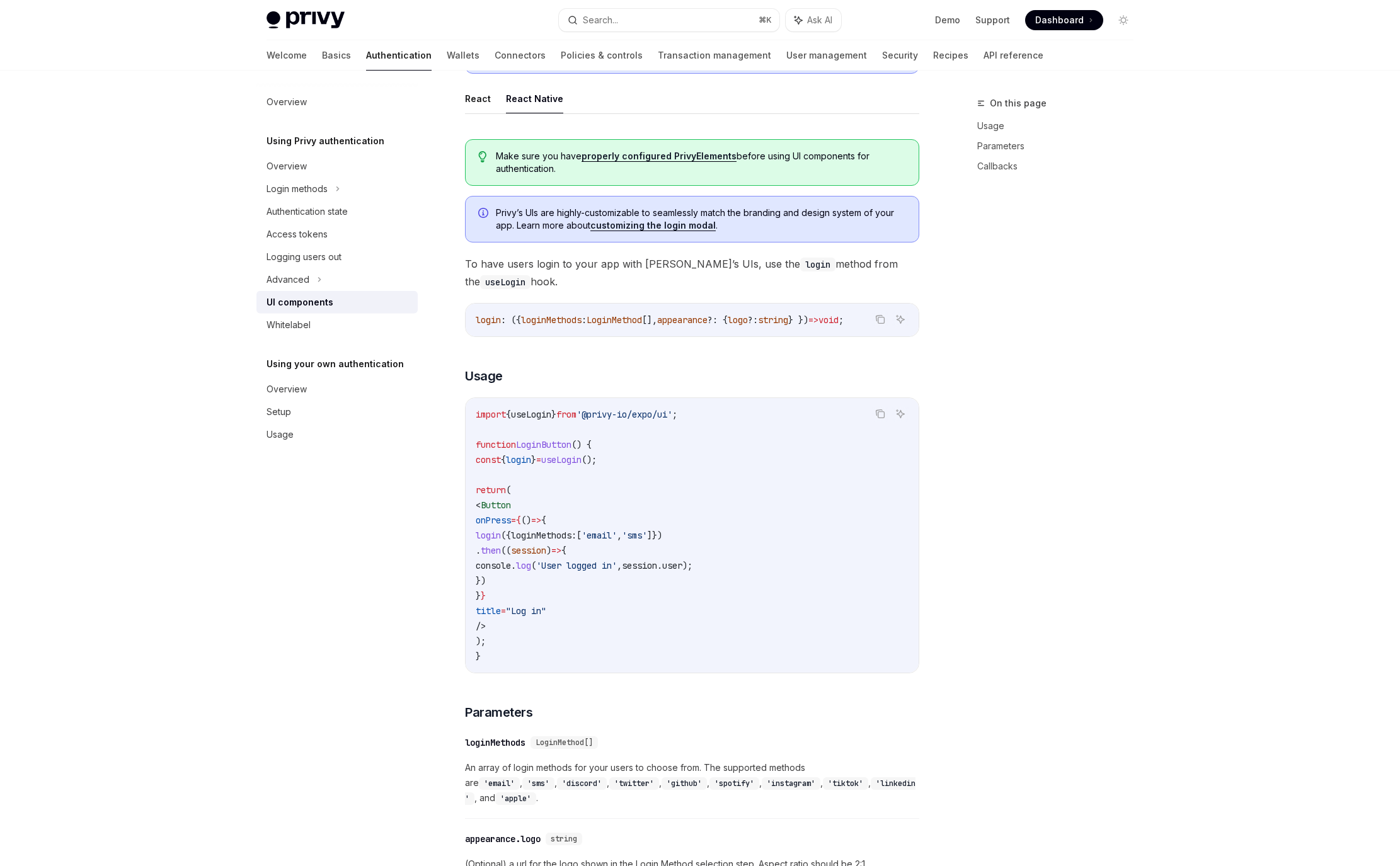
scroll to position [617, 0]
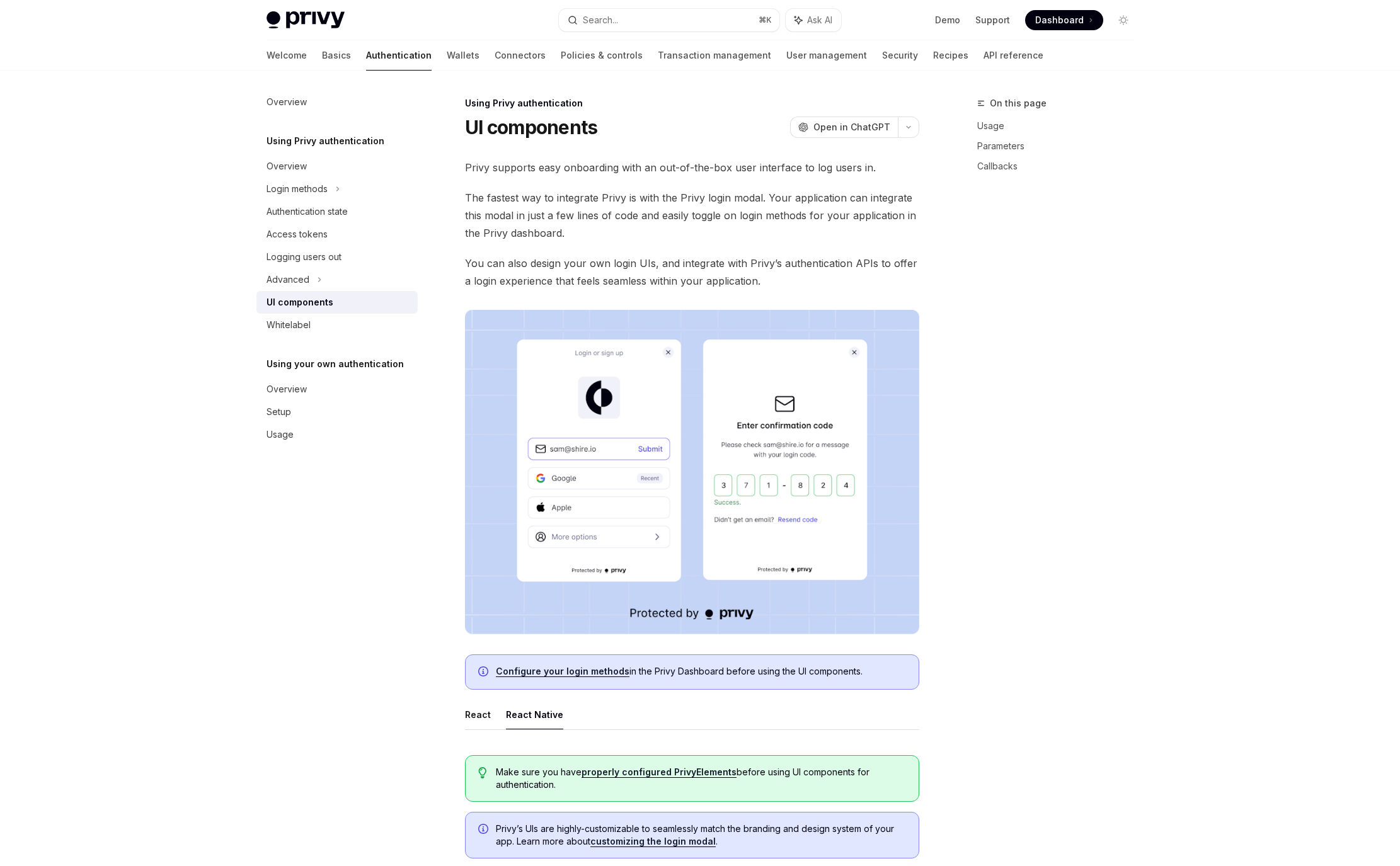
scroll to position [134, 0]
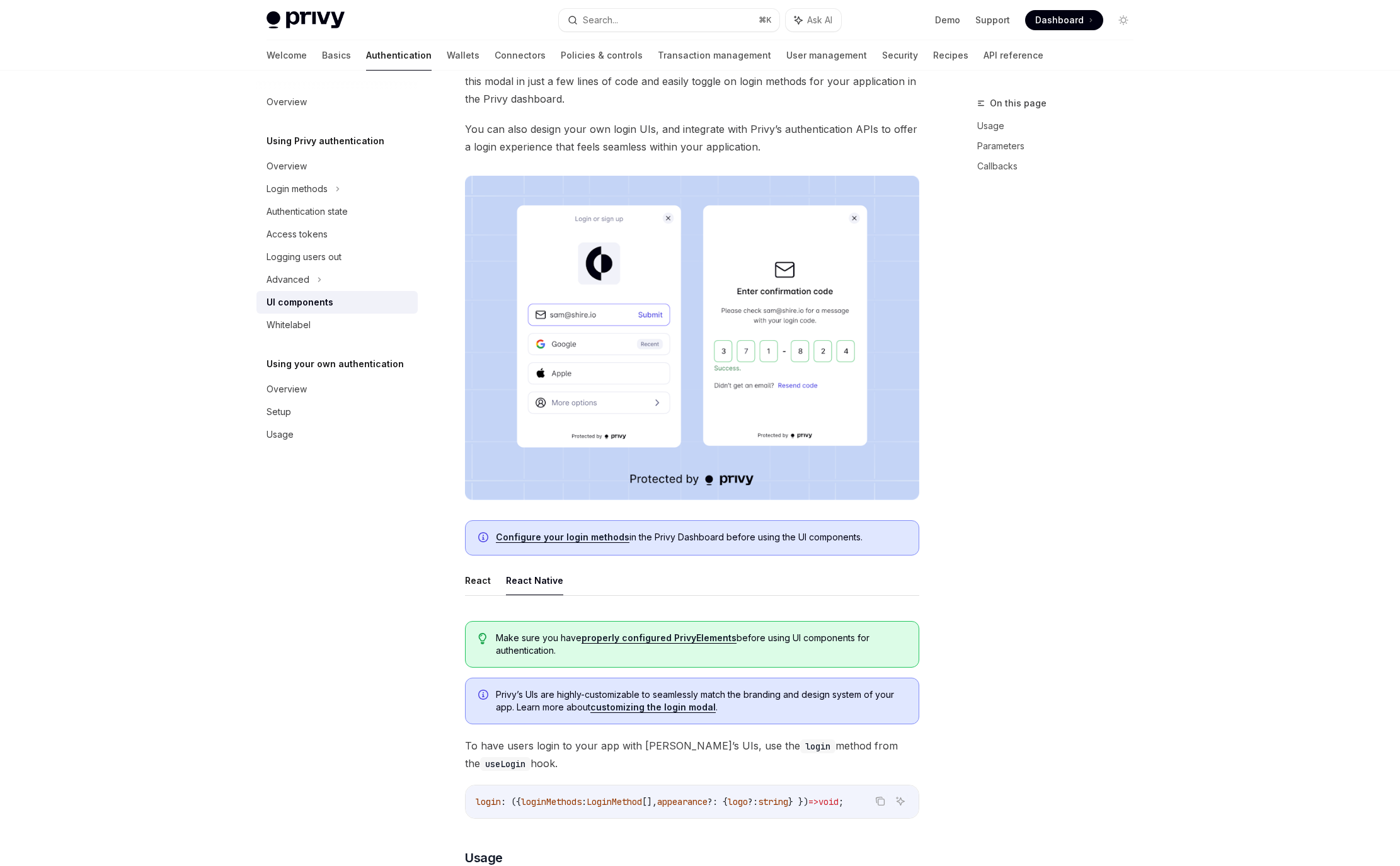
click at [695, 638] on link "properly configured PrivyElements" at bounding box center [659, 638] width 155 height 11
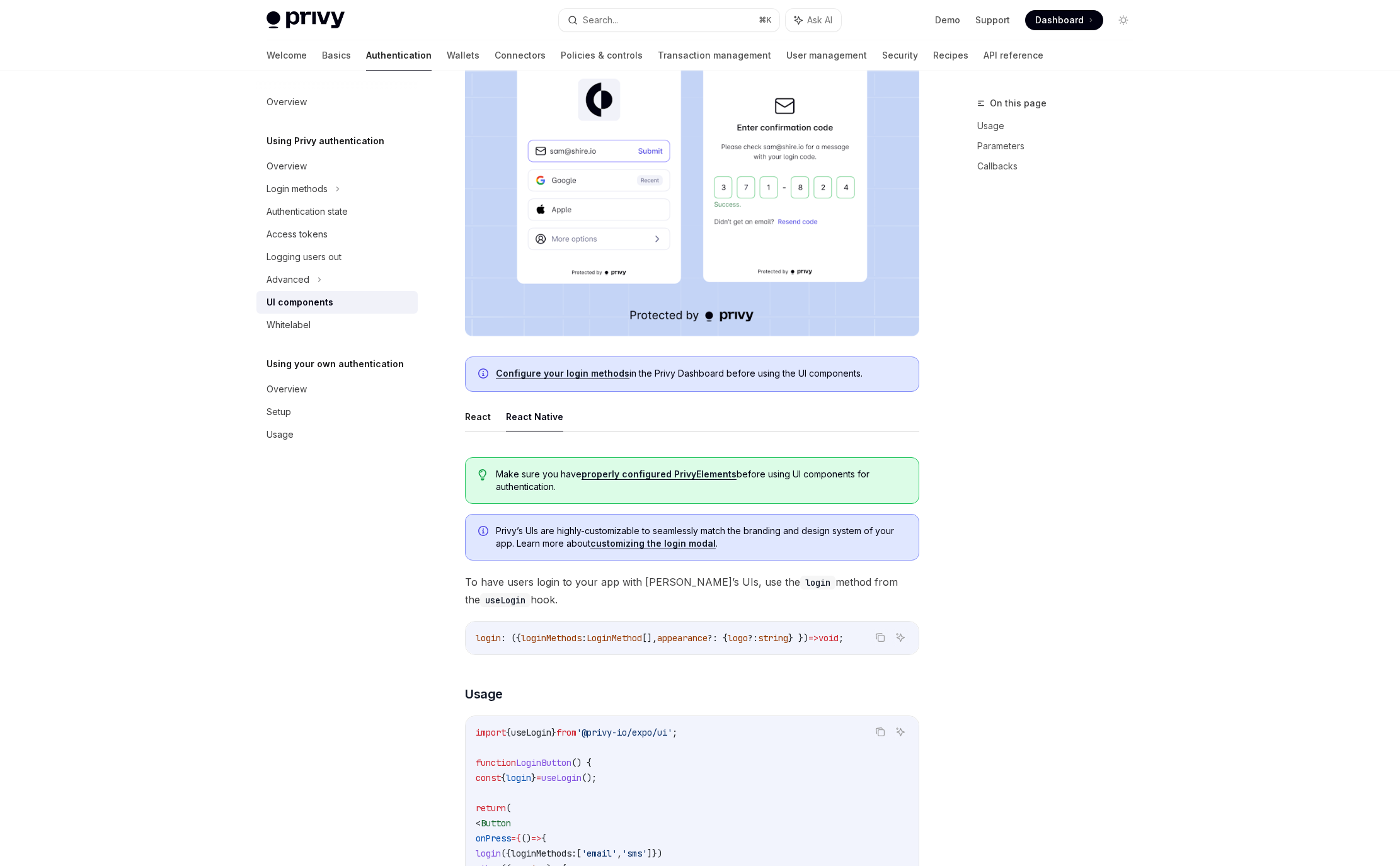
scroll to position [75, 0]
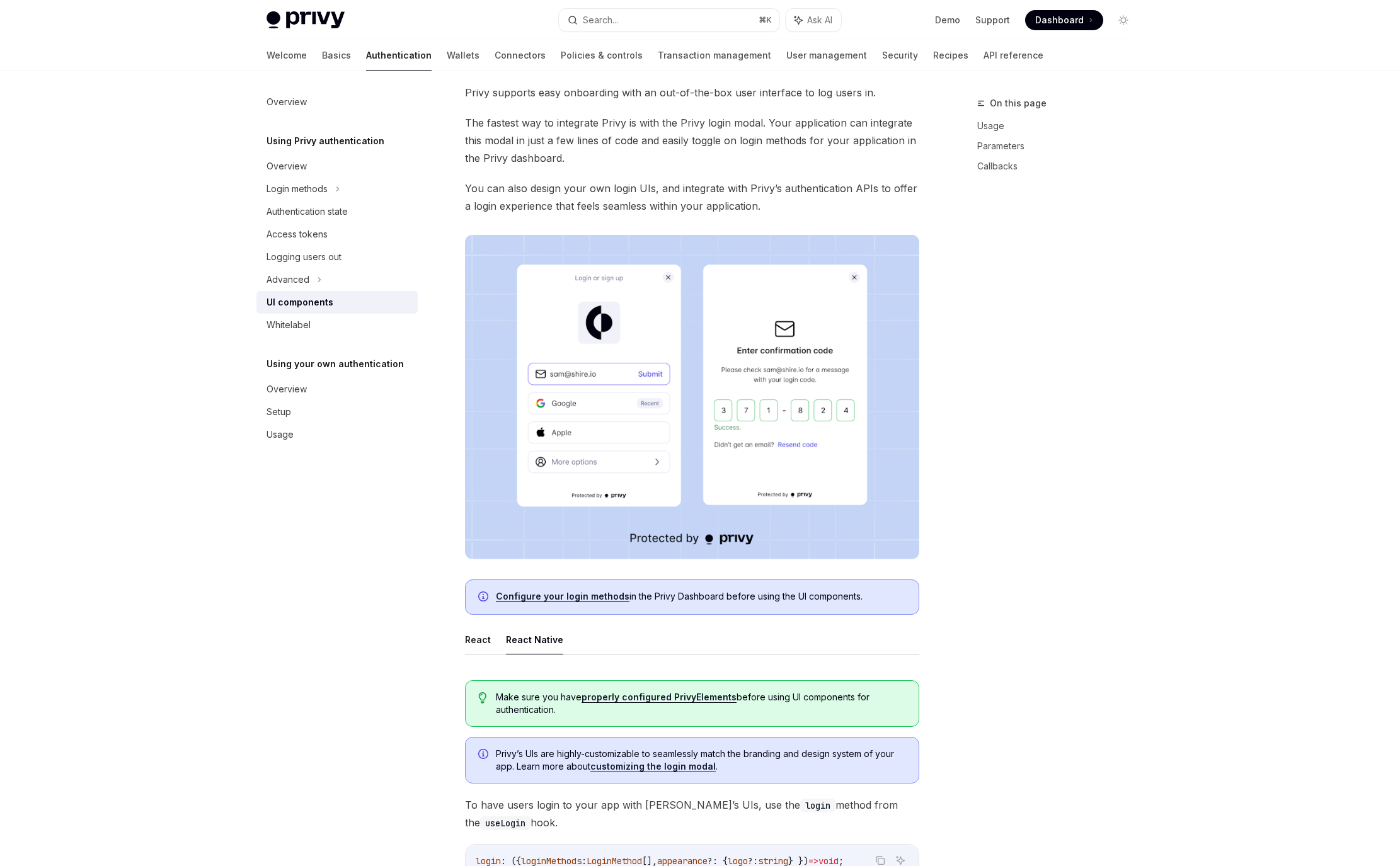
click at [698, 770] on link "customizing the login modal" at bounding box center [653, 766] width 126 height 11
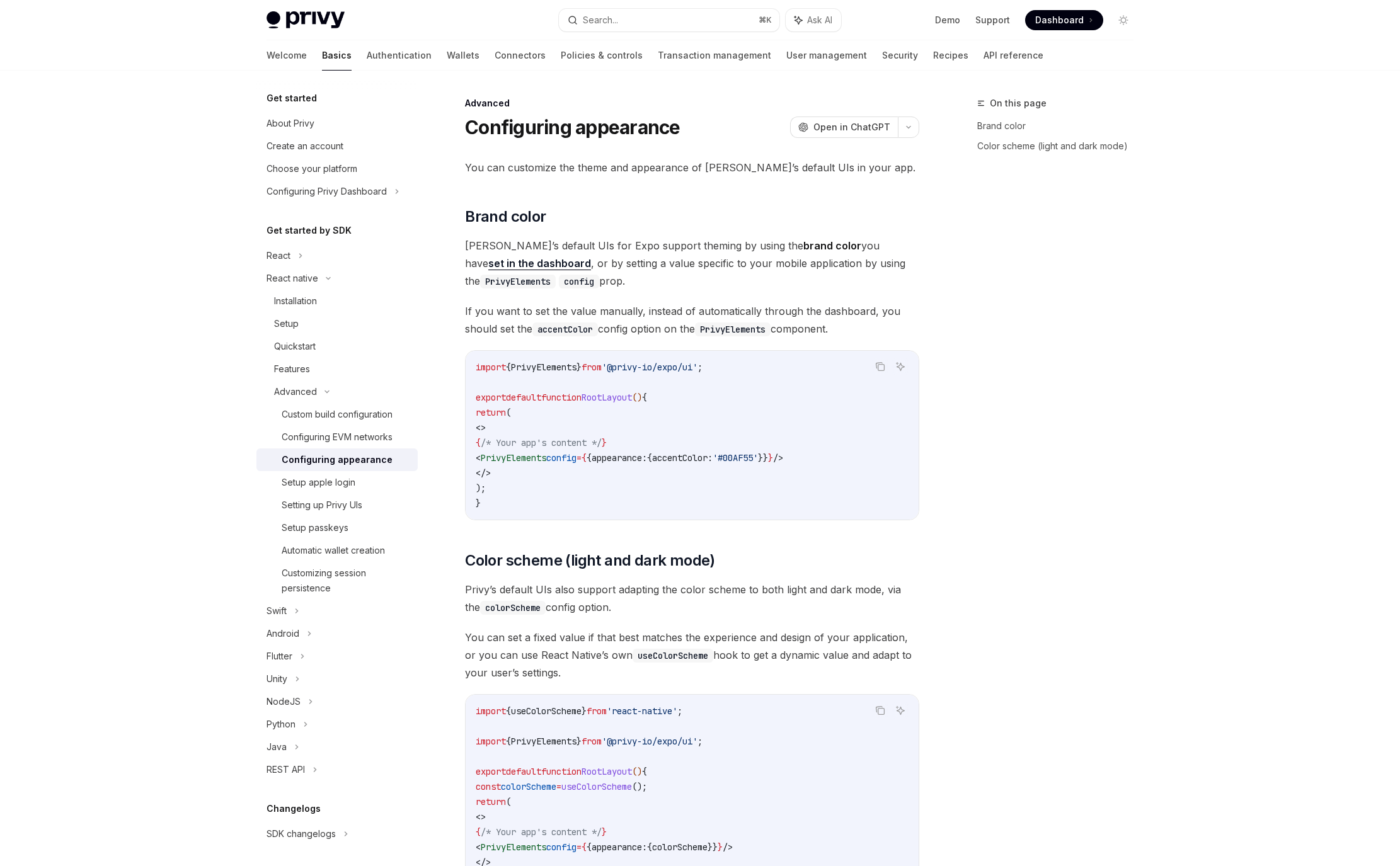
type textarea "*"
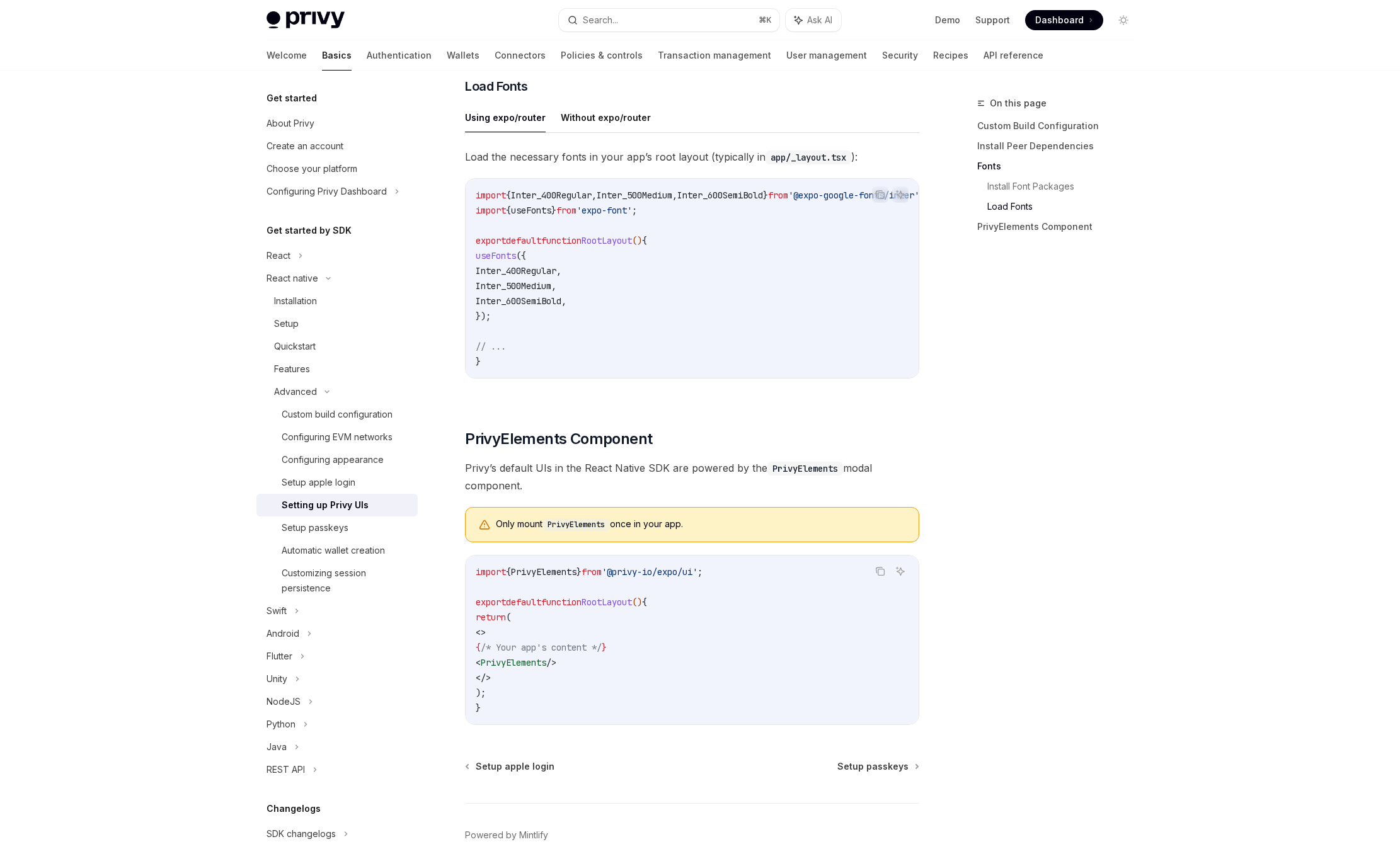
scroll to position [625, 0]
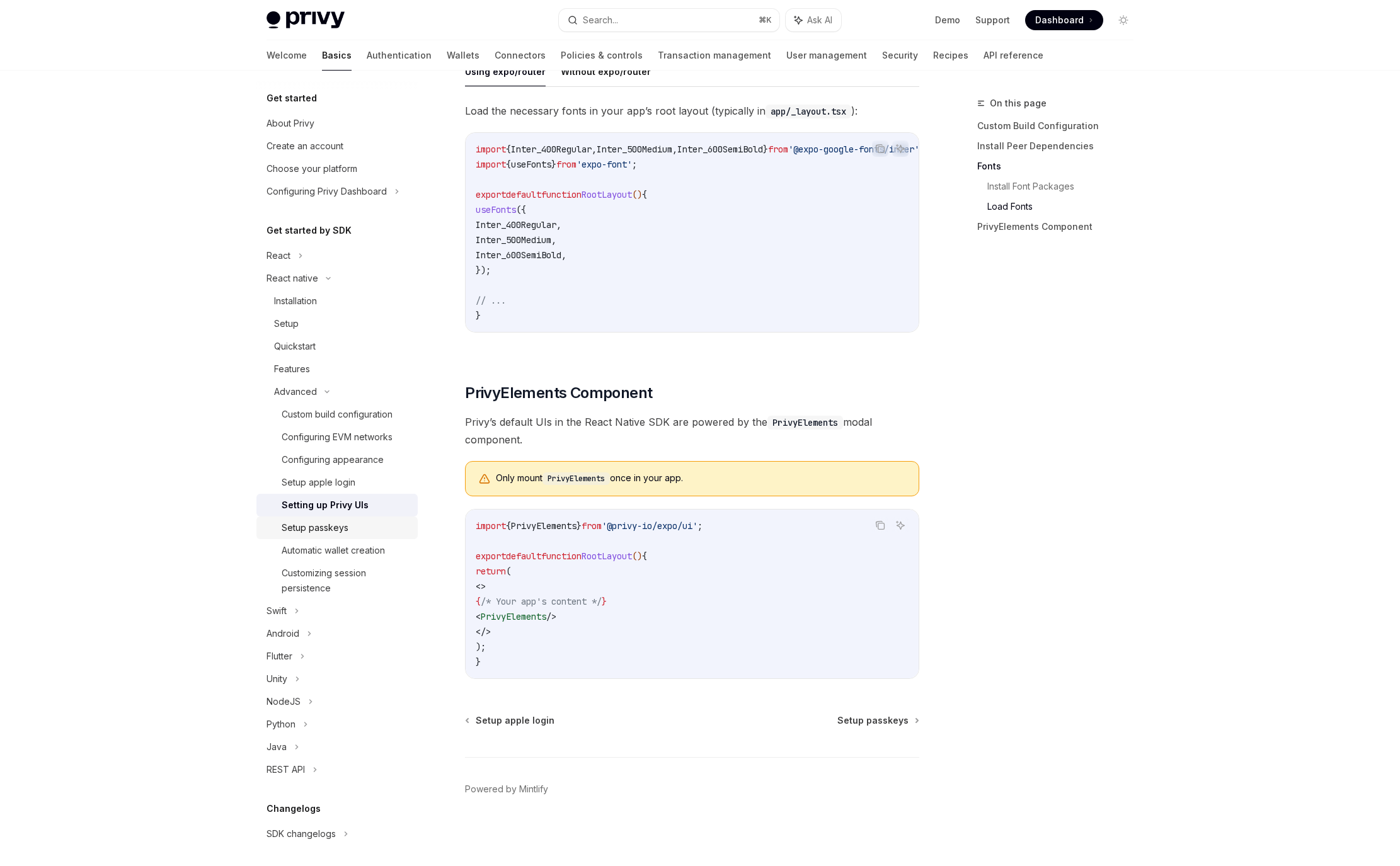
click at [308, 529] on div "Setup passkeys" at bounding box center [315, 528] width 66 height 15
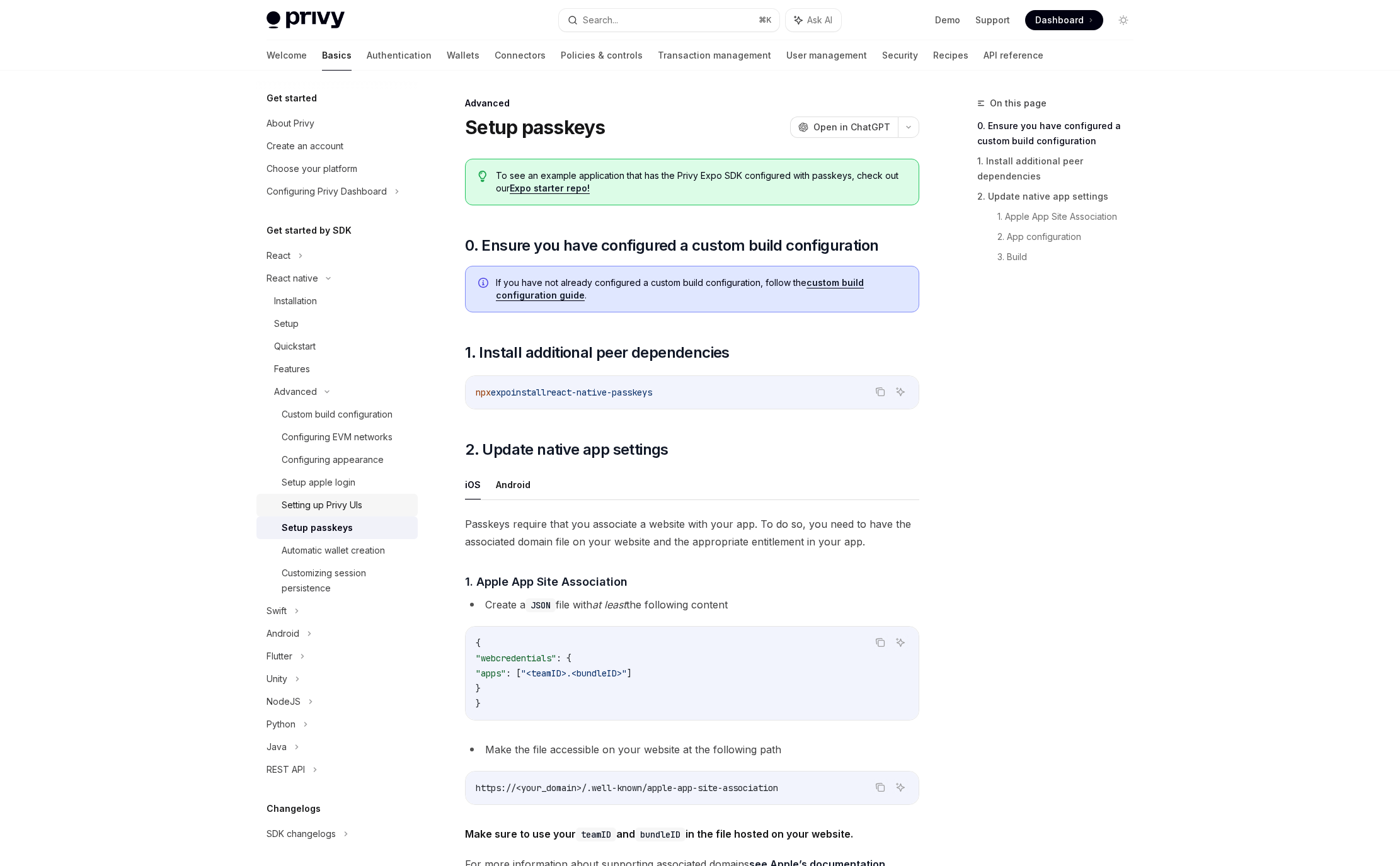
click at [317, 507] on div "Setting up Privy UIs" at bounding box center [322, 505] width 81 height 15
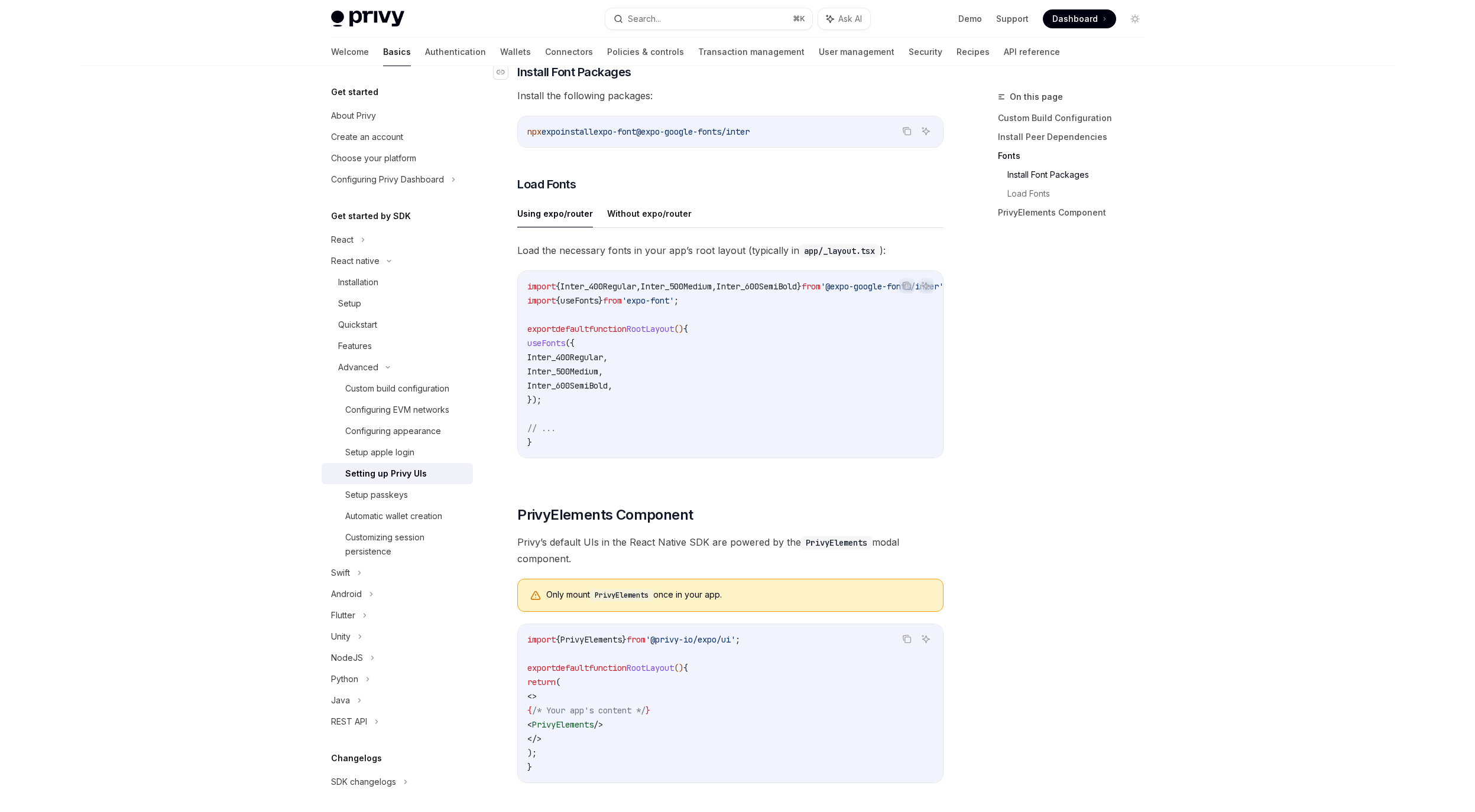
scroll to position [438, 0]
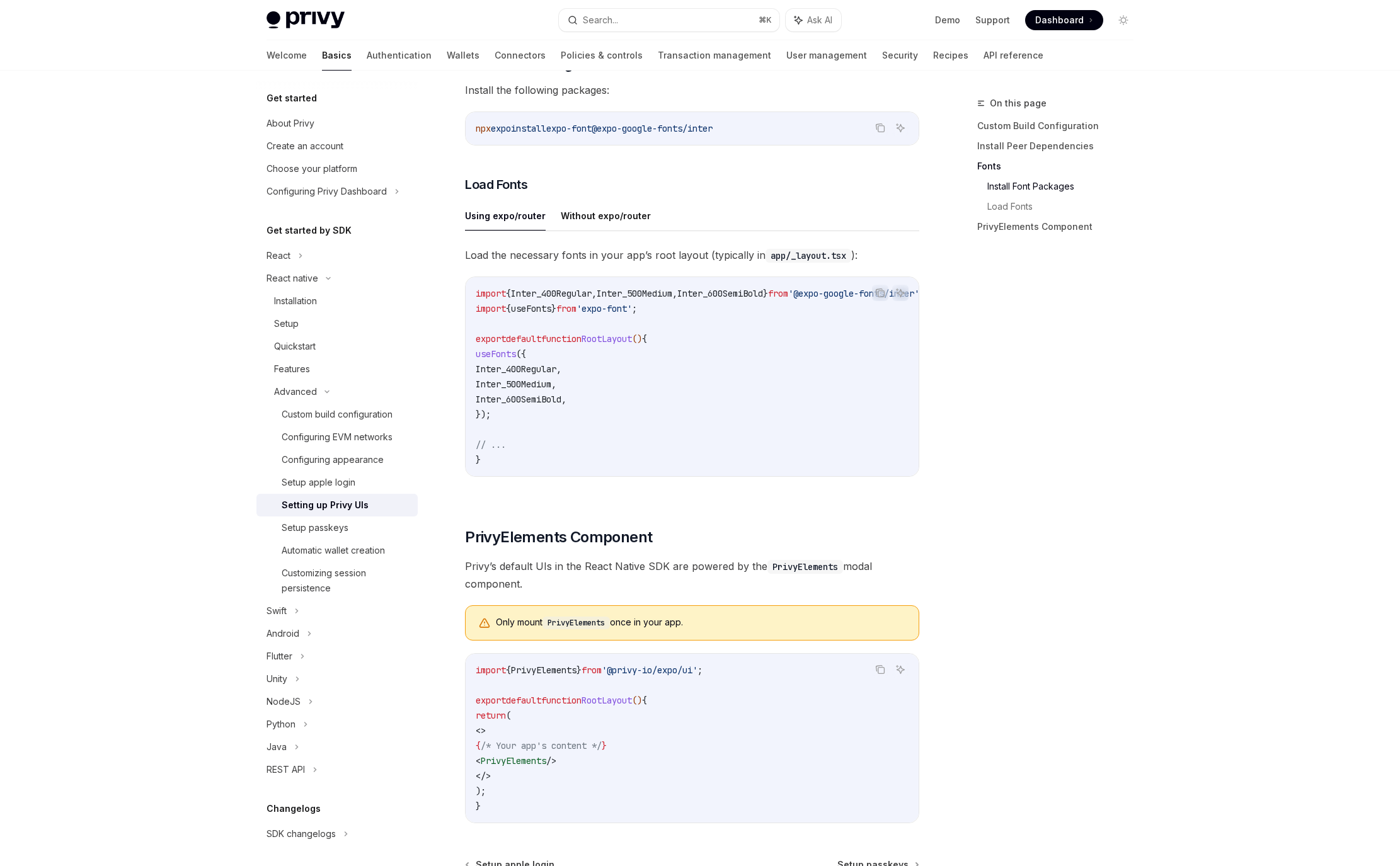
drag, startPoint x: 607, startPoint y: 773, endPoint x: 506, endPoint y: 779, distance: 101.2
click at [506, 779] on code "import { PrivyElements } from '@privy-io/expo/ui' ; export default function Roo…" at bounding box center [691, 738] width 433 height 151
copy span "< PrivyElements />"
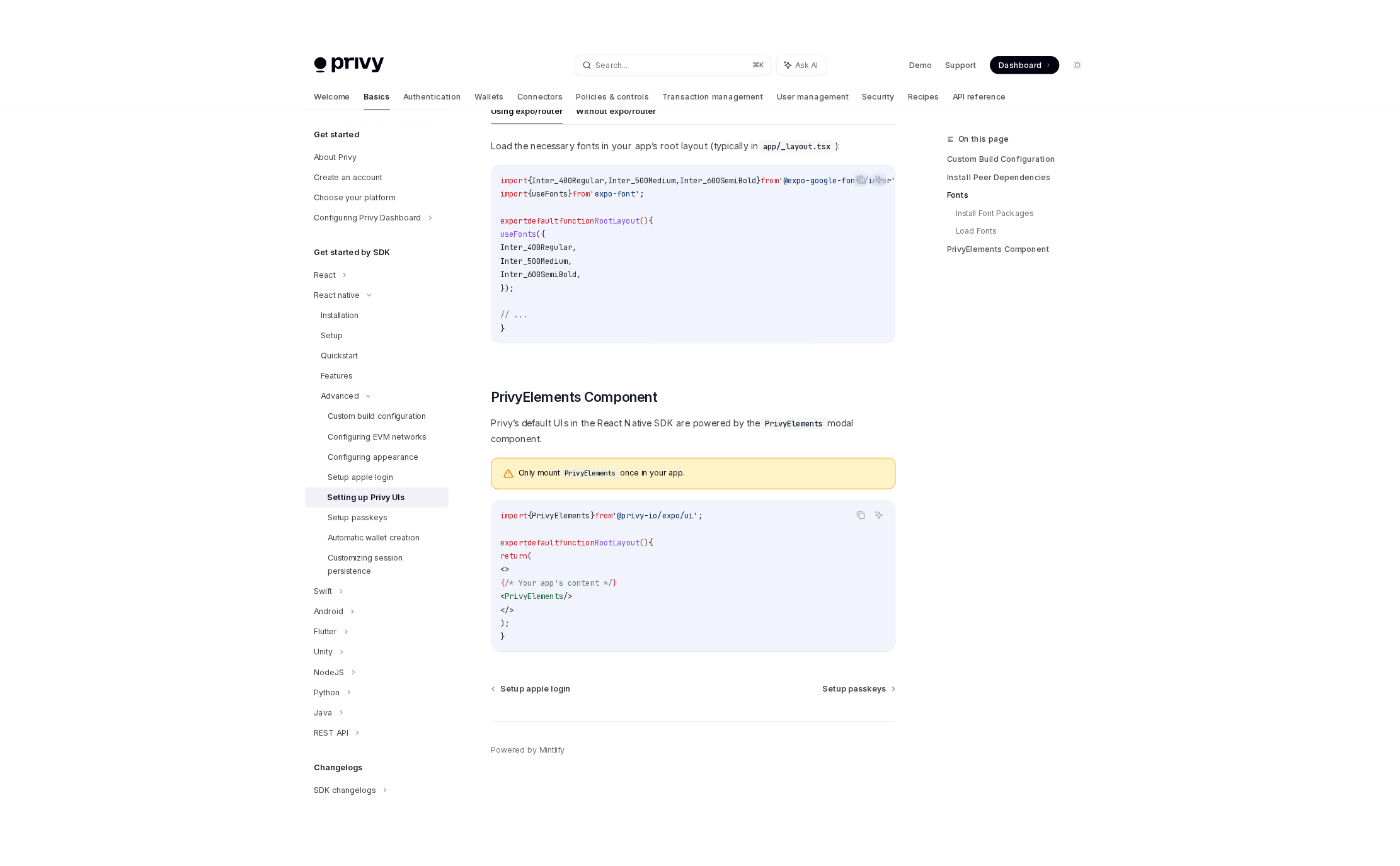
scroll to position [0, 0]
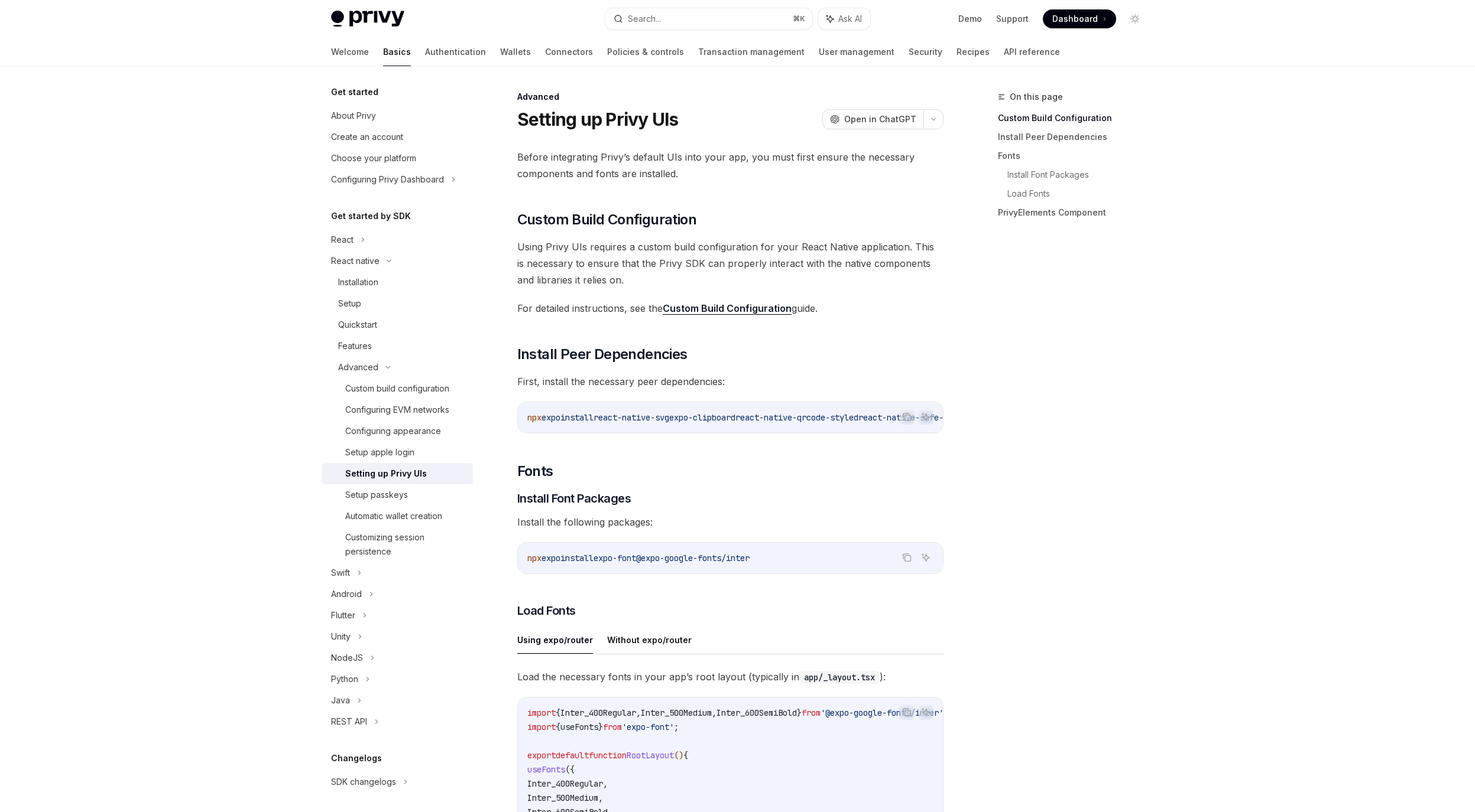
type textarea "*"
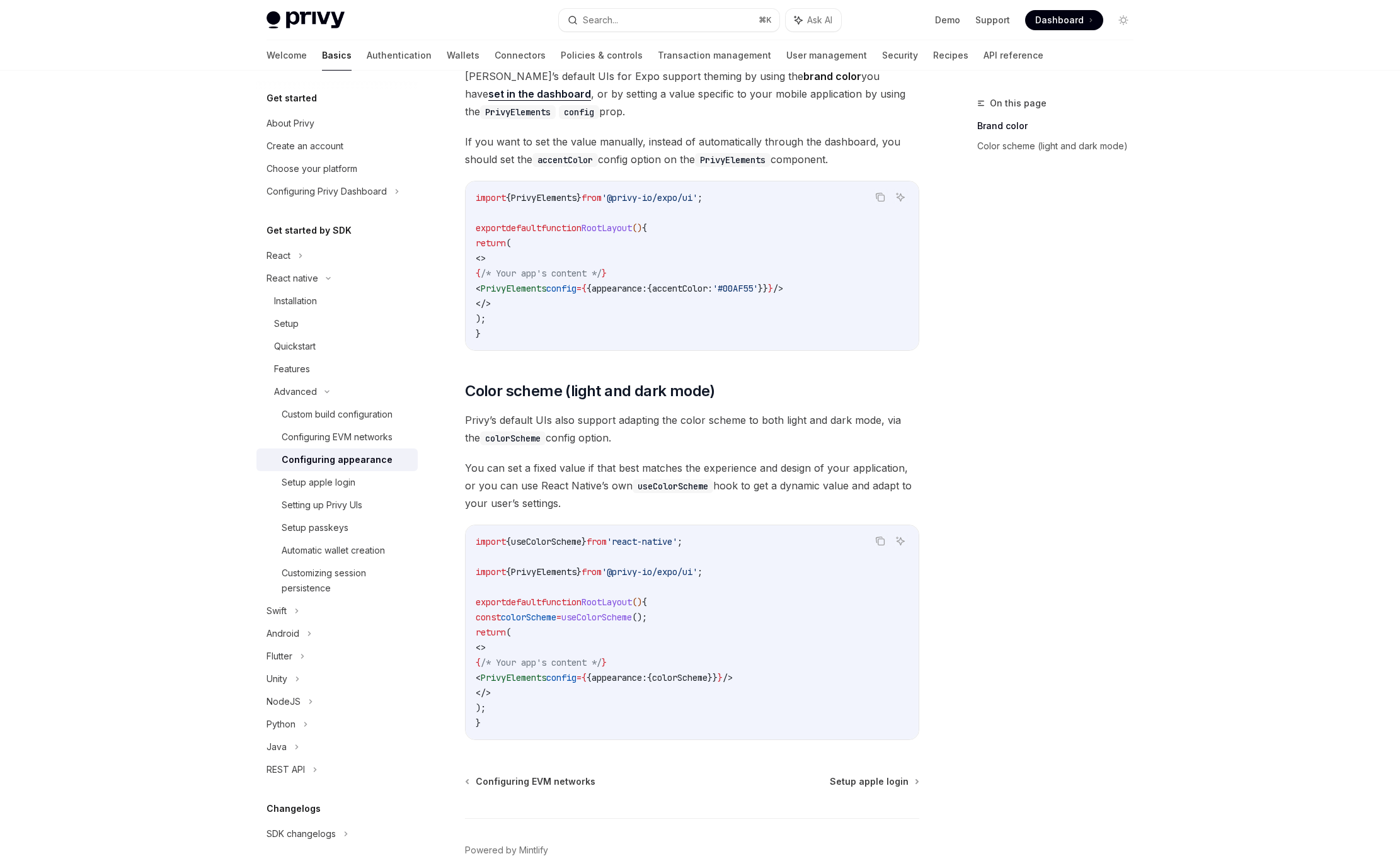
scroll to position [178, 0]
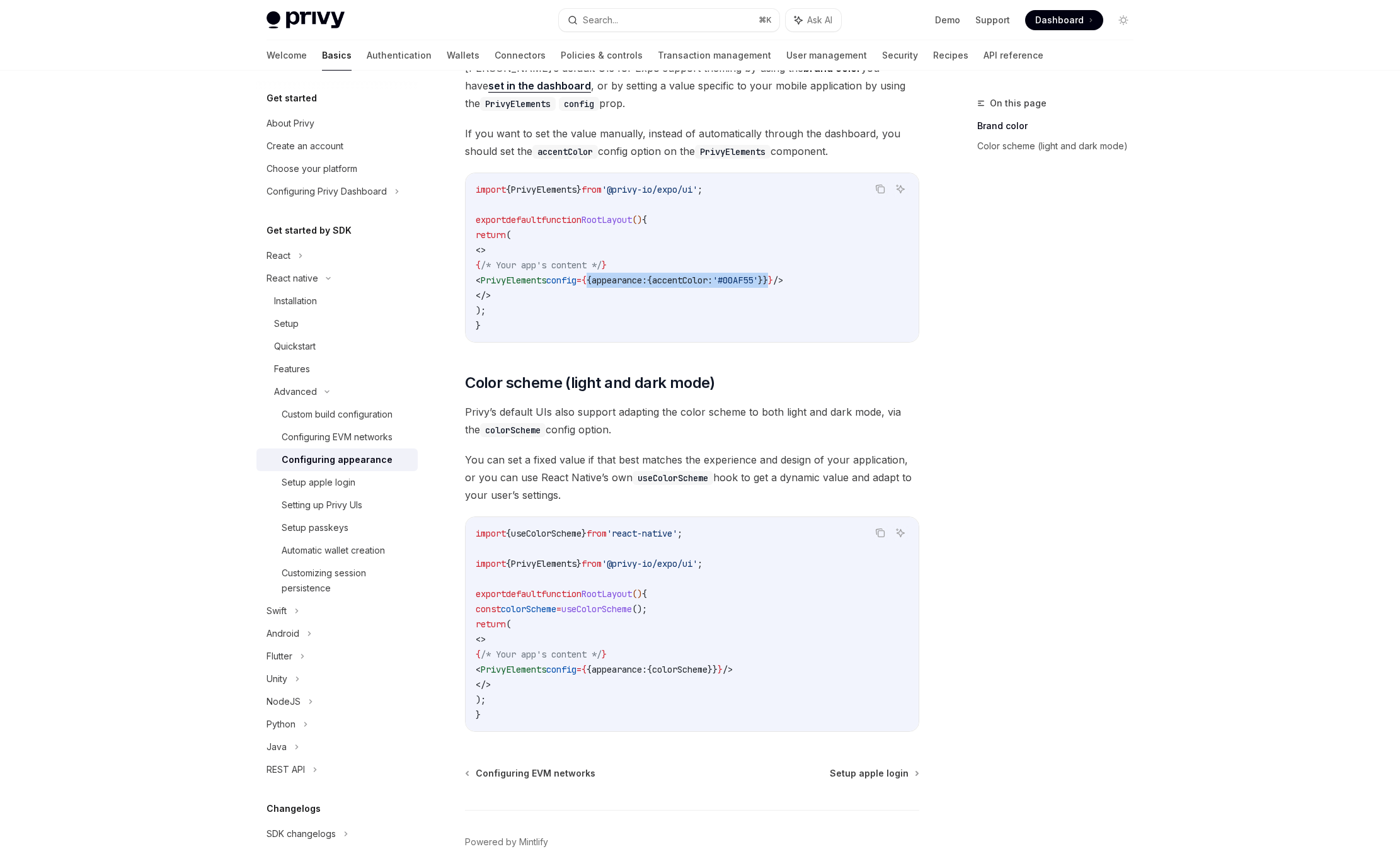
drag, startPoint x: 829, startPoint y: 282, endPoint x: 631, endPoint y: 284, distance: 198.0
click at [630, 283] on span "< PrivyElements config = { { appearance: { accentColor: '#00AF55' }} } />" at bounding box center [629, 280] width 308 height 11
copy span "{ appearance: { accentColor: '#00AF55' }}"
drag, startPoint x: 681, startPoint y: 532, endPoint x: 476, endPoint y: 535, distance: 205.0
click at [476, 535] on code "import { useColorScheme } from 'react-native' ; import { PrivyElements } from '…" at bounding box center [691, 624] width 433 height 197
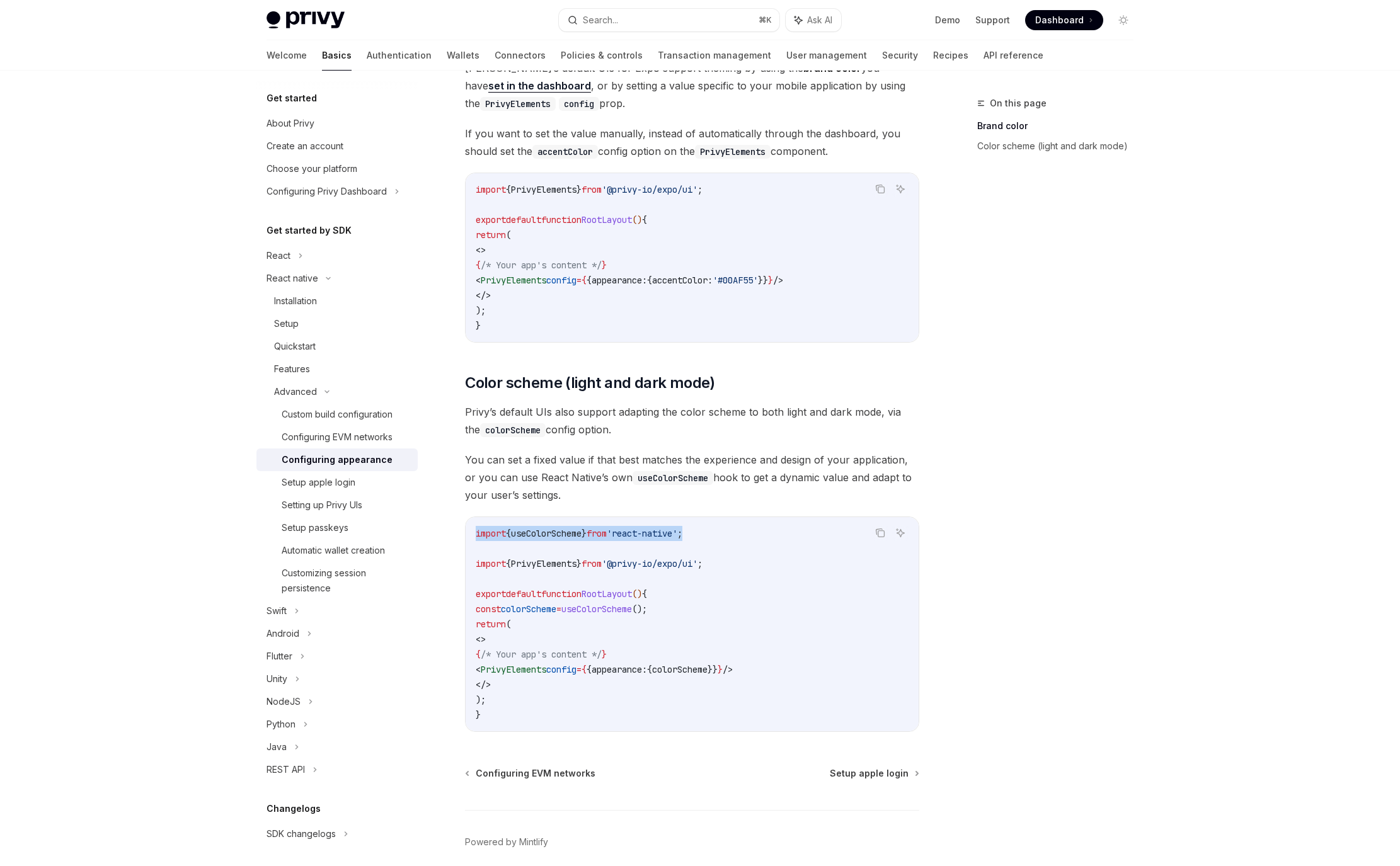
copy span "import { useColorScheme } from 'react-native' ;"
drag, startPoint x: 683, startPoint y: 611, endPoint x: 488, endPoint y: 614, distance: 195.0
click at [488, 614] on code "import { useColorScheme } from 'react-native' ; import { PrivyElements } from '…" at bounding box center [691, 624] width 433 height 197
copy span "const colorScheme = useColorScheme ();"
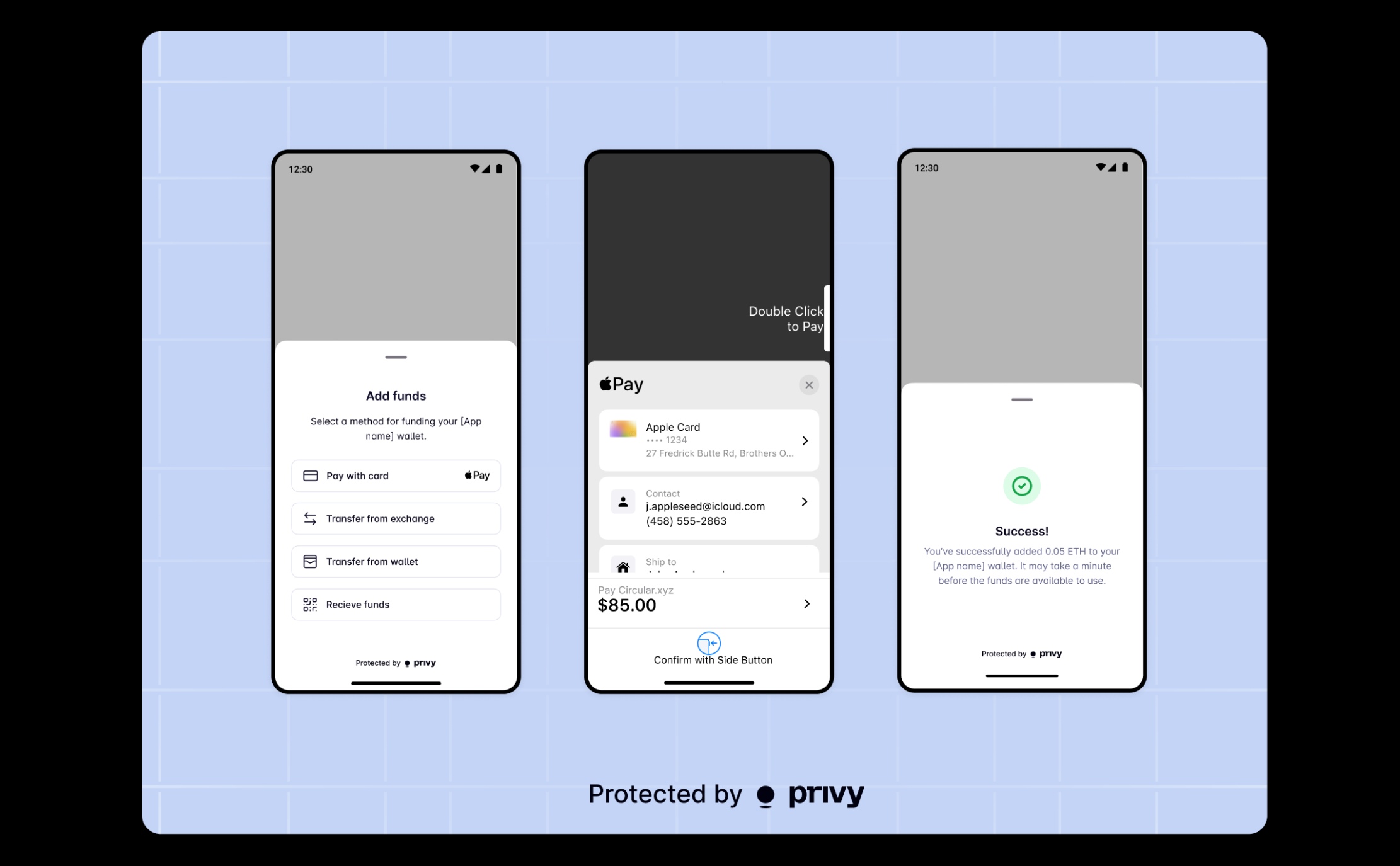
scroll to position [26, 0]
click at [1364, 199] on div at bounding box center [700, 433] width 1400 height 866
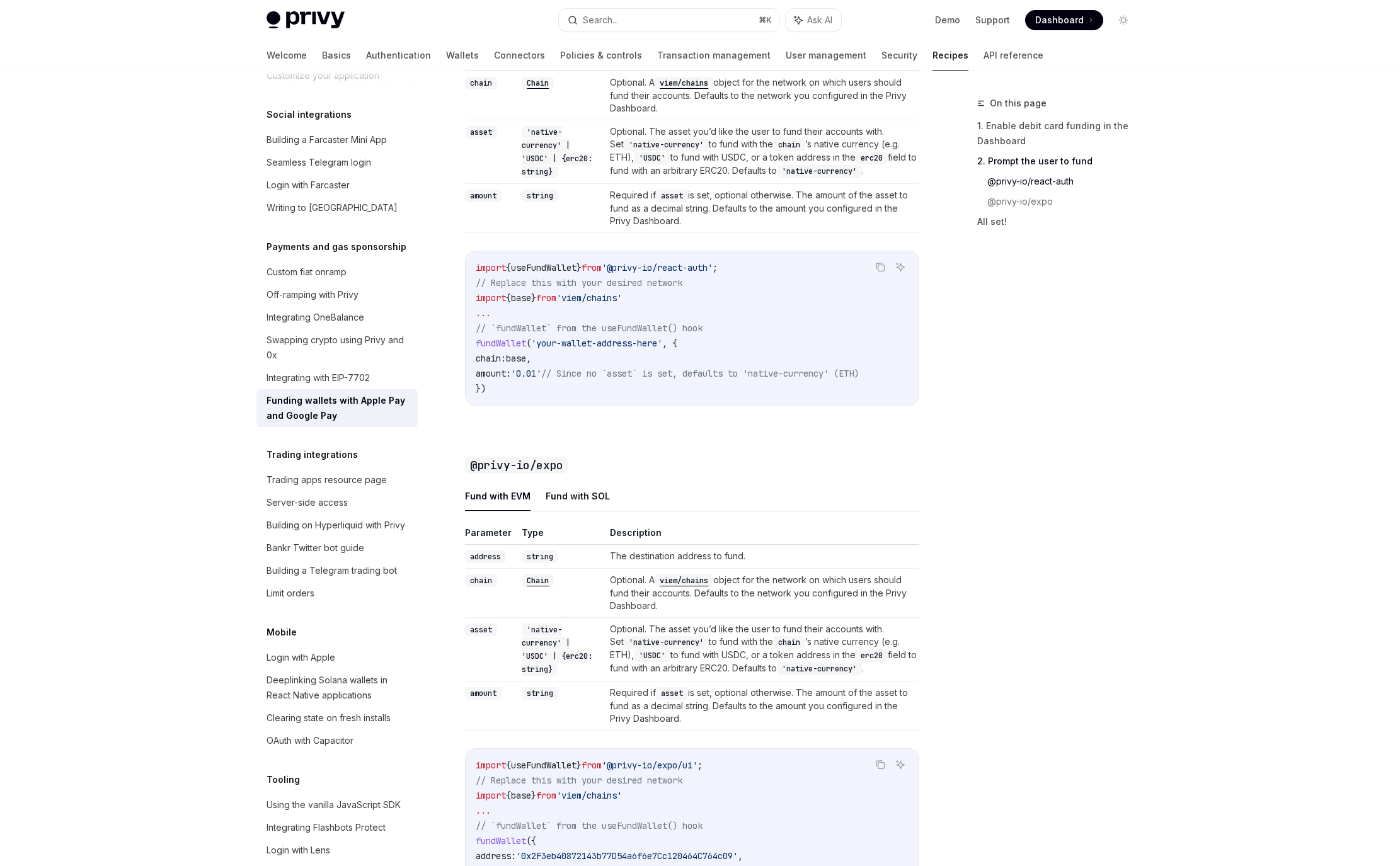
scroll to position [1010, 0]
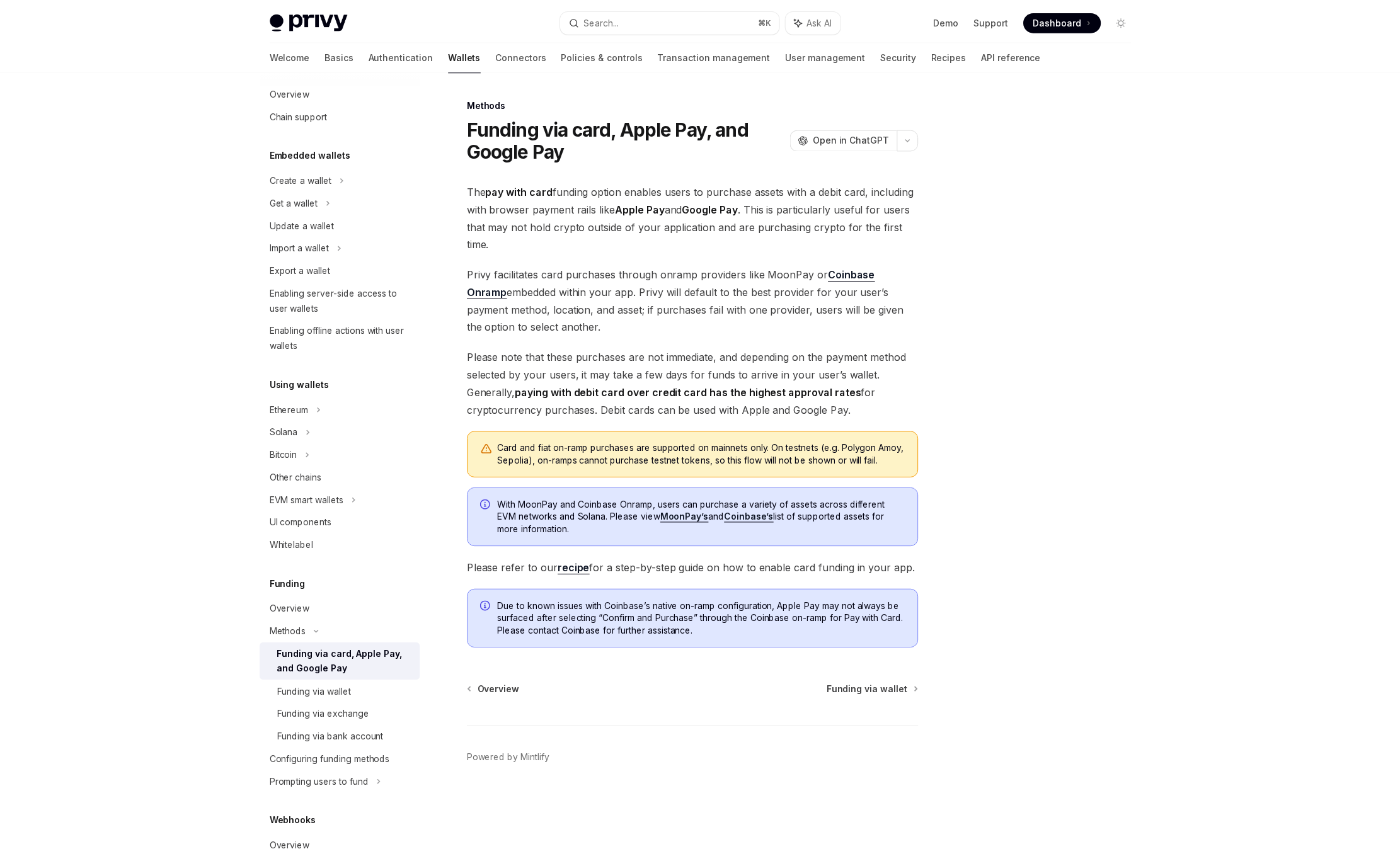
scroll to position [40, 0]
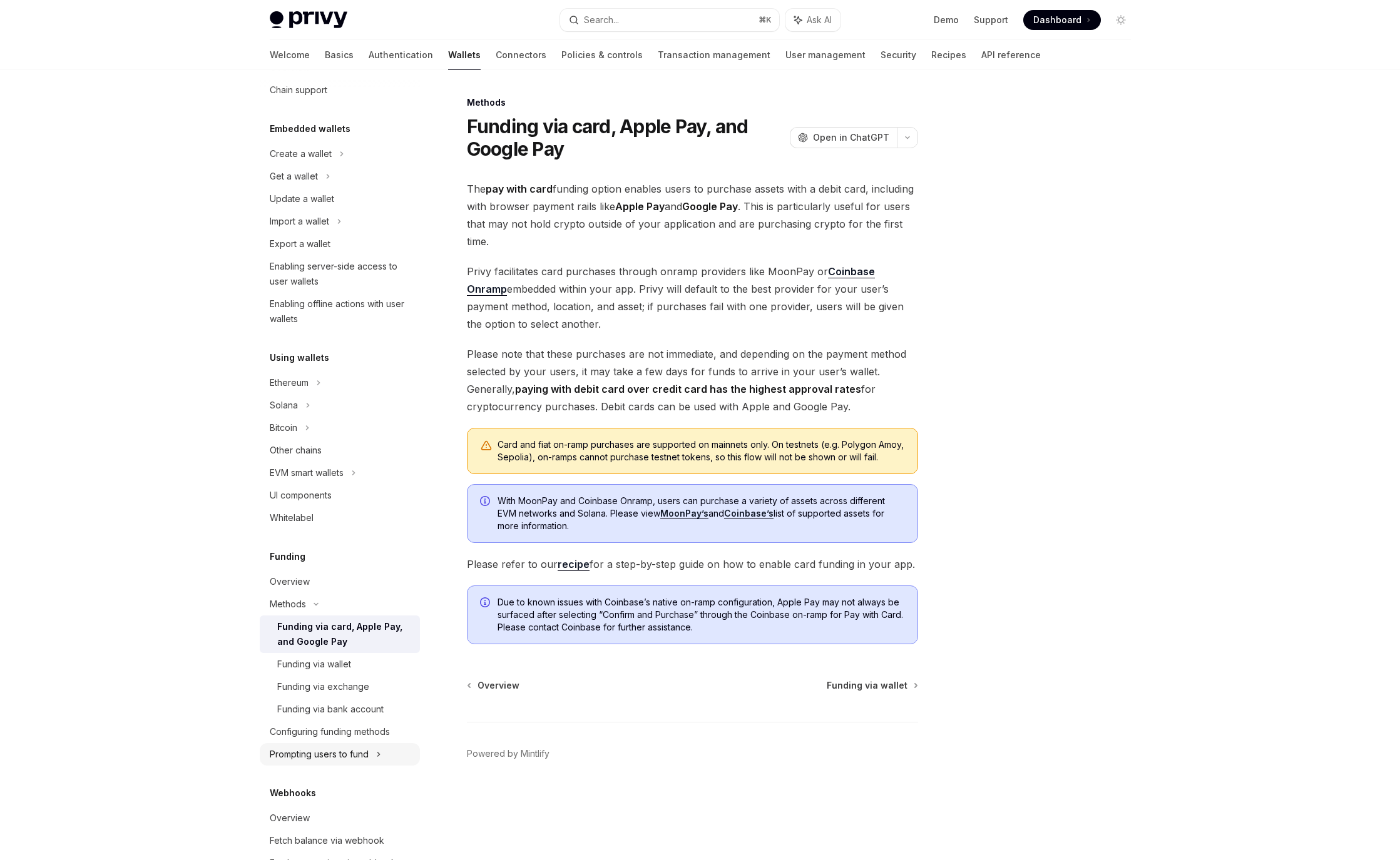
click at [329, 229] on div "Prompting users to fund" at bounding box center [299, 221] width 60 height 15
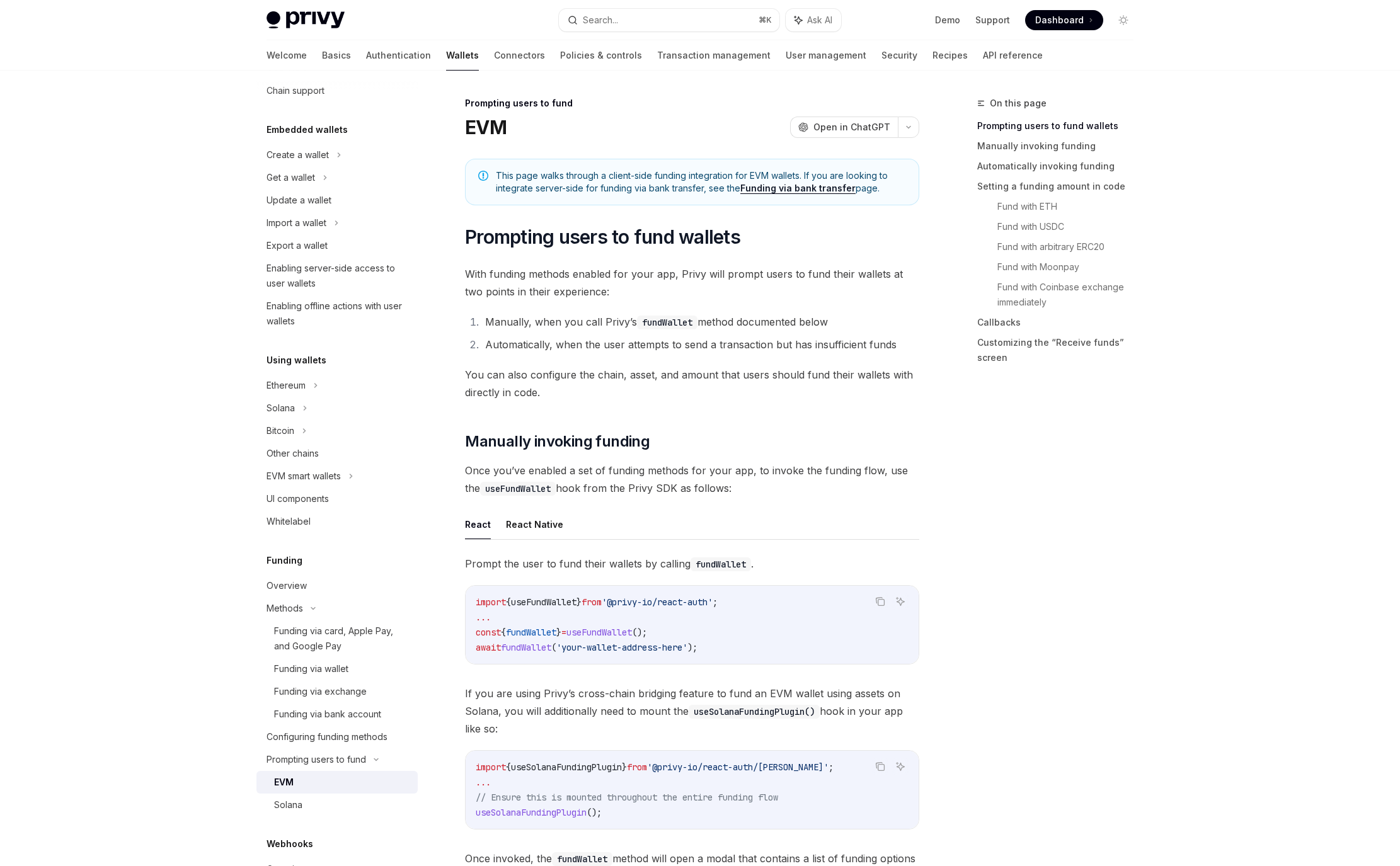
click at [315, 790] on link "EVM" at bounding box center [337, 782] width 161 height 23
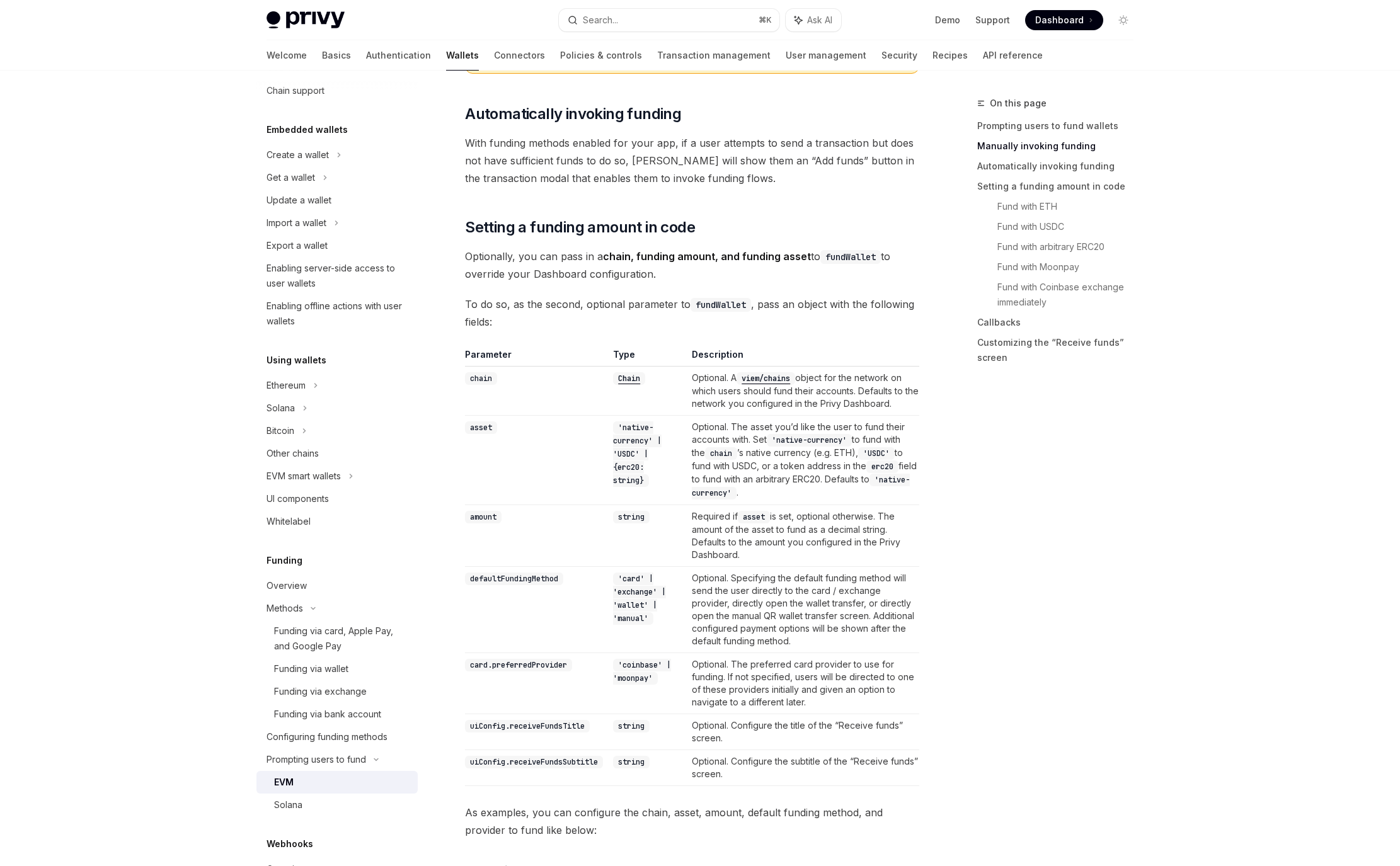
scroll to position [944, 0]
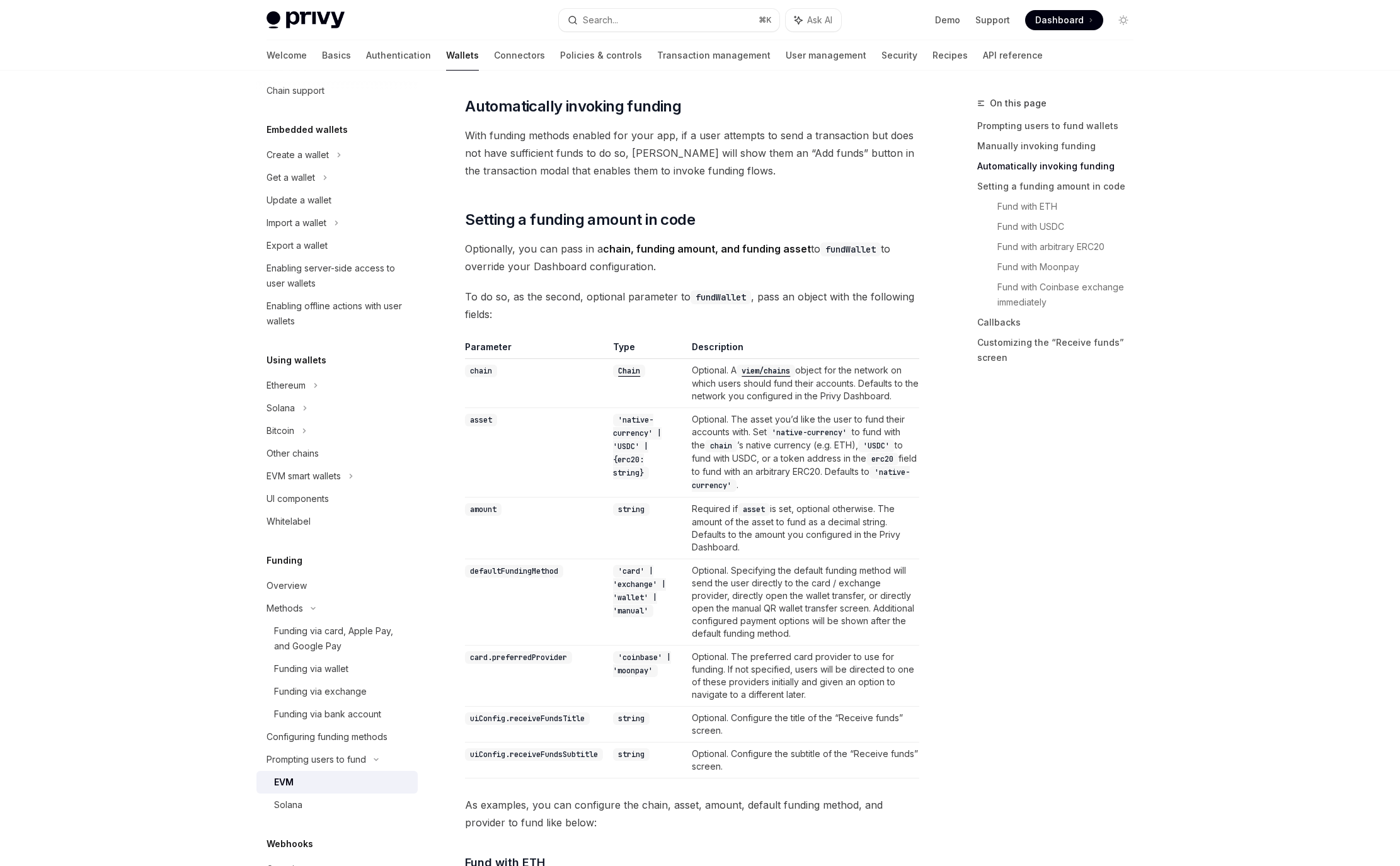
click at [526, 577] on code "defaultFundingMethod" at bounding box center [514, 572] width 98 height 13
click at [525, 577] on code "defaultFundingMethod" at bounding box center [514, 572] width 98 height 13
copy code "defaultFundingMethod"
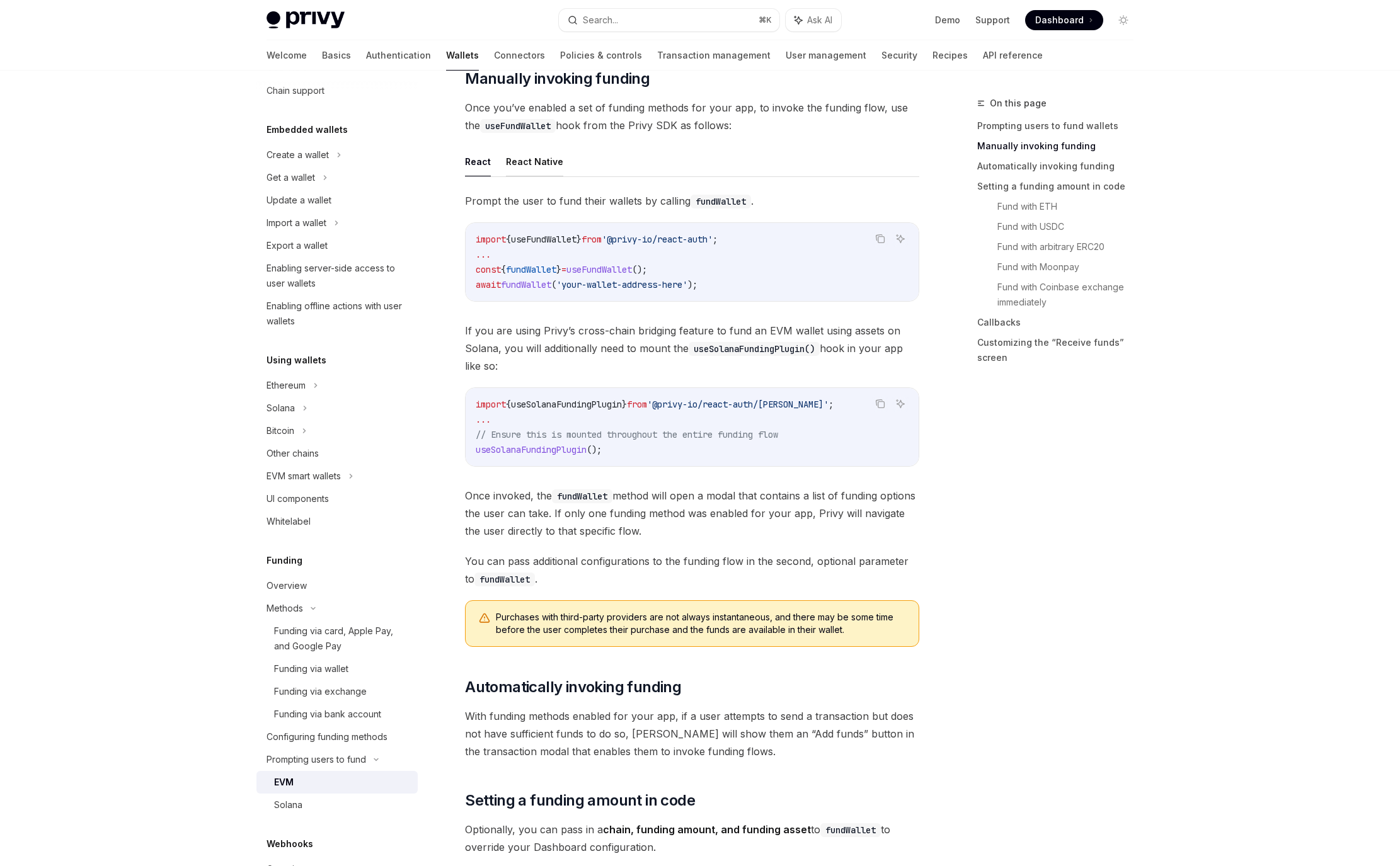
click at [545, 164] on button "React Native" at bounding box center [535, 161] width 57 height 29
type textarea "*"
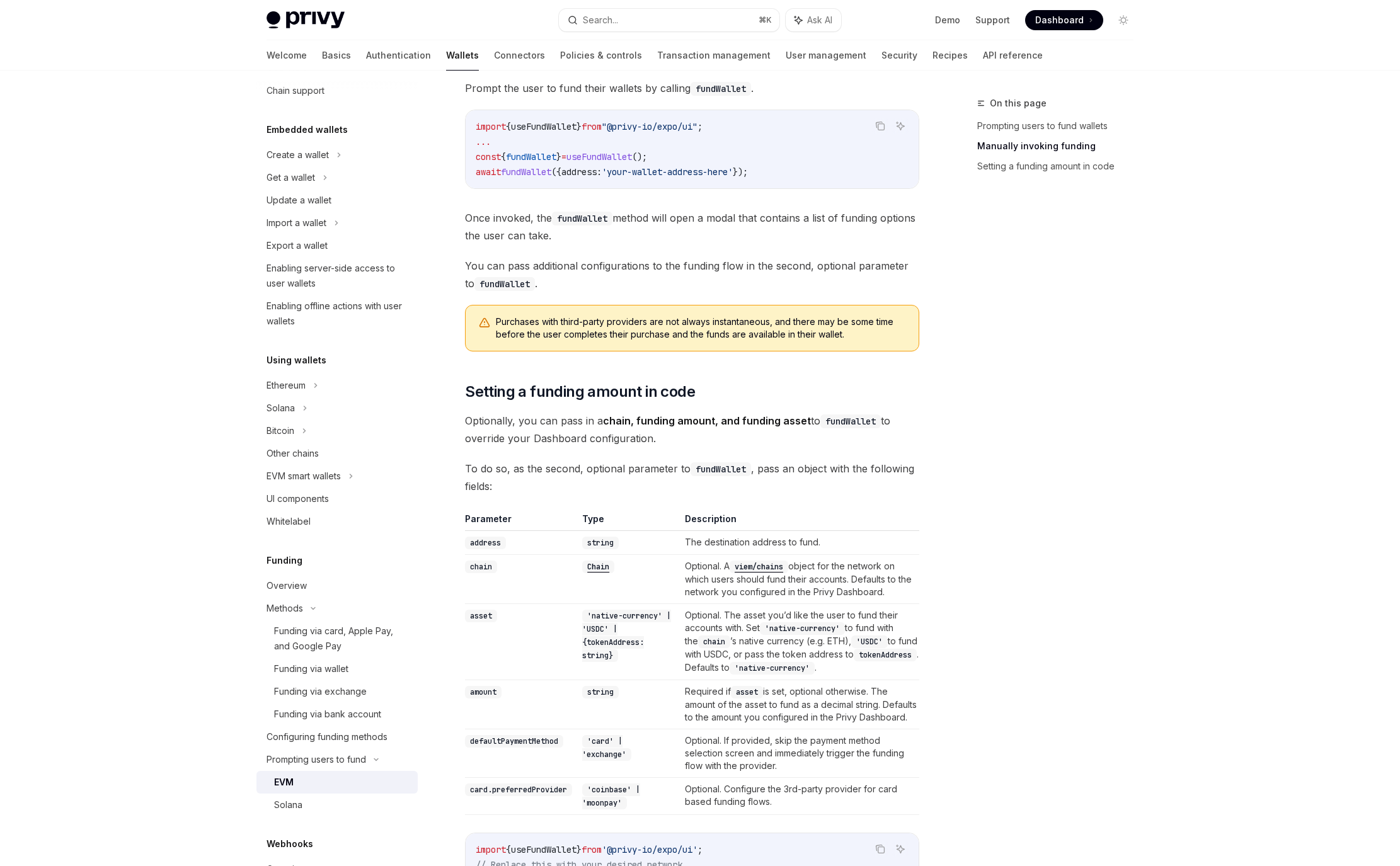
scroll to position [605, 0]
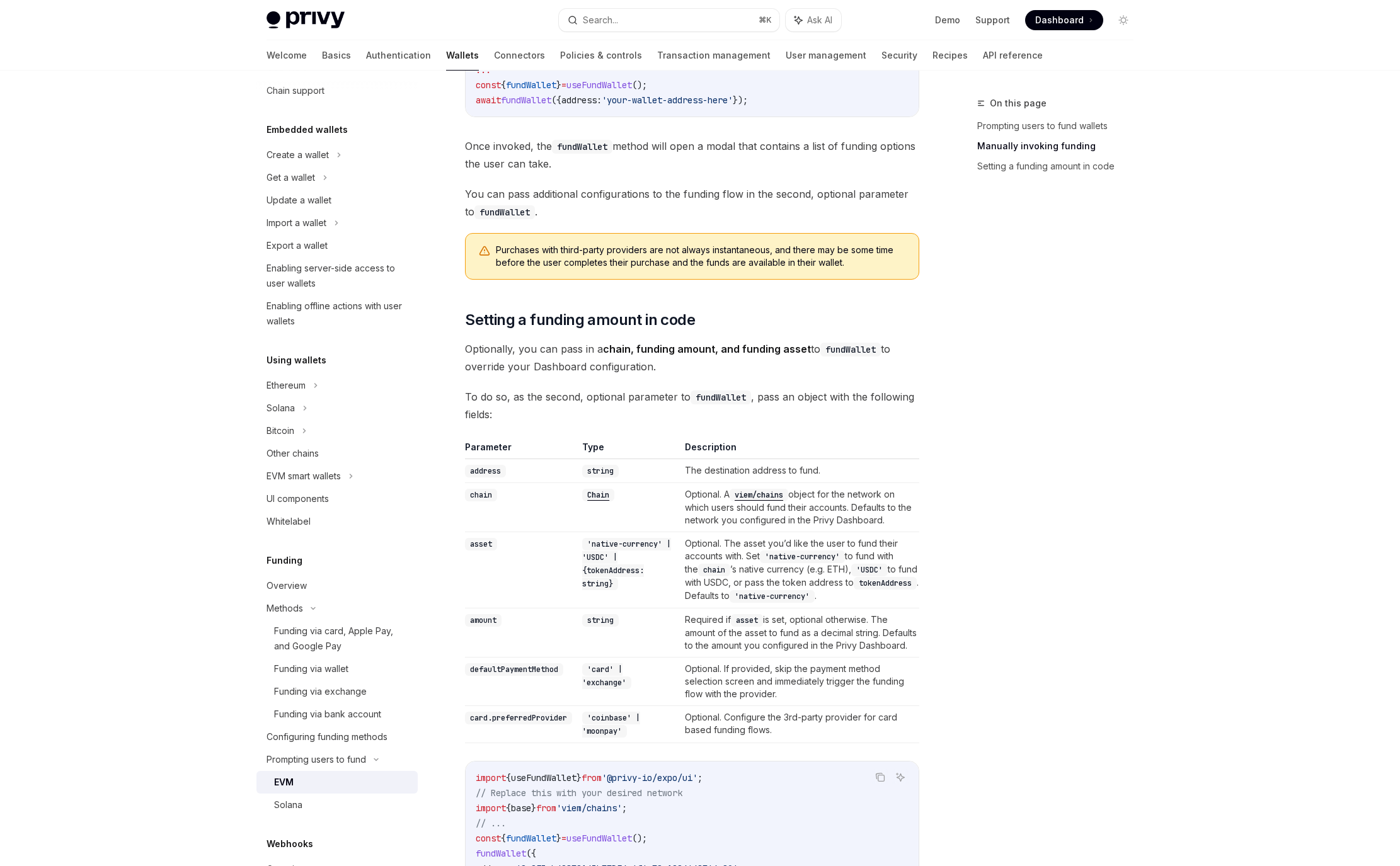
click at [543, 676] on code "defaultPaymentMethod" at bounding box center [514, 670] width 98 height 13
click at [553, 676] on code "defaultPaymentMethod" at bounding box center [514, 670] width 98 height 13
copy code "defaultPaymentMethod"
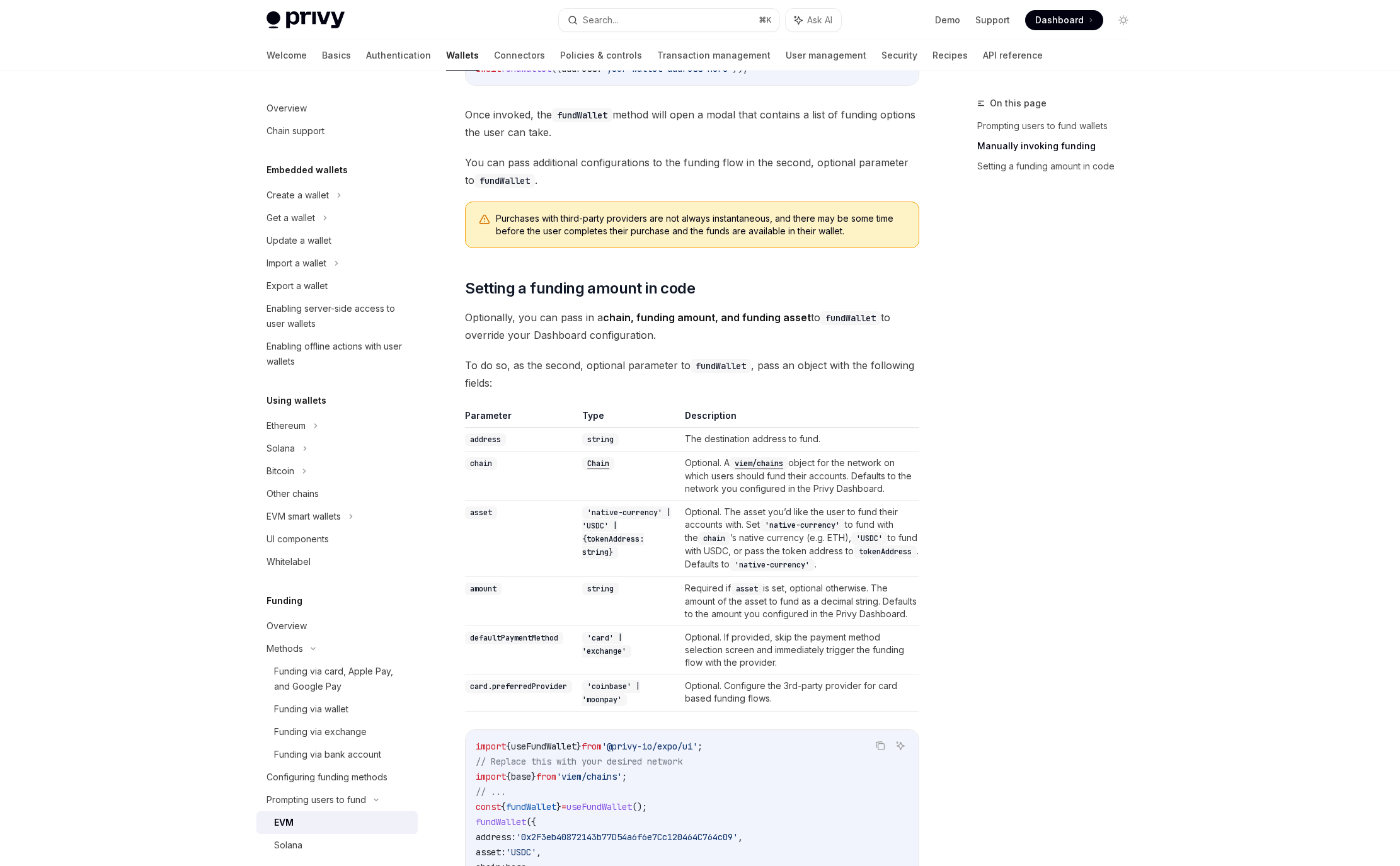
scroll to position [49, 0]
